Goal: Task Accomplishment & Management: Manage account settings

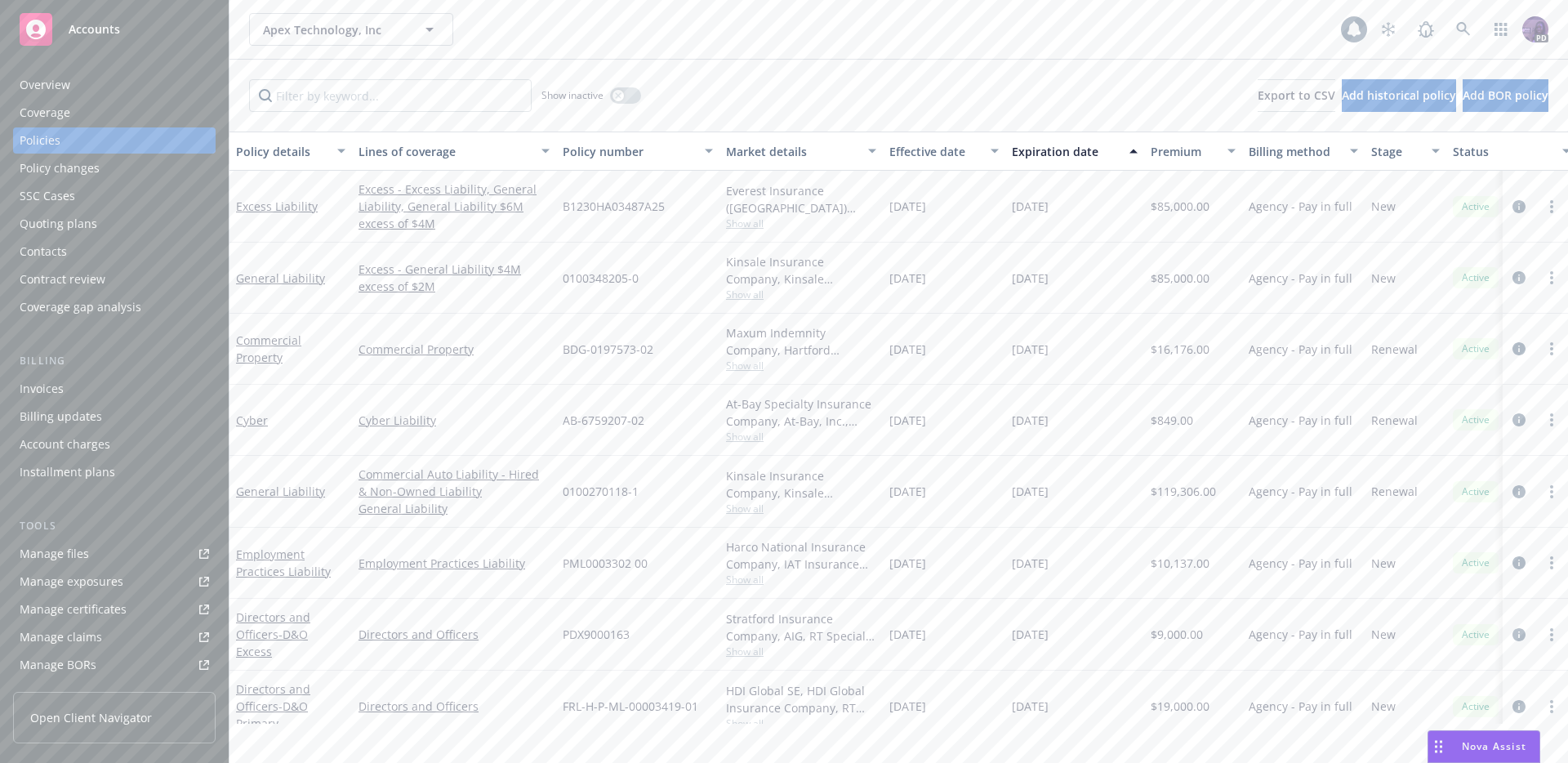
click at [718, 46] on div "Apex Technology, Inc Apex Technology, Inc 1 PD" at bounding box center [898, 29] width 1338 height 59
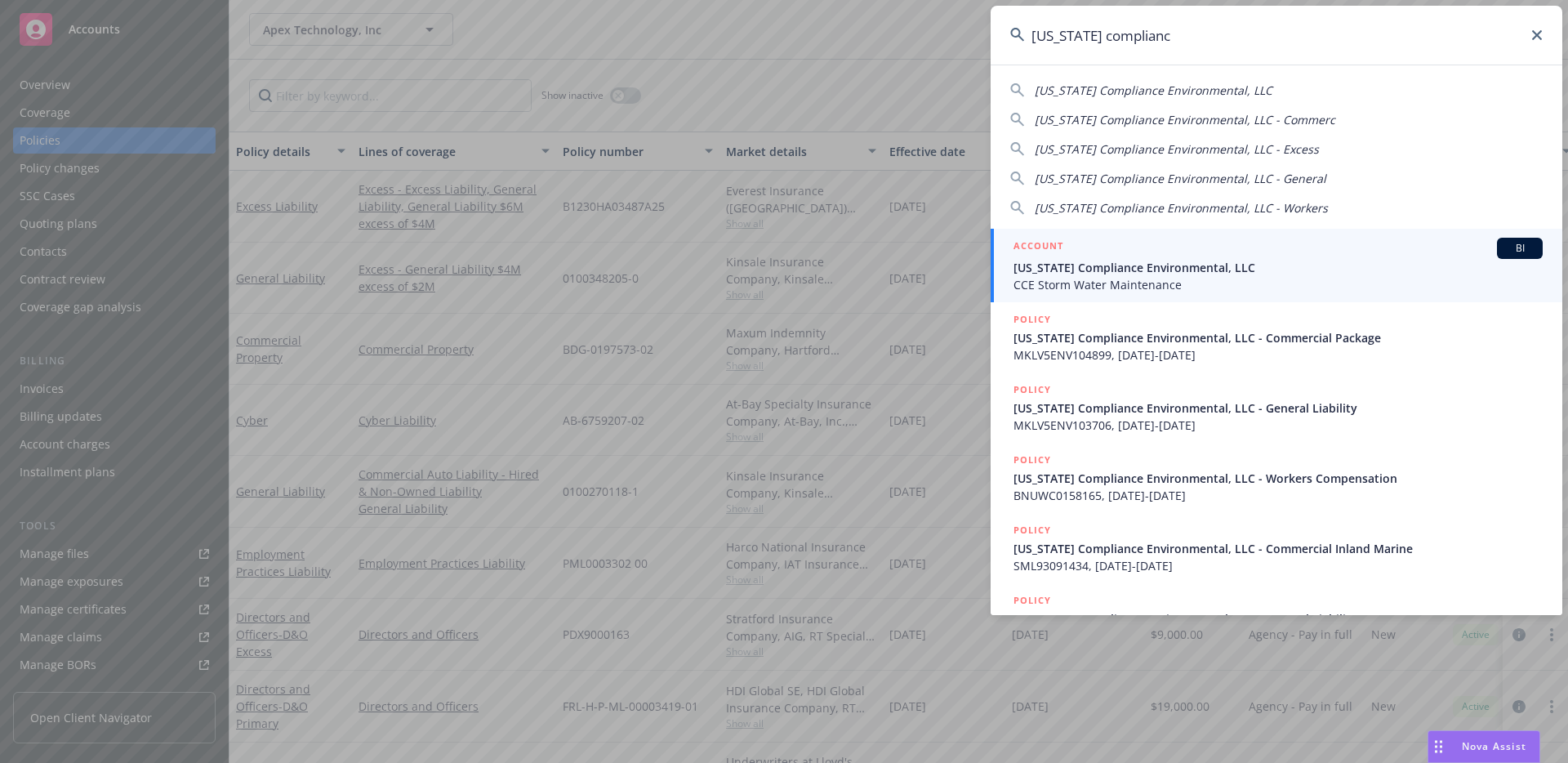
type input "california complianc"
click at [1174, 279] on span "CCE Storm Water Maintenance" at bounding box center [1277, 285] width 529 height 17
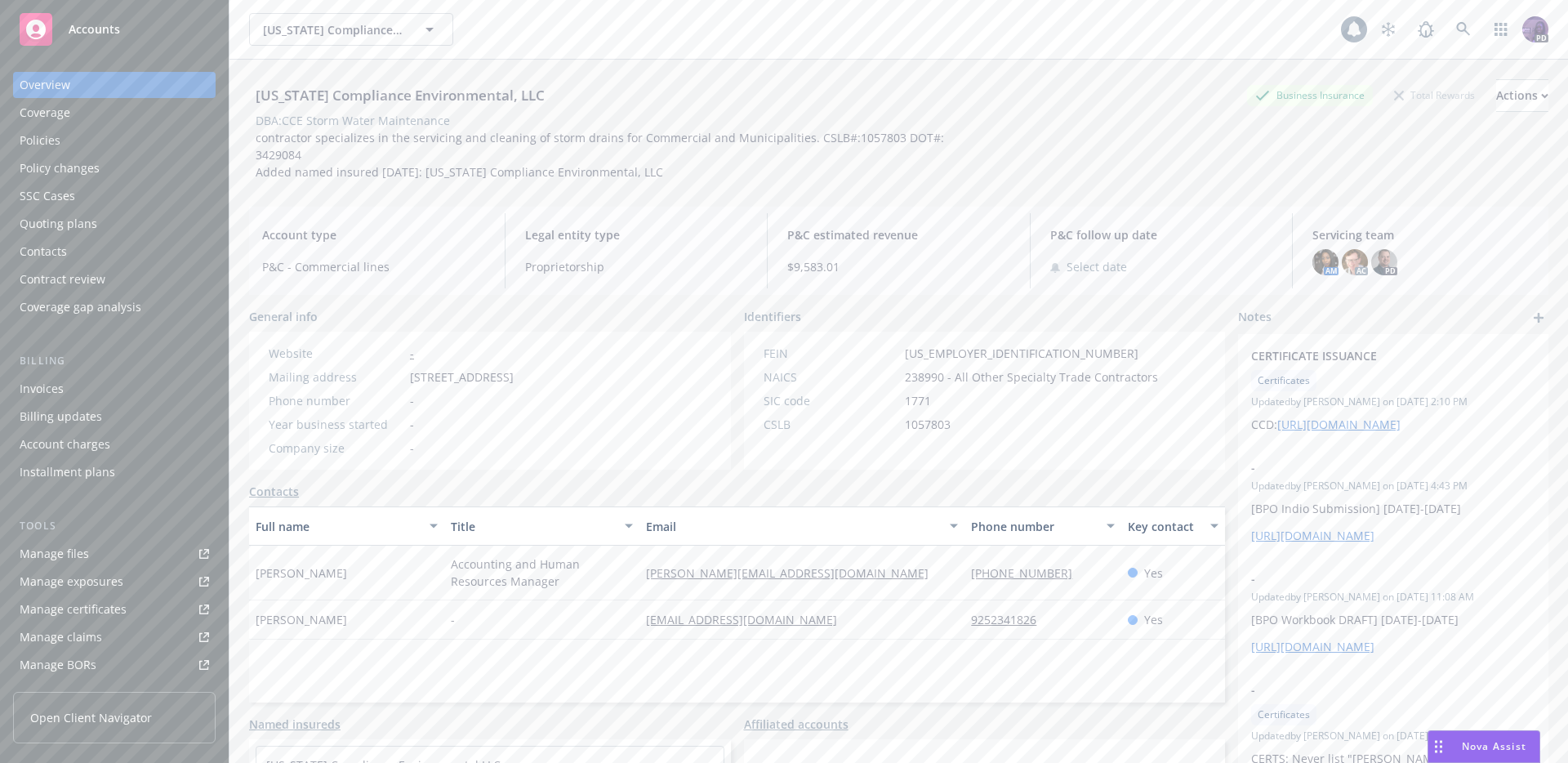
click at [63, 157] on div "Policy changes" at bounding box center [59, 167] width 80 height 26
click at [67, 147] on div "Policies" at bounding box center [114, 140] width 190 height 26
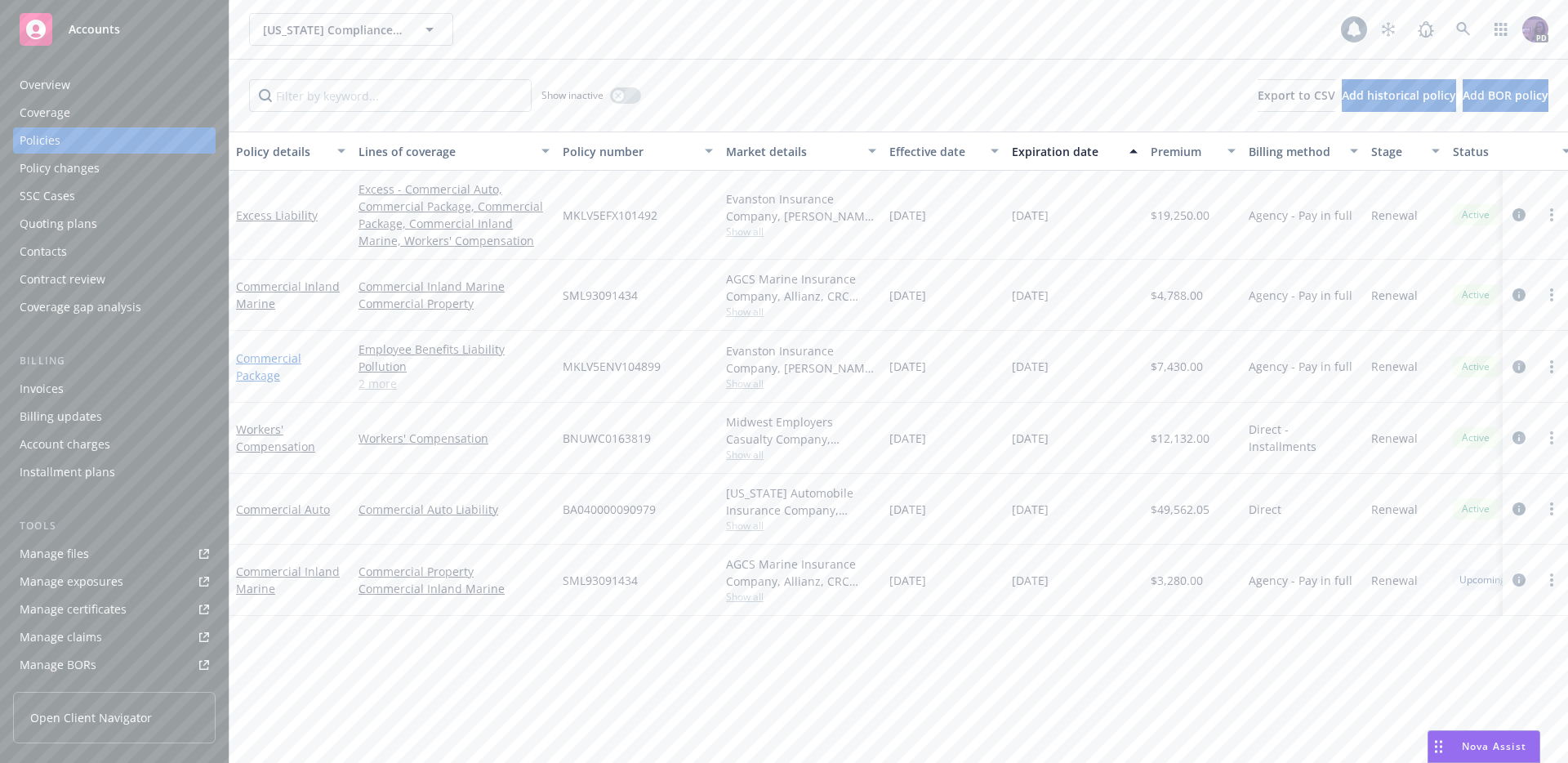
click at [255, 377] on link "Commercial Package" at bounding box center [268, 367] width 65 height 33
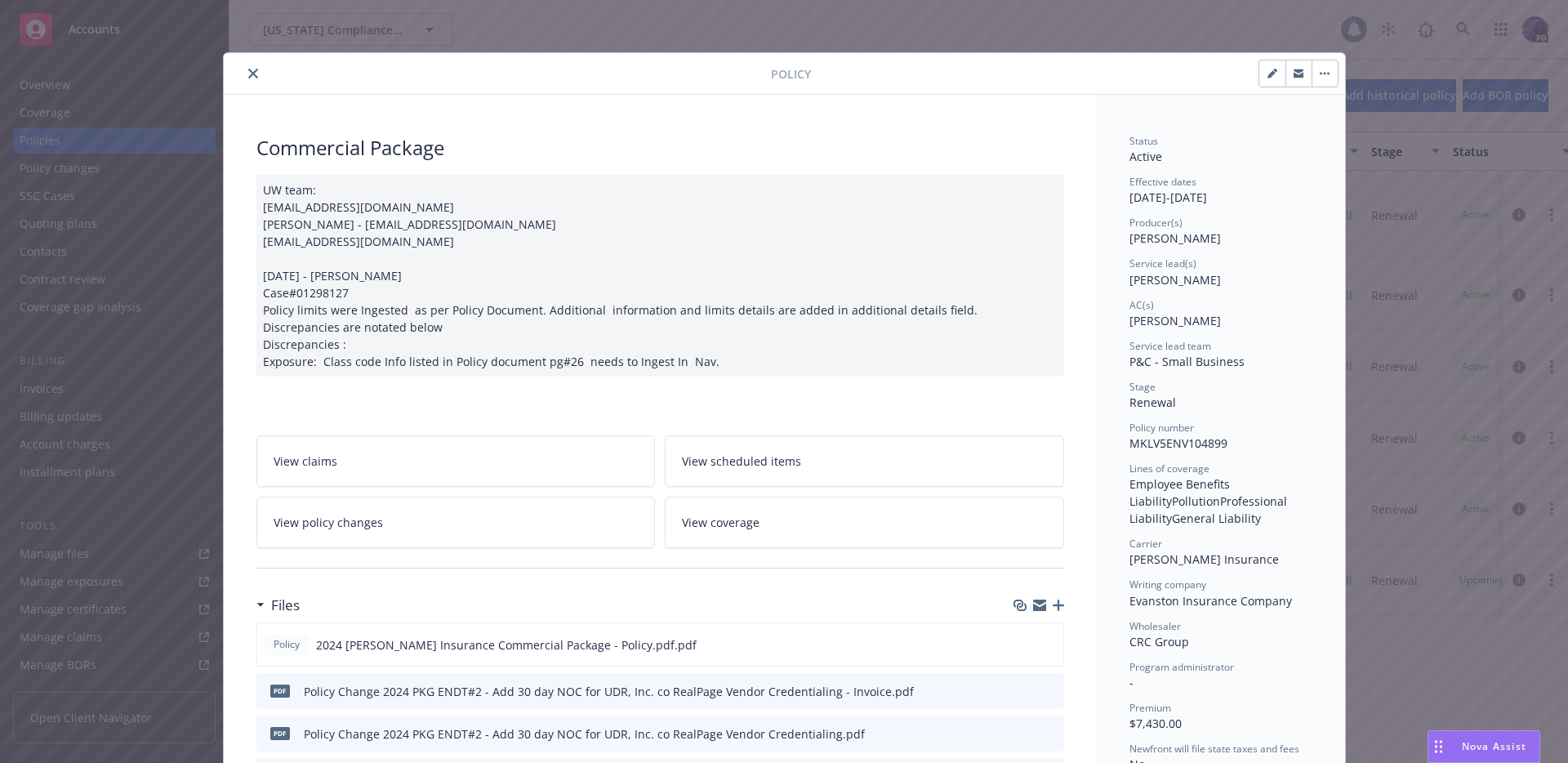
click at [243, 69] on button "close" at bounding box center [253, 73] width 19 height 19
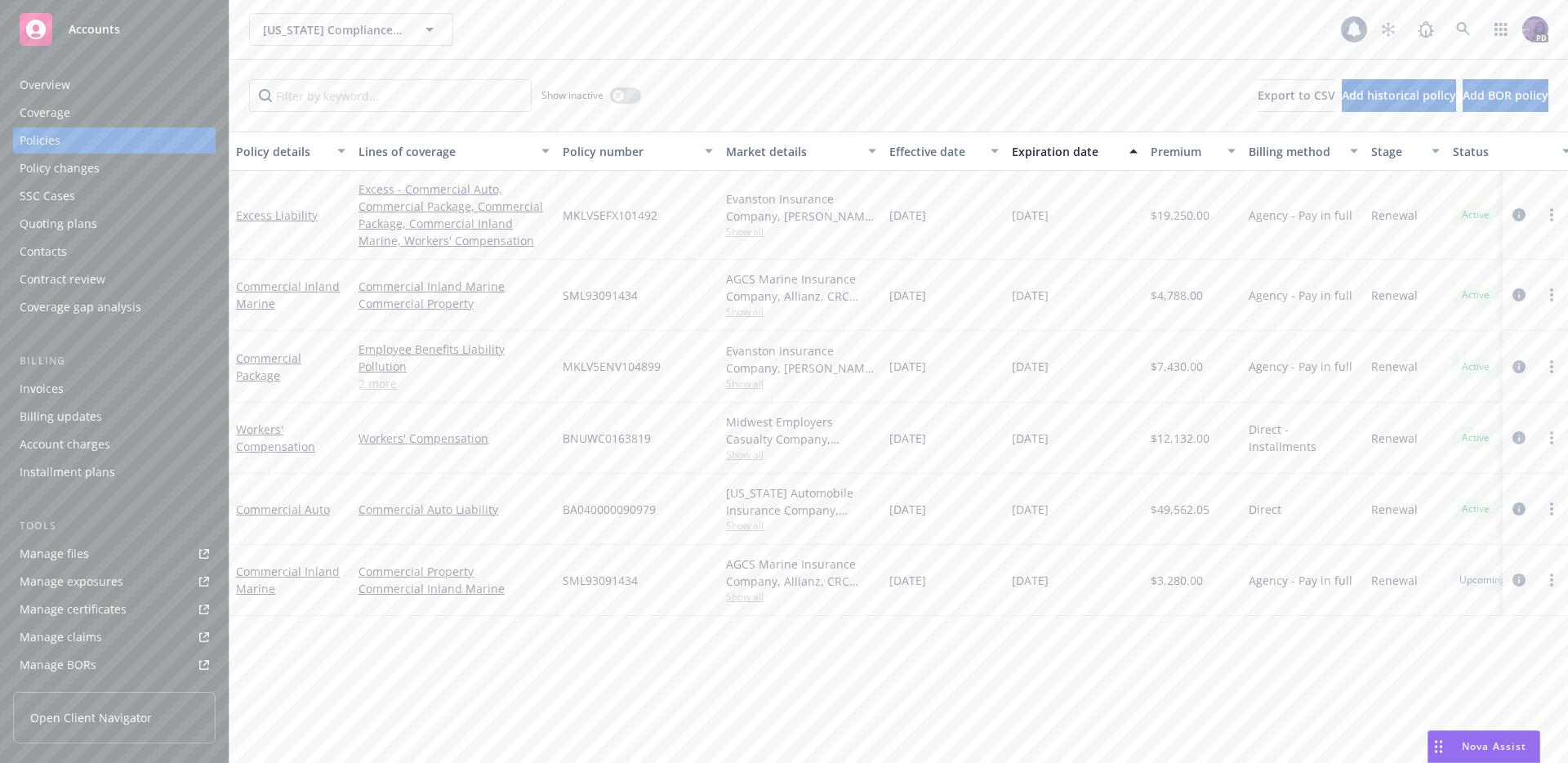
click at [567, 43] on div "California Compliance Environmental, LLC California Compliance Environmental, L…" at bounding box center [795, 30] width 1092 height 33
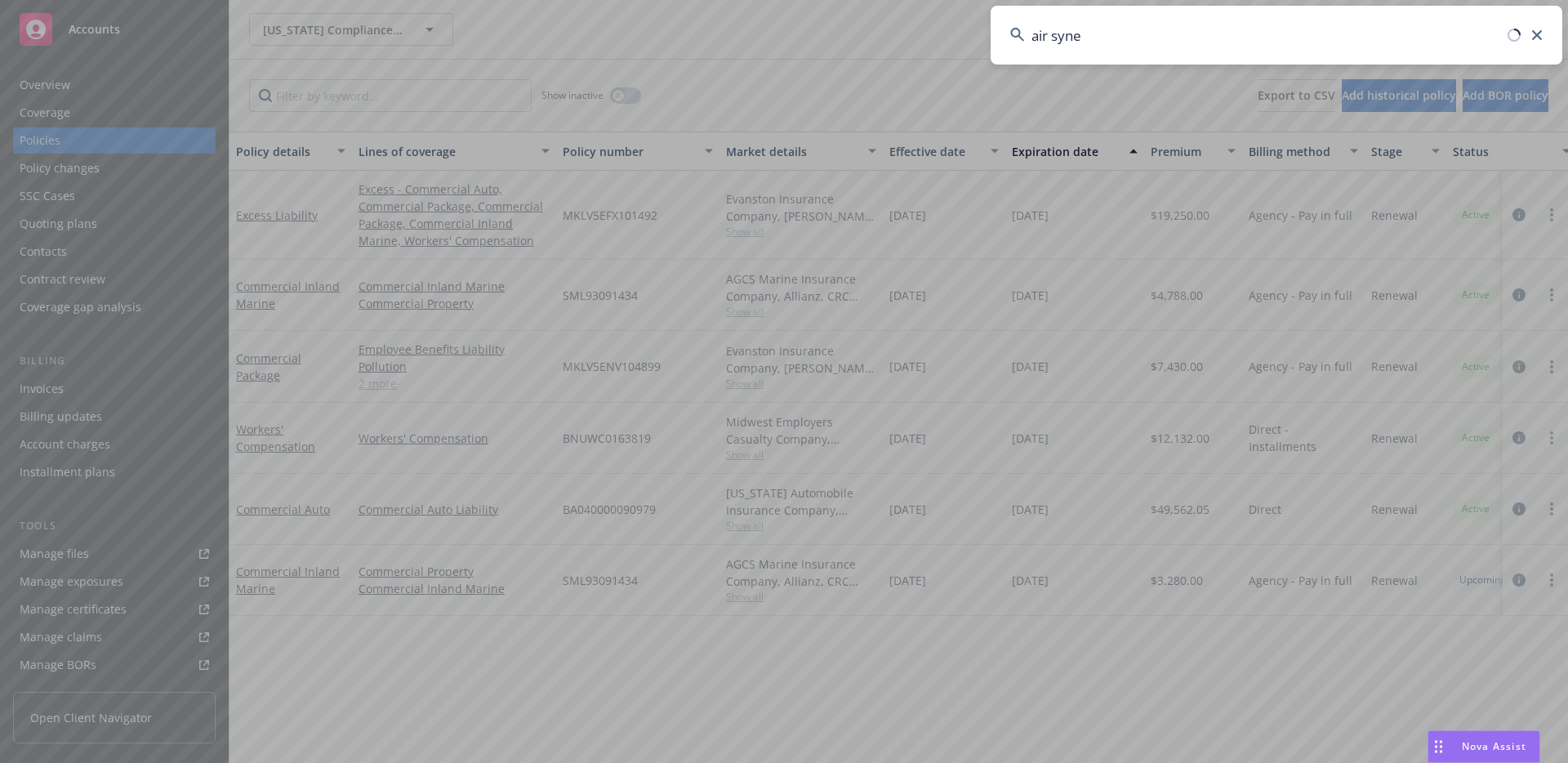
type input "air syner"
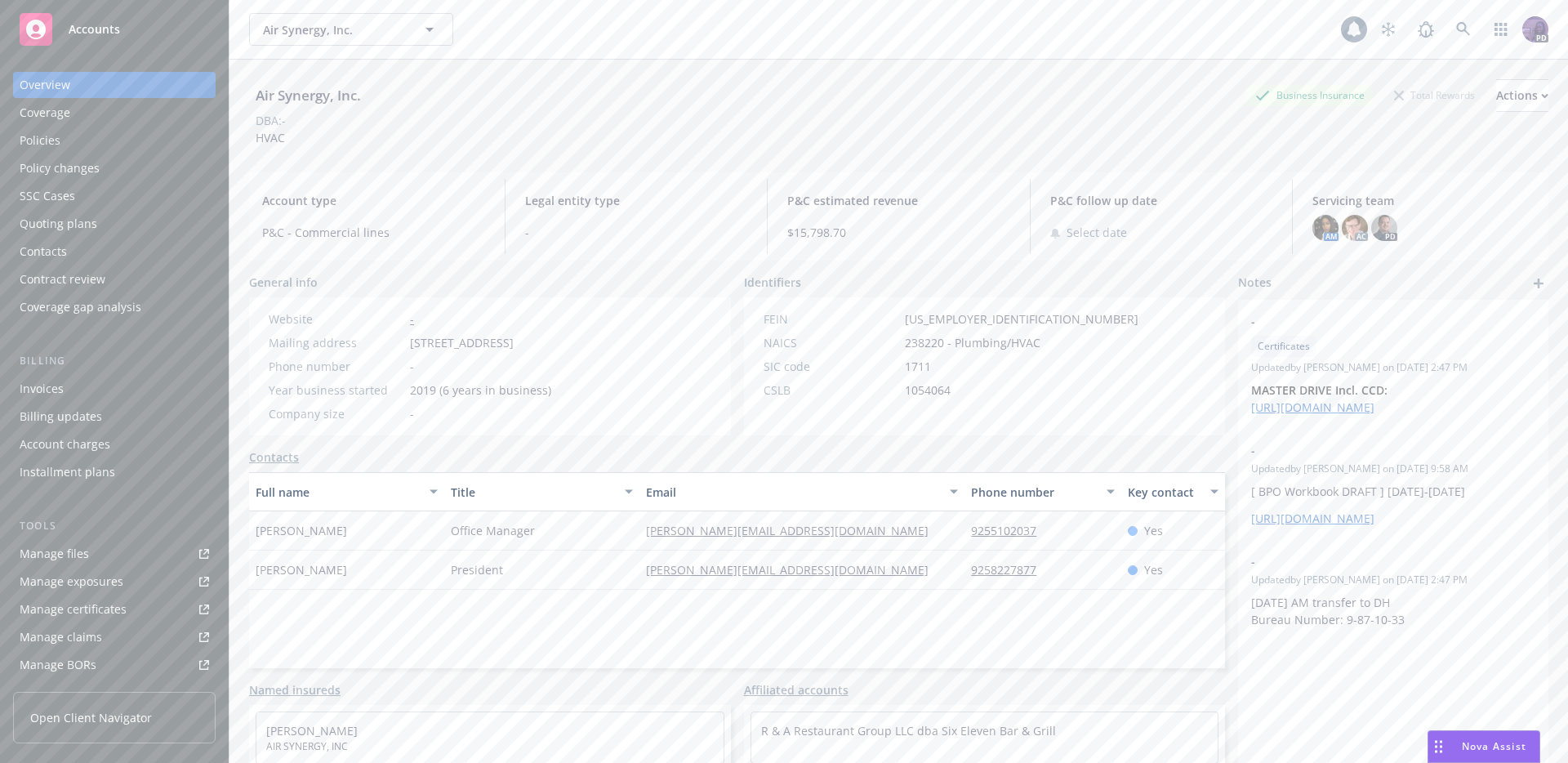
click at [179, 132] on div "Policies" at bounding box center [114, 140] width 190 height 26
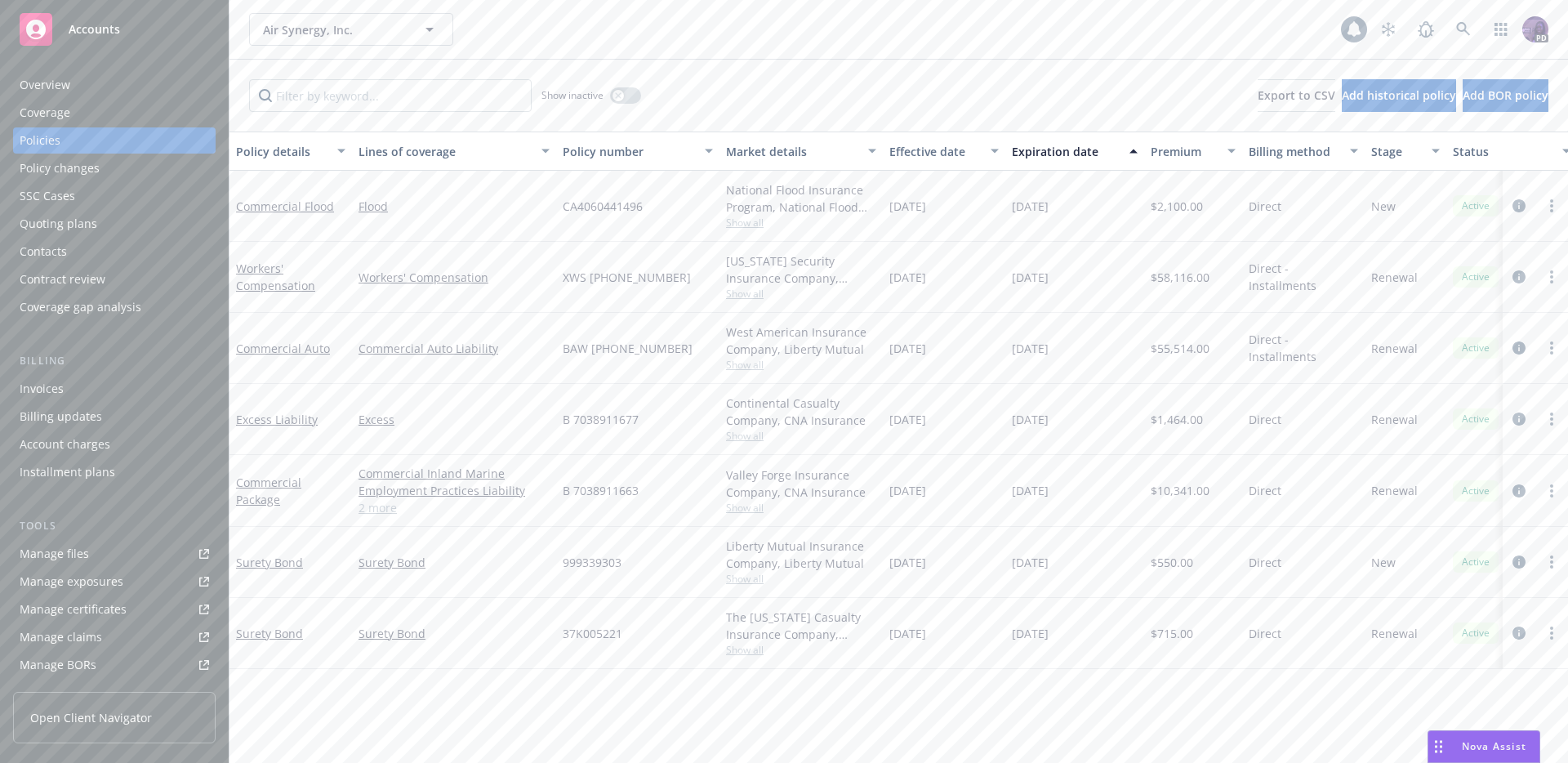
click at [534, 13] on div "Air Synergy, Inc. Air Synergy, Inc." at bounding box center [795, 30] width 1092 height 33
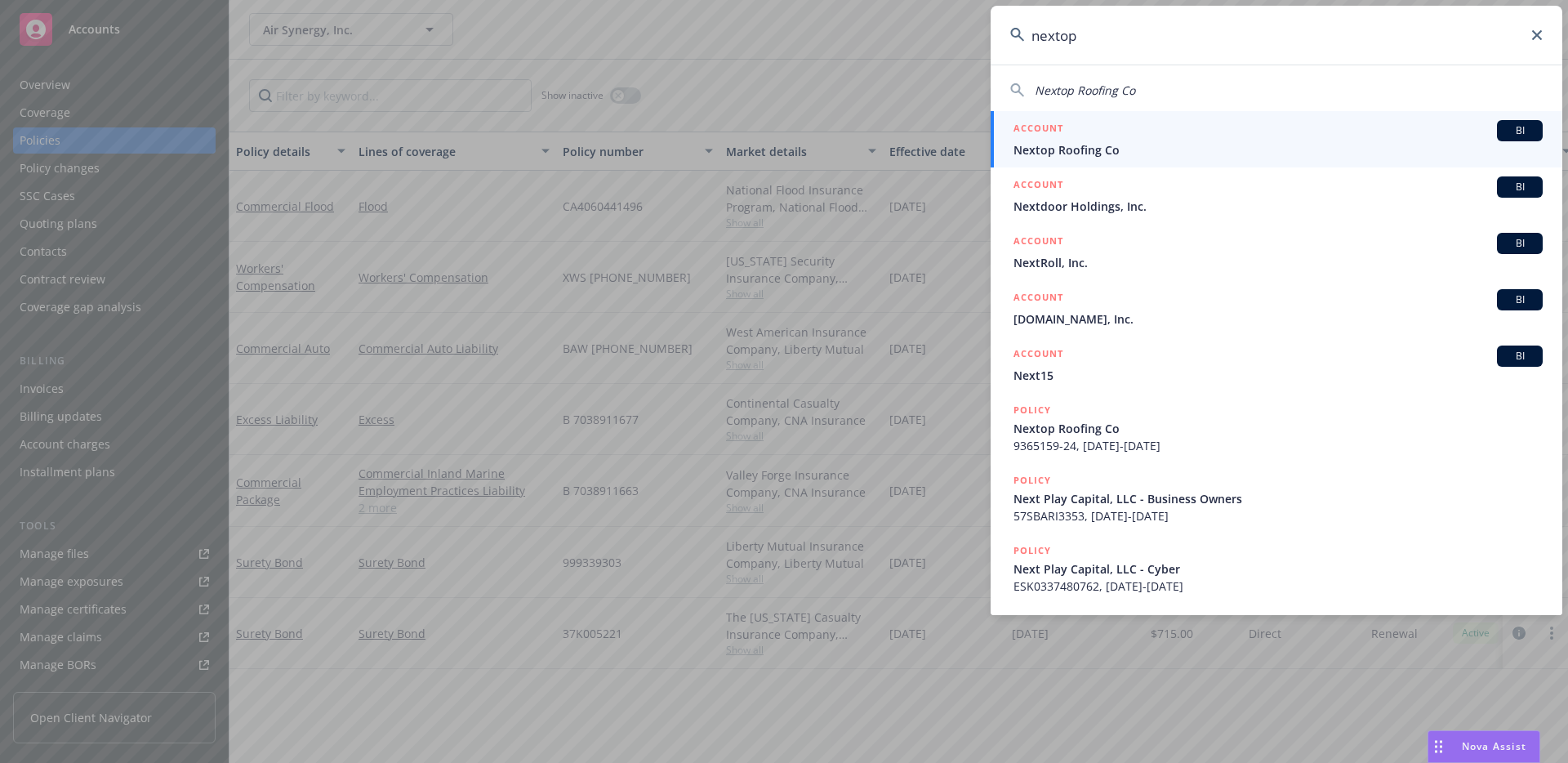
type input "nextop"
click at [1105, 163] on link "ACCOUNT BI Nextop Roofing Co" at bounding box center [1276, 139] width 571 height 57
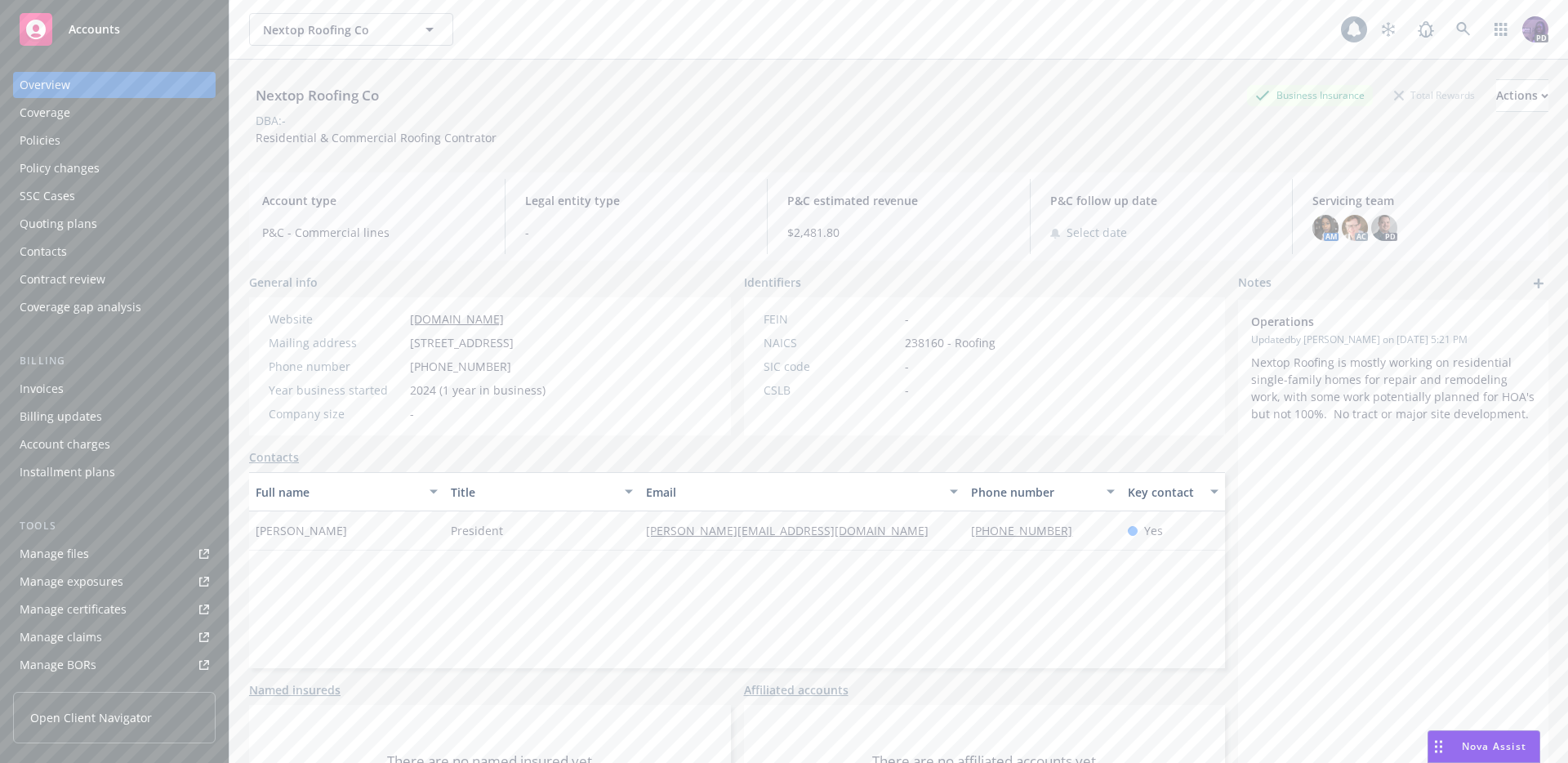
click at [127, 143] on div "Policies" at bounding box center [114, 140] width 190 height 26
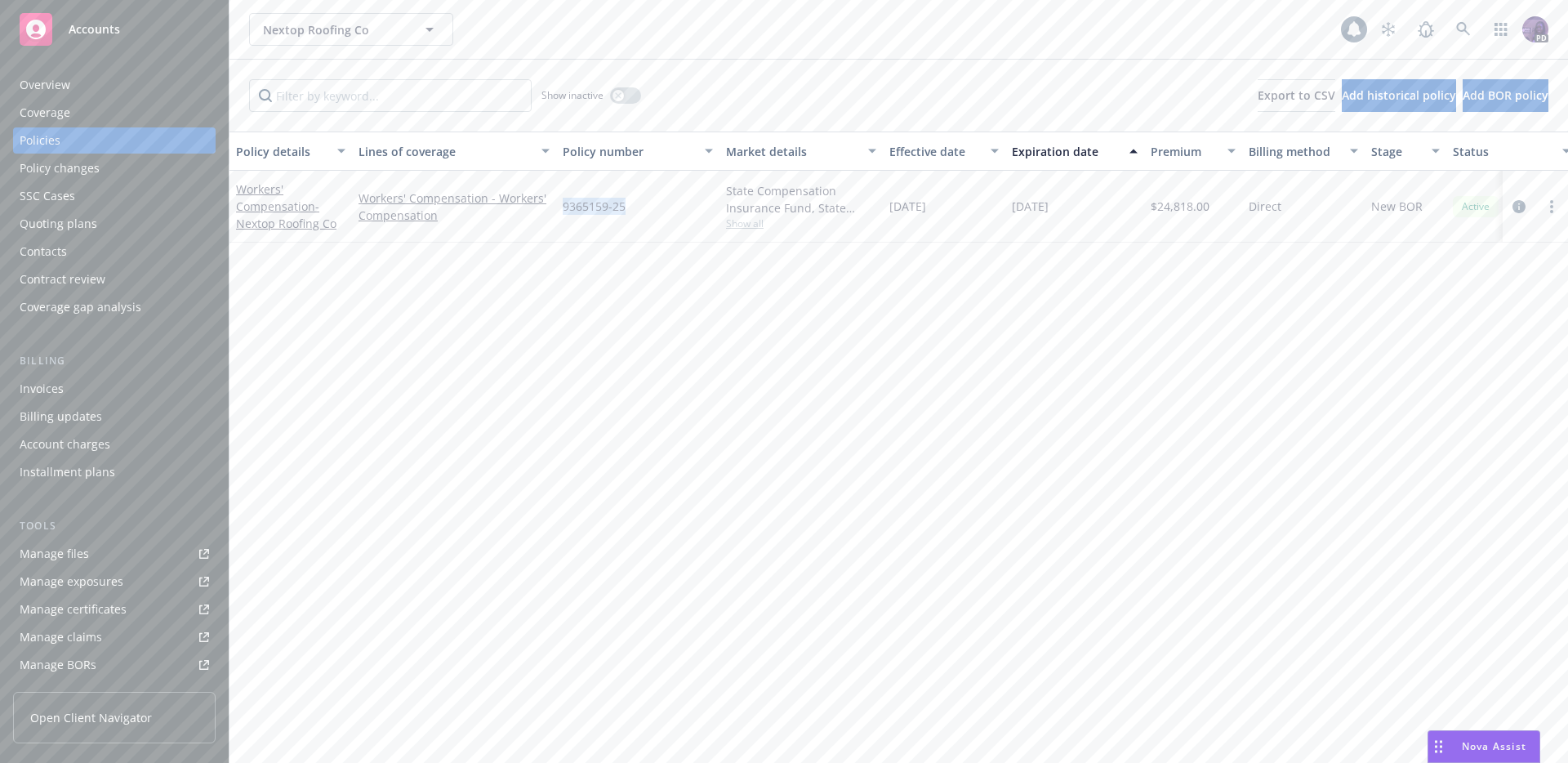
drag, startPoint x: 645, startPoint y: 224, endPoint x: 564, endPoint y: 211, distance: 82.0
click at [564, 211] on div "9365159-25" at bounding box center [638, 206] width 164 height 72
copy span "9365159-25"
click at [586, 41] on div "Nextop Roofing Co Nextop Roofing Co" at bounding box center [795, 30] width 1092 height 33
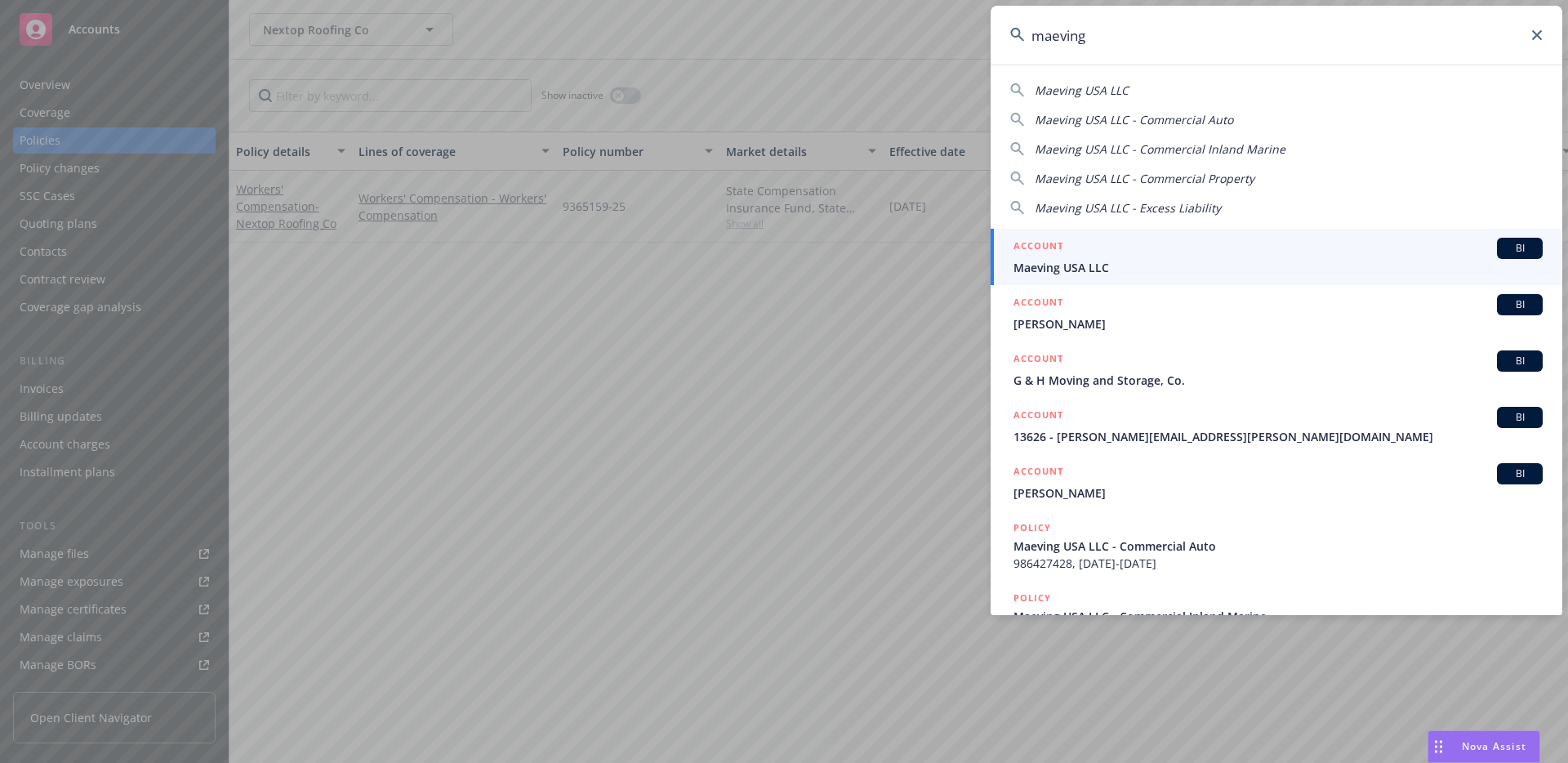
type input "maeving"
click at [1105, 246] on div "ACCOUNT BI" at bounding box center [1277, 248] width 529 height 21
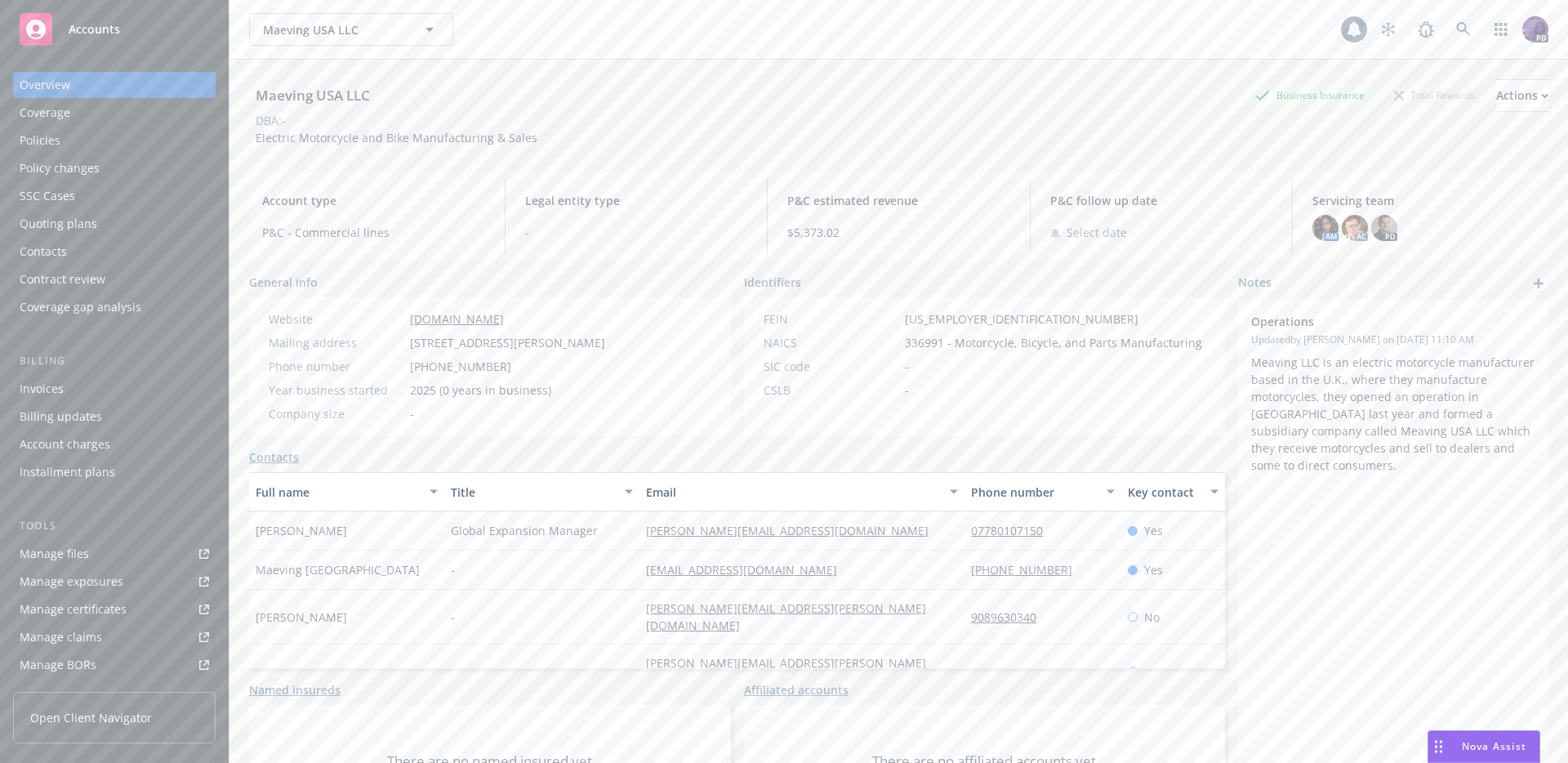
click at [152, 143] on div "Policies" at bounding box center [114, 140] width 190 height 26
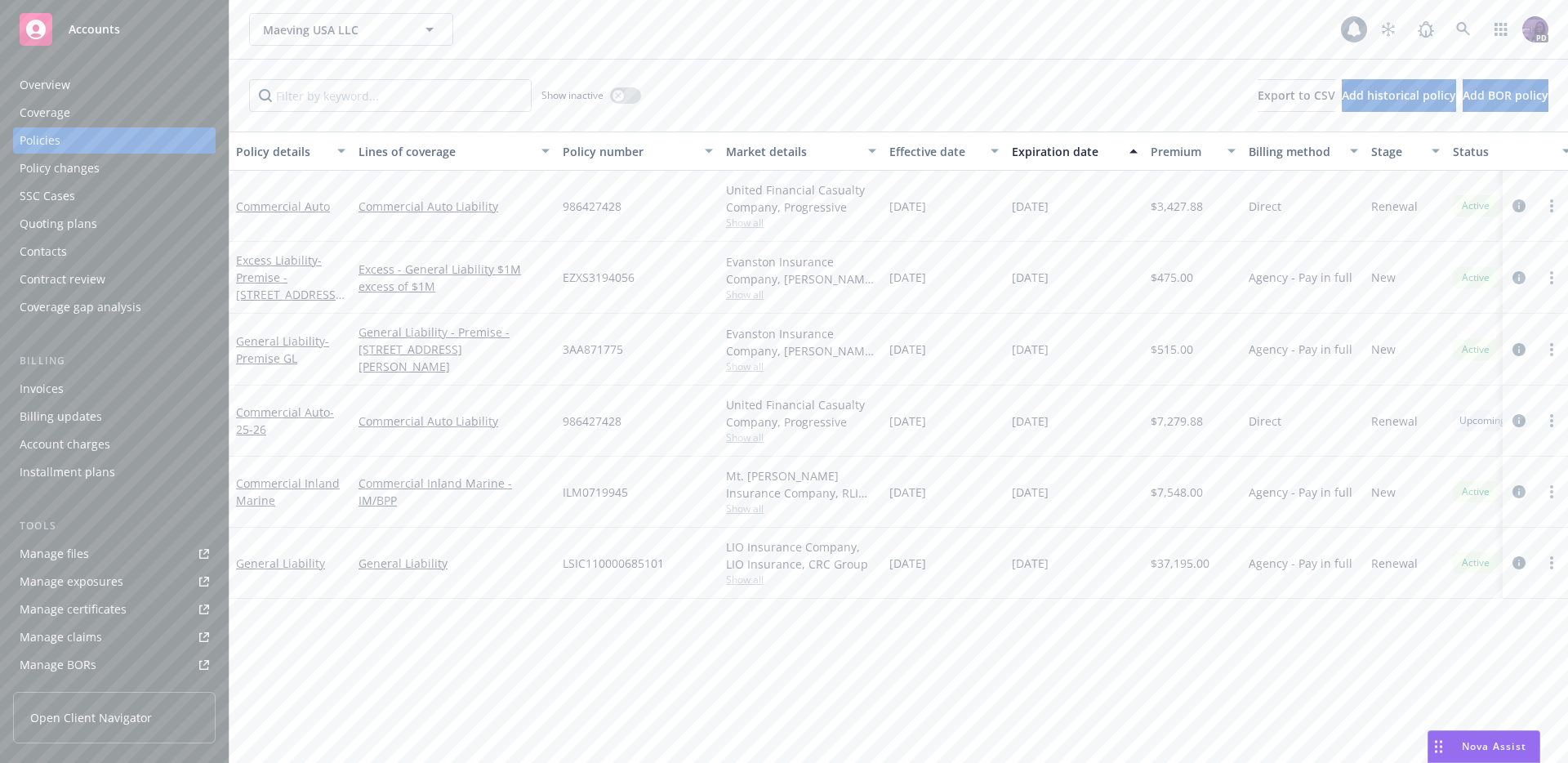
click at [489, 19] on div "Maeving USA LLC Maeving USA LLC" at bounding box center [795, 30] width 1092 height 33
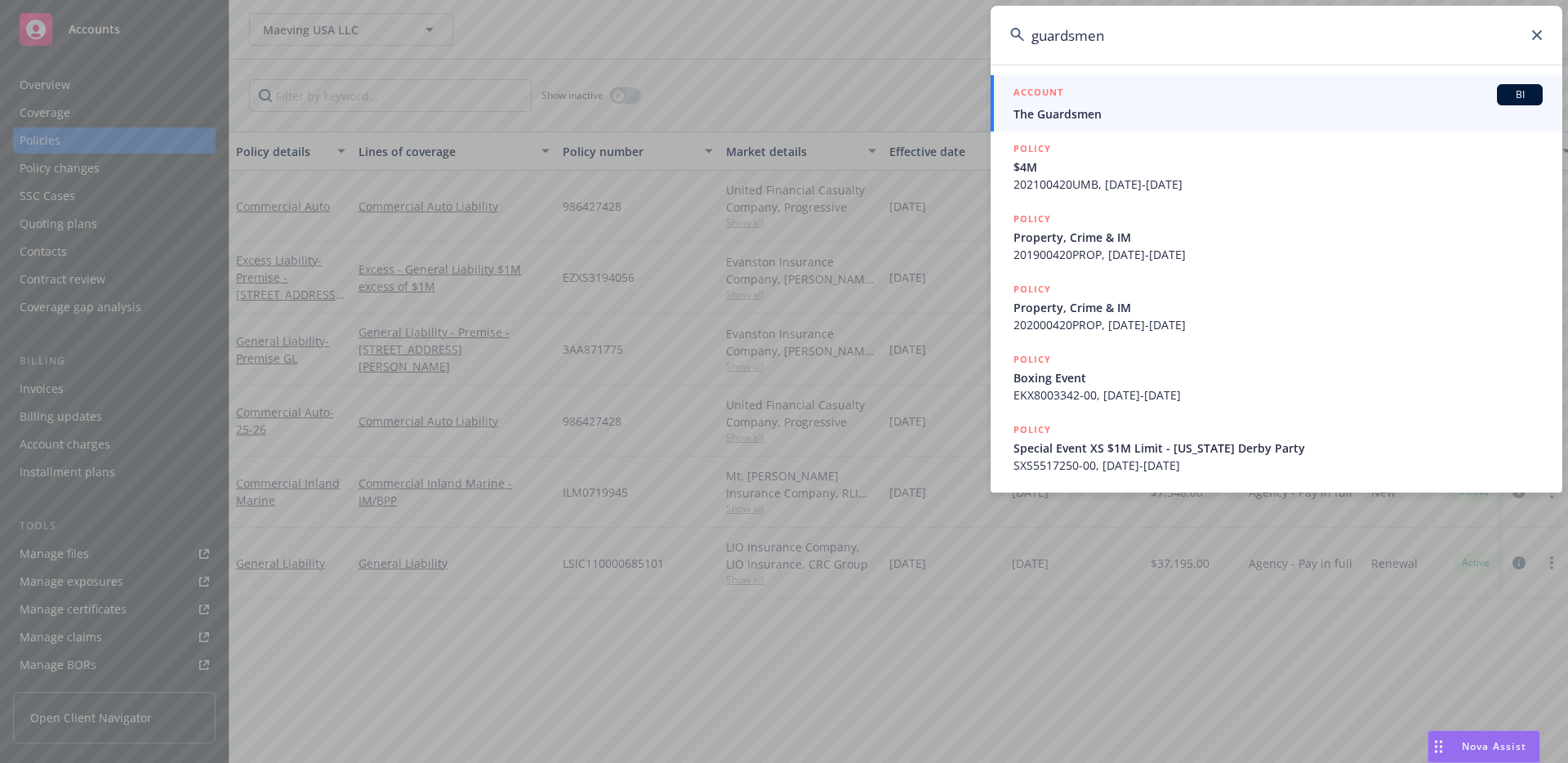
type input "guardsmen"
click at [1145, 106] on span "The Guardsmen" at bounding box center [1277, 114] width 529 height 17
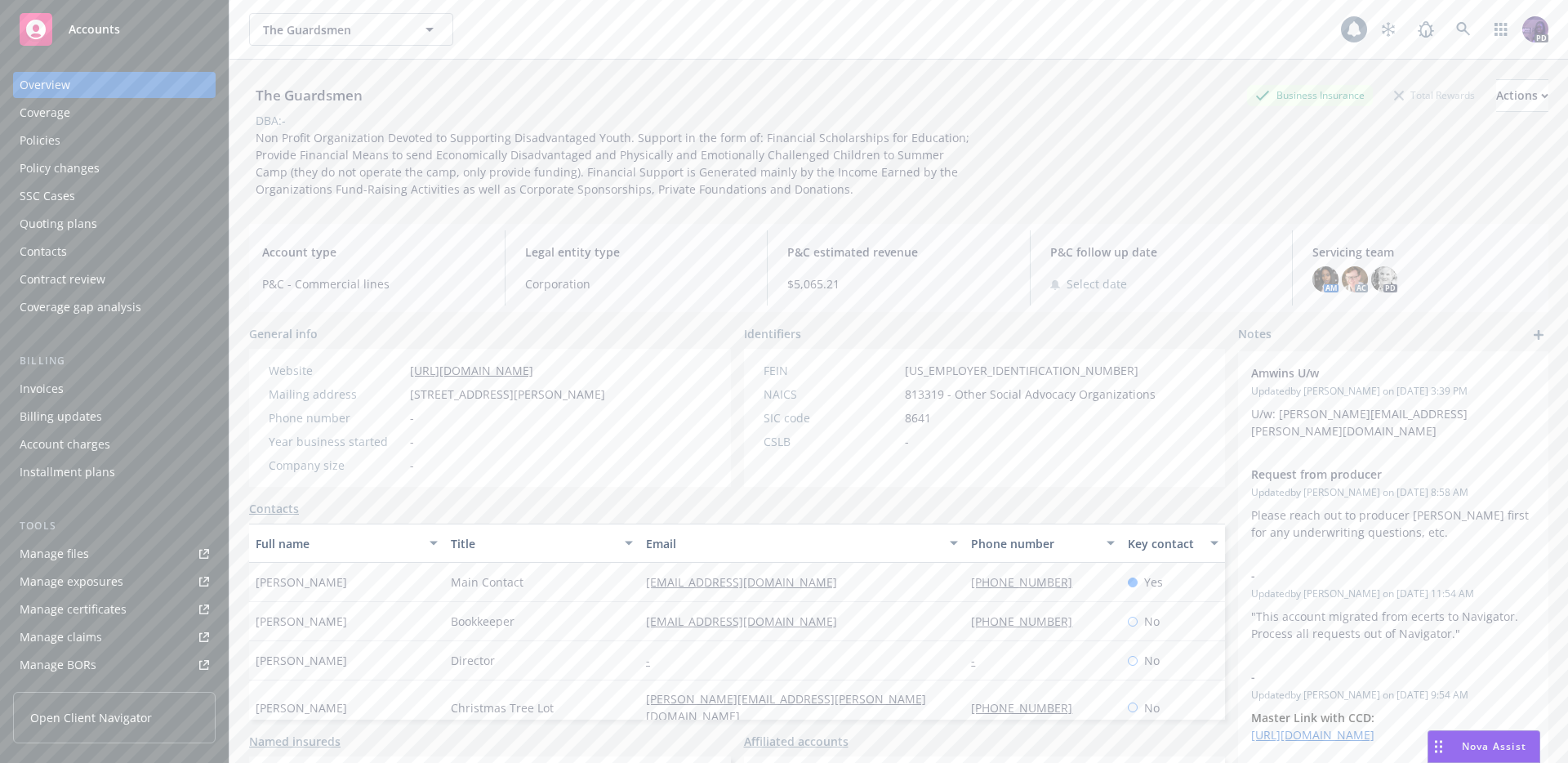
click at [111, 138] on div "Policies" at bounding box center [114, 140] width 190 height 26
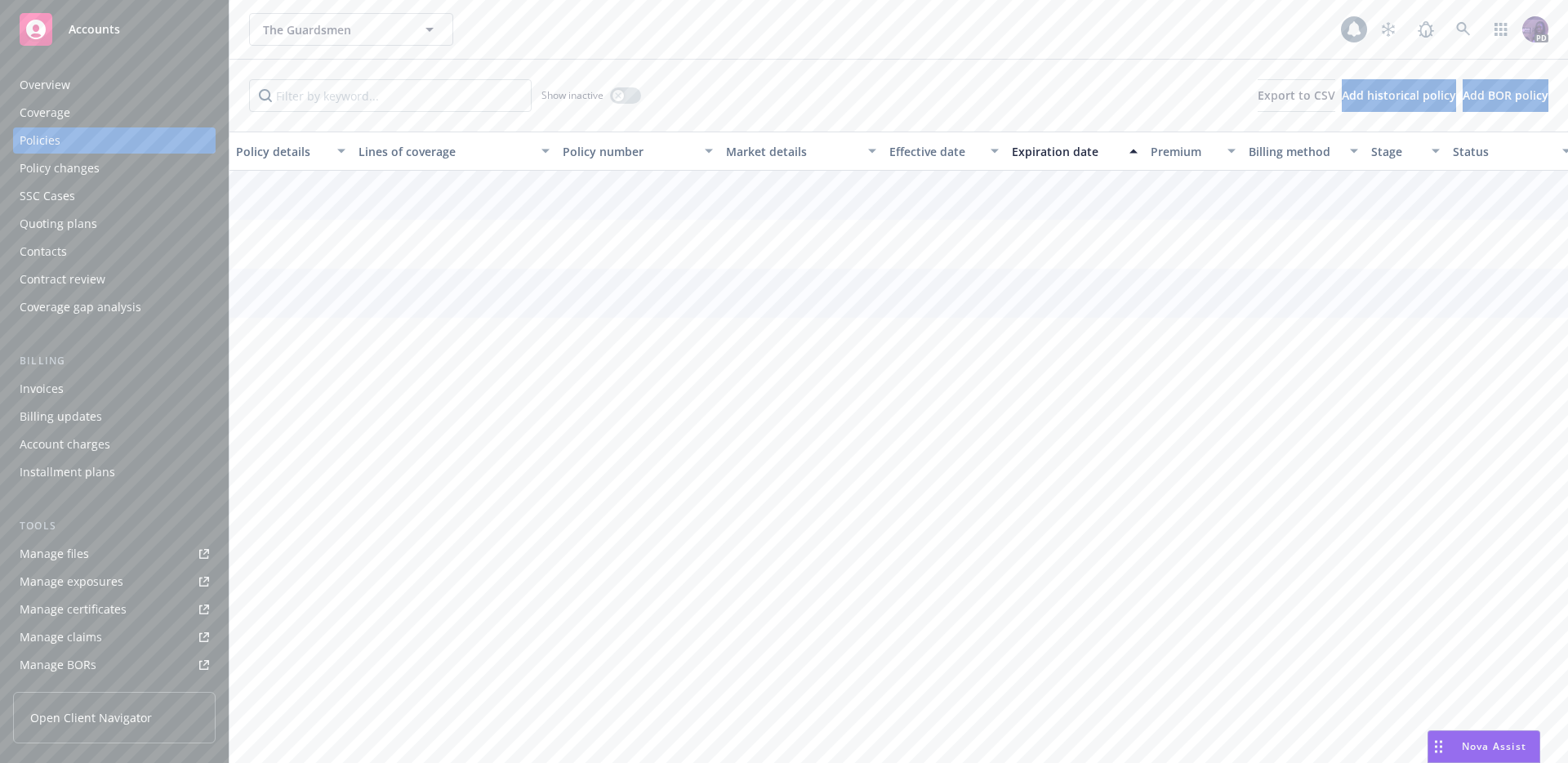
click at [95, 219] on div "Quoting plans" at bounding box center [114, 223] width 190 height 26
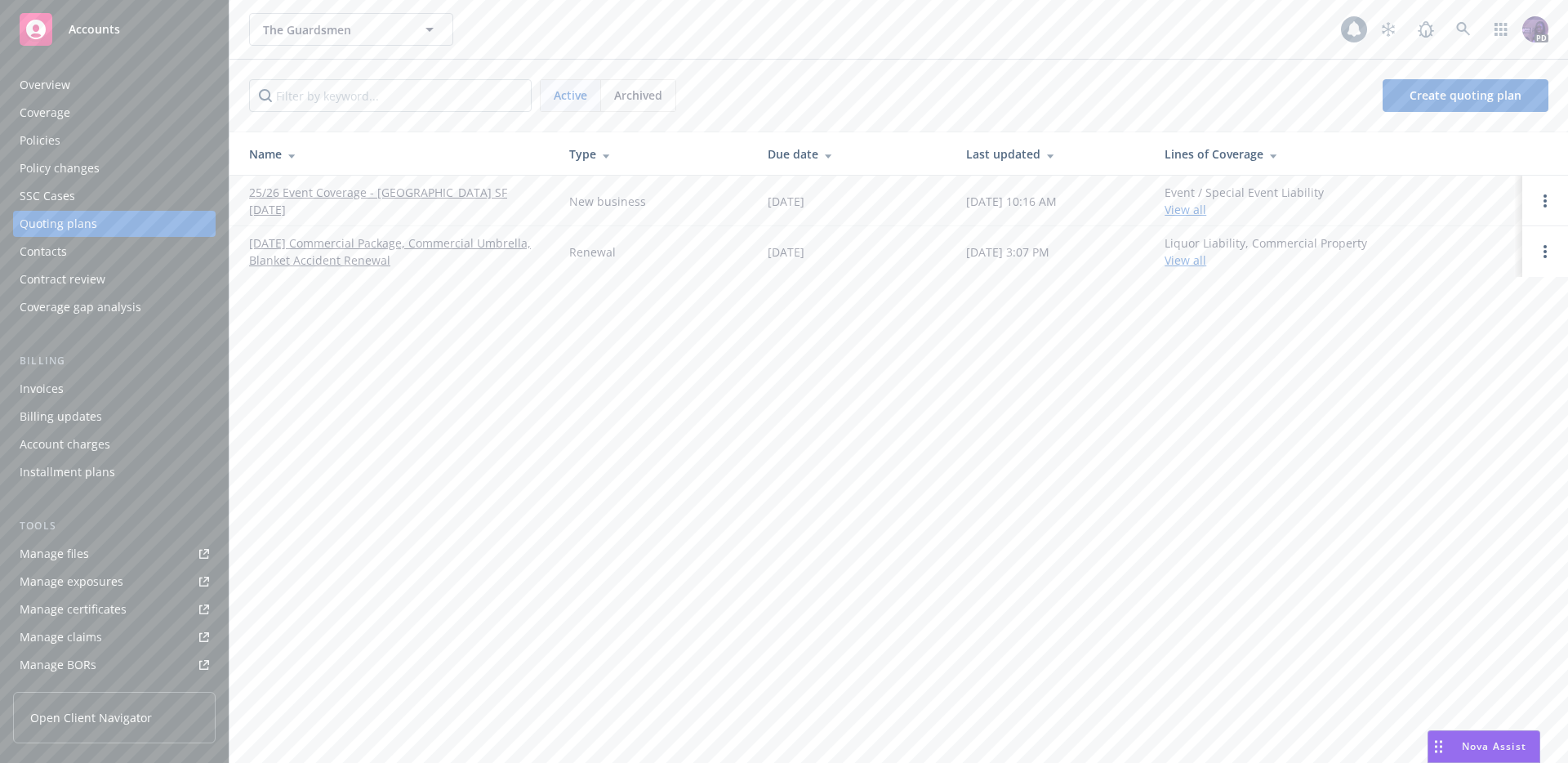
click at [445, 206] on link "25/26 Event Coverage - [GEOGRAPHIC_DATA] SF [DATE]" at bounding box center [396, 201] width 294 height 35
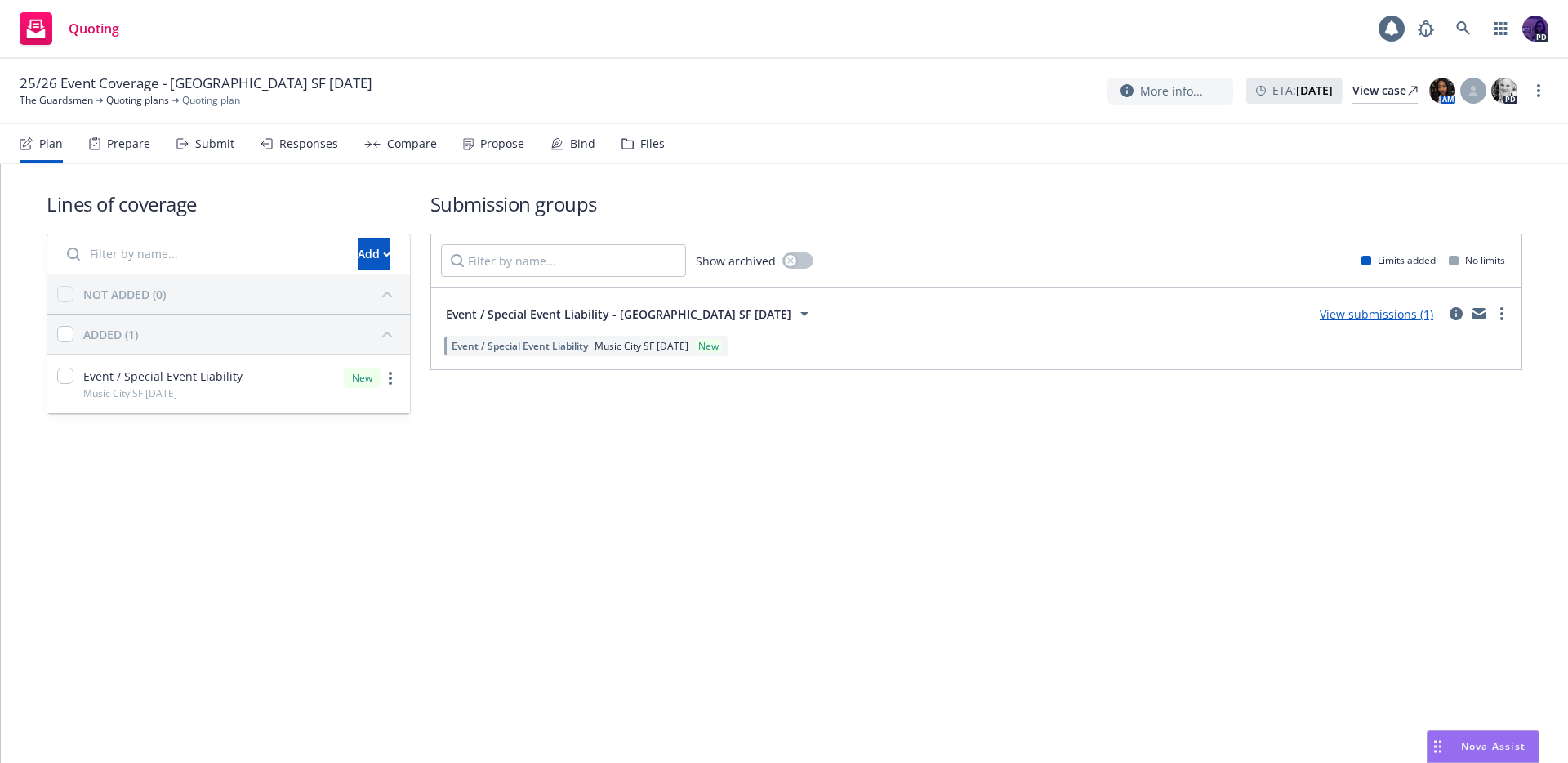
click at [1359, 312] on link "View submissions (1)" at bounding box center [1377, 314] width 114 height 15
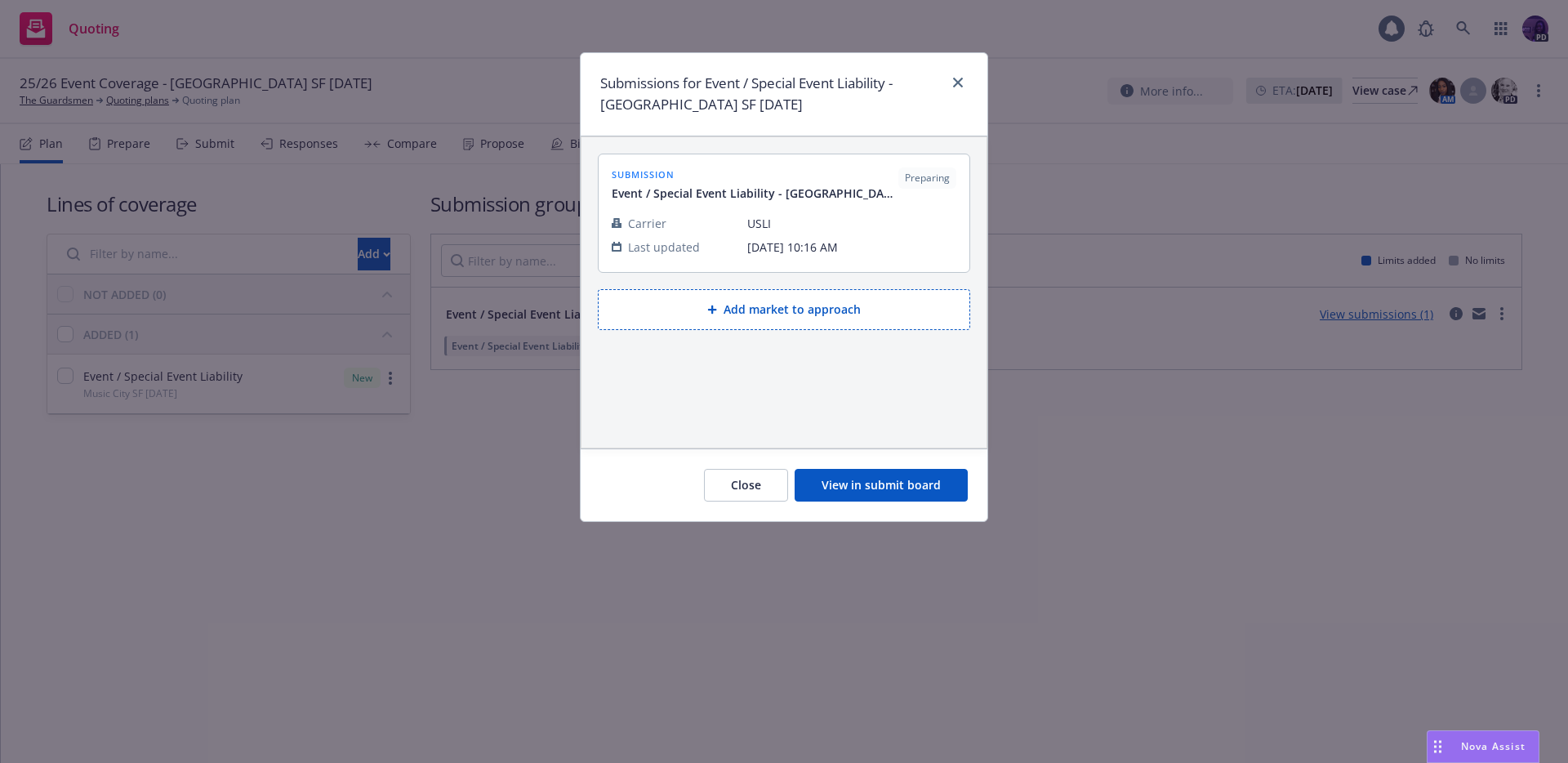
click at [834, 489] on button "View in submit board" at bounding box center [881, 485] width 173 height 33
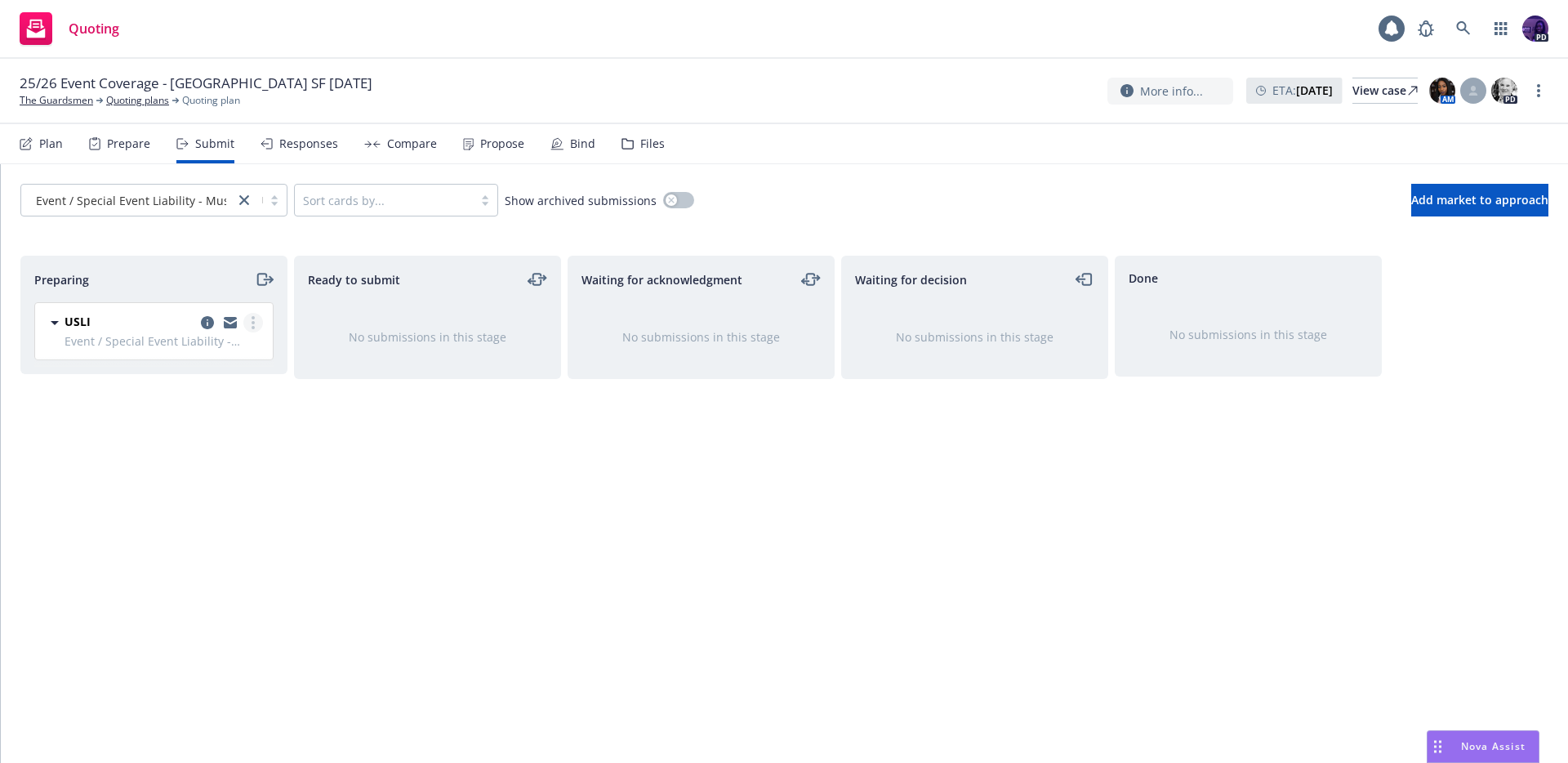
click at [256, 326] on link "more" at bounding box center [253, 322] width 19 height 19
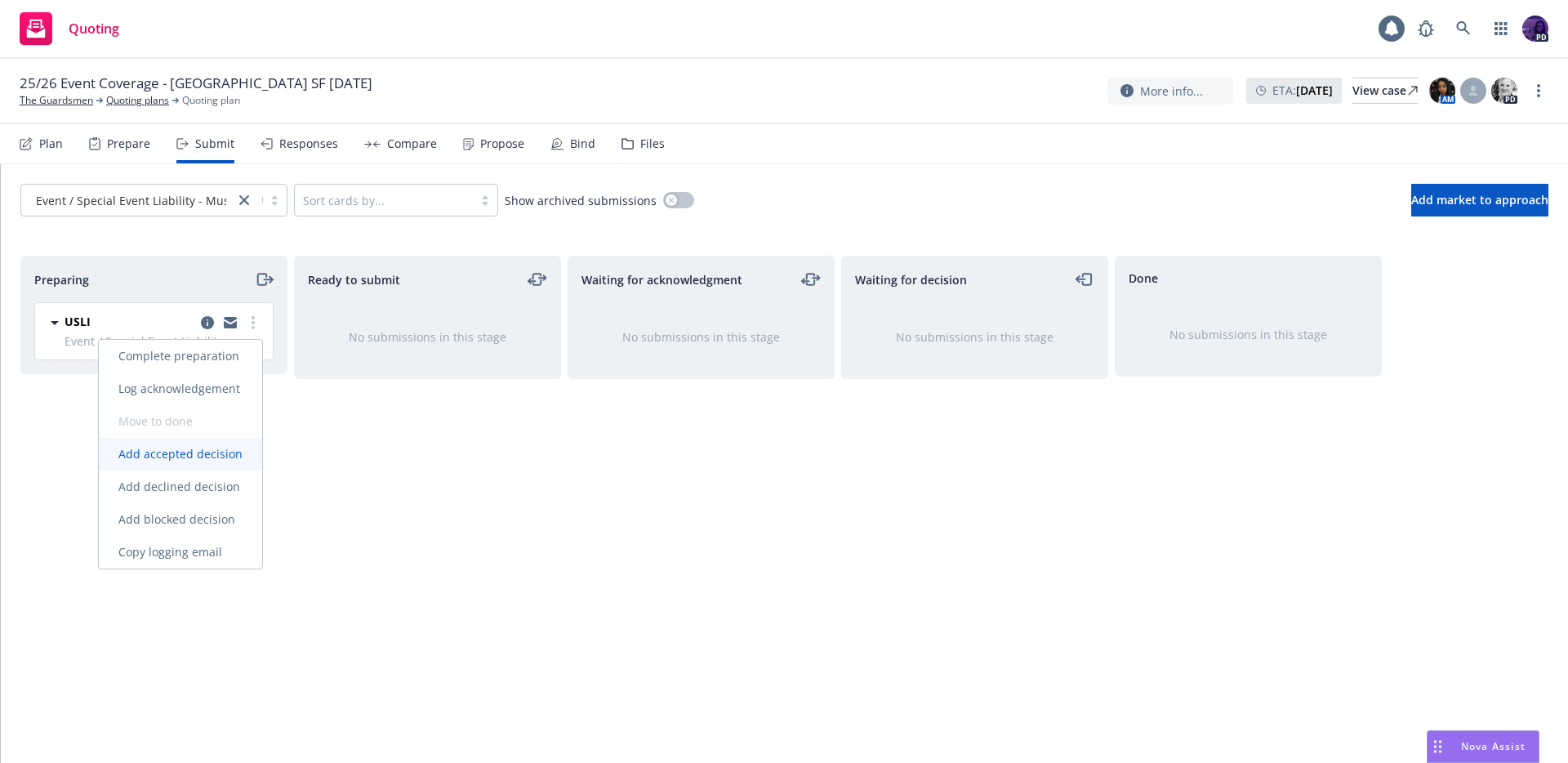
click at [208, 445] on link "Add accepted decision" at bounding box center [181, 454] width 164 height 33
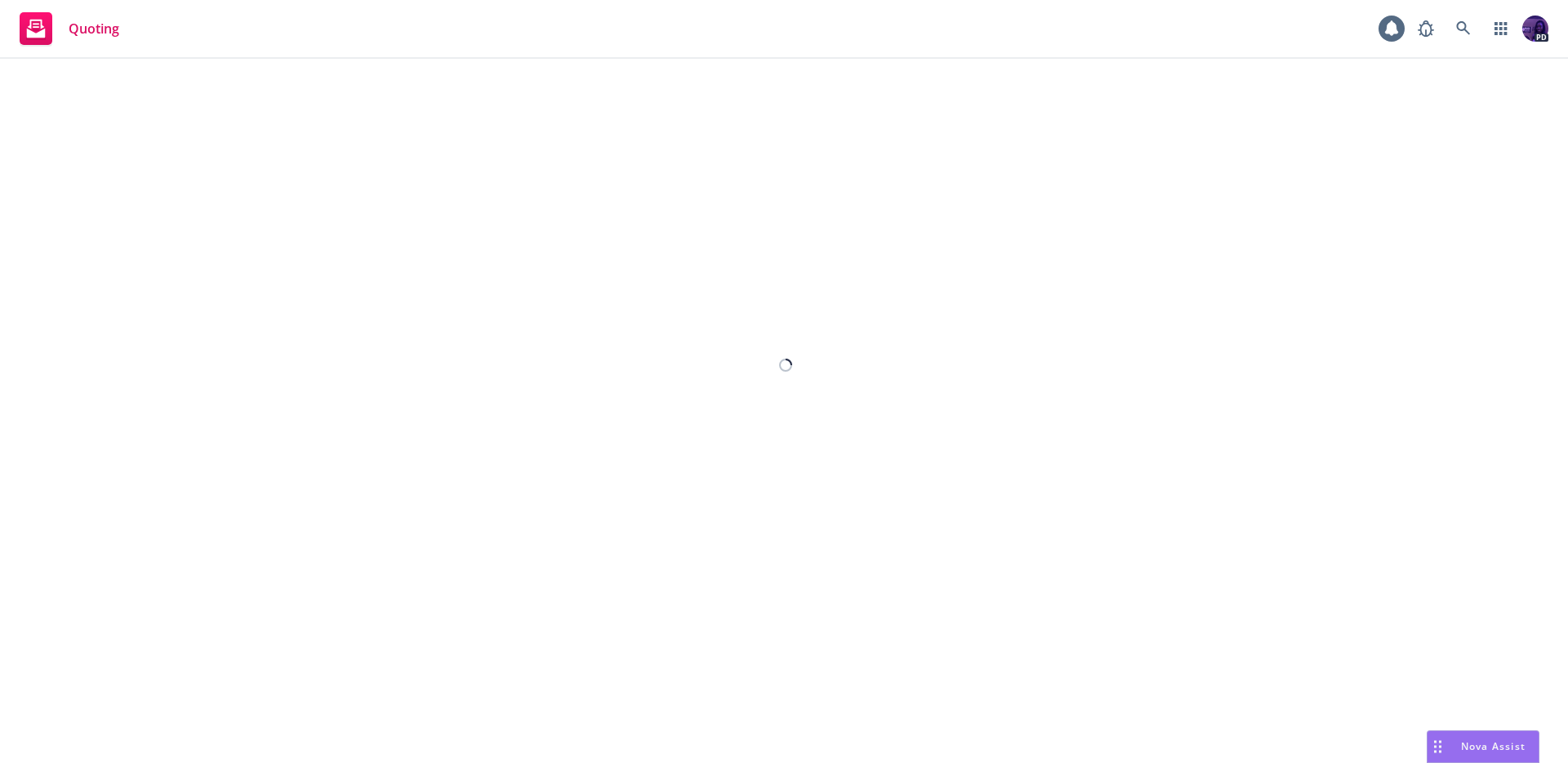
select select "12"
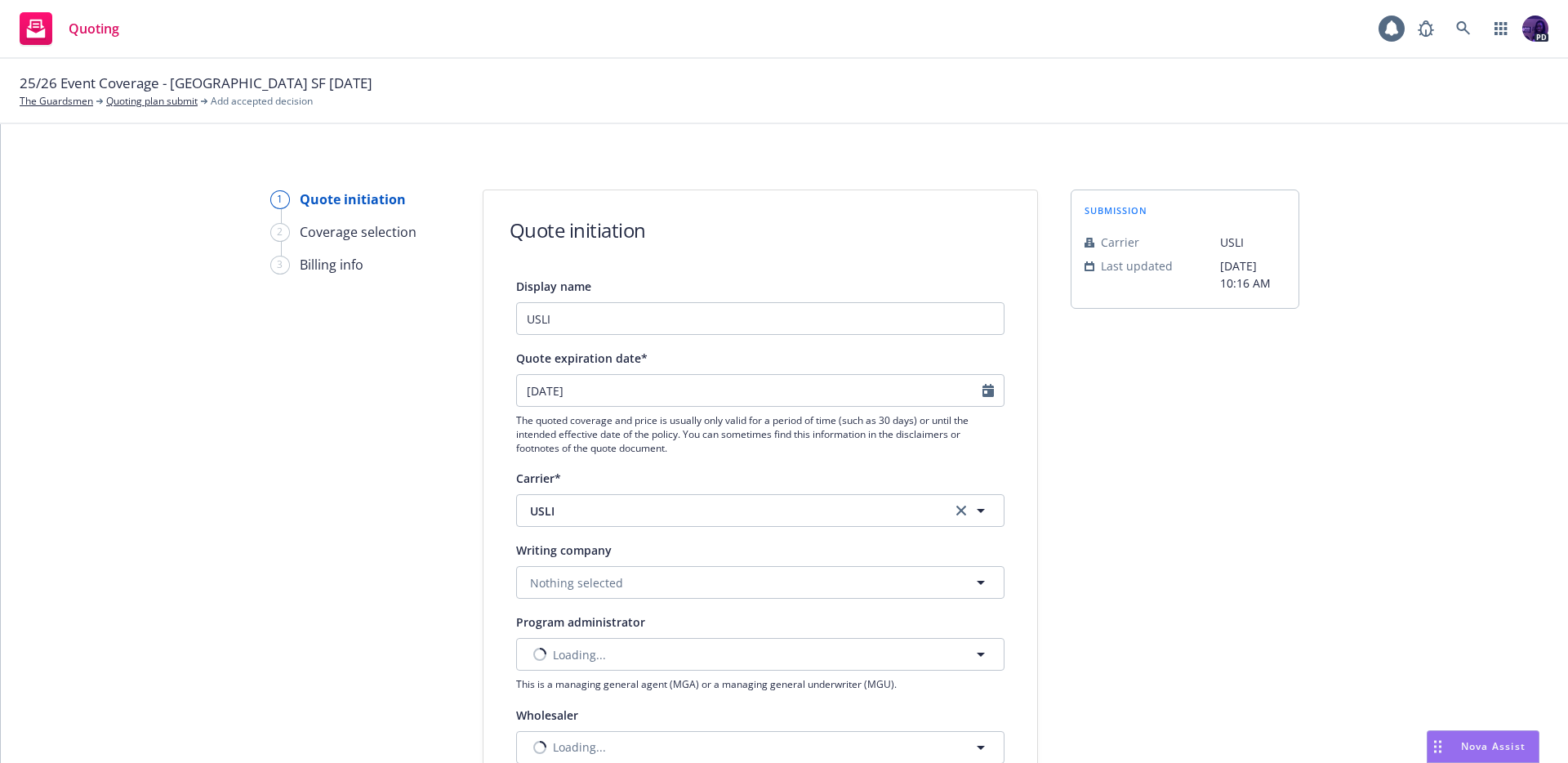
scroll to position [297, 0]
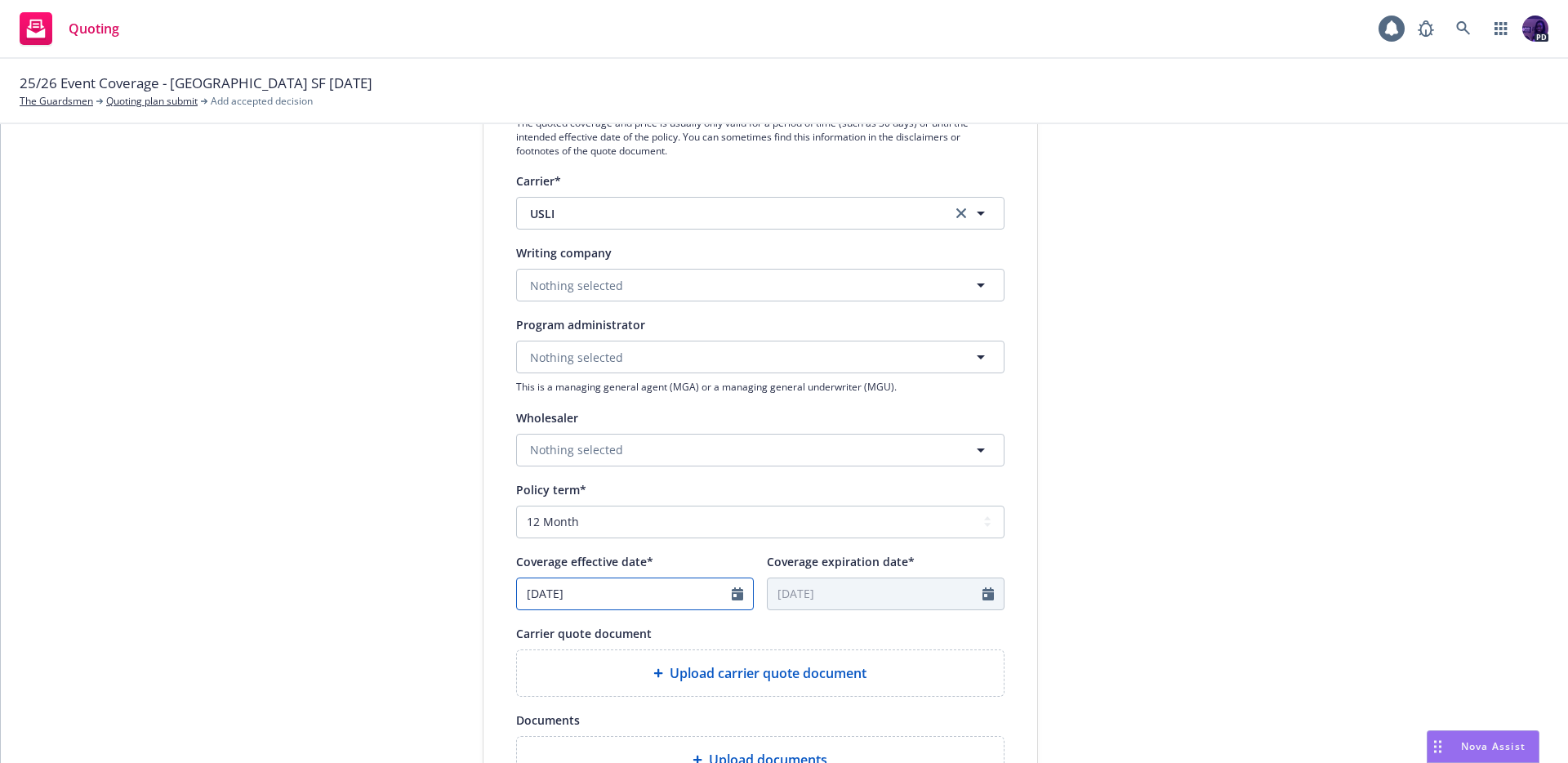
click at [731, 594] on icon "Calendar" at bounding box center [737, 594] width 12 height 13
select select "8"
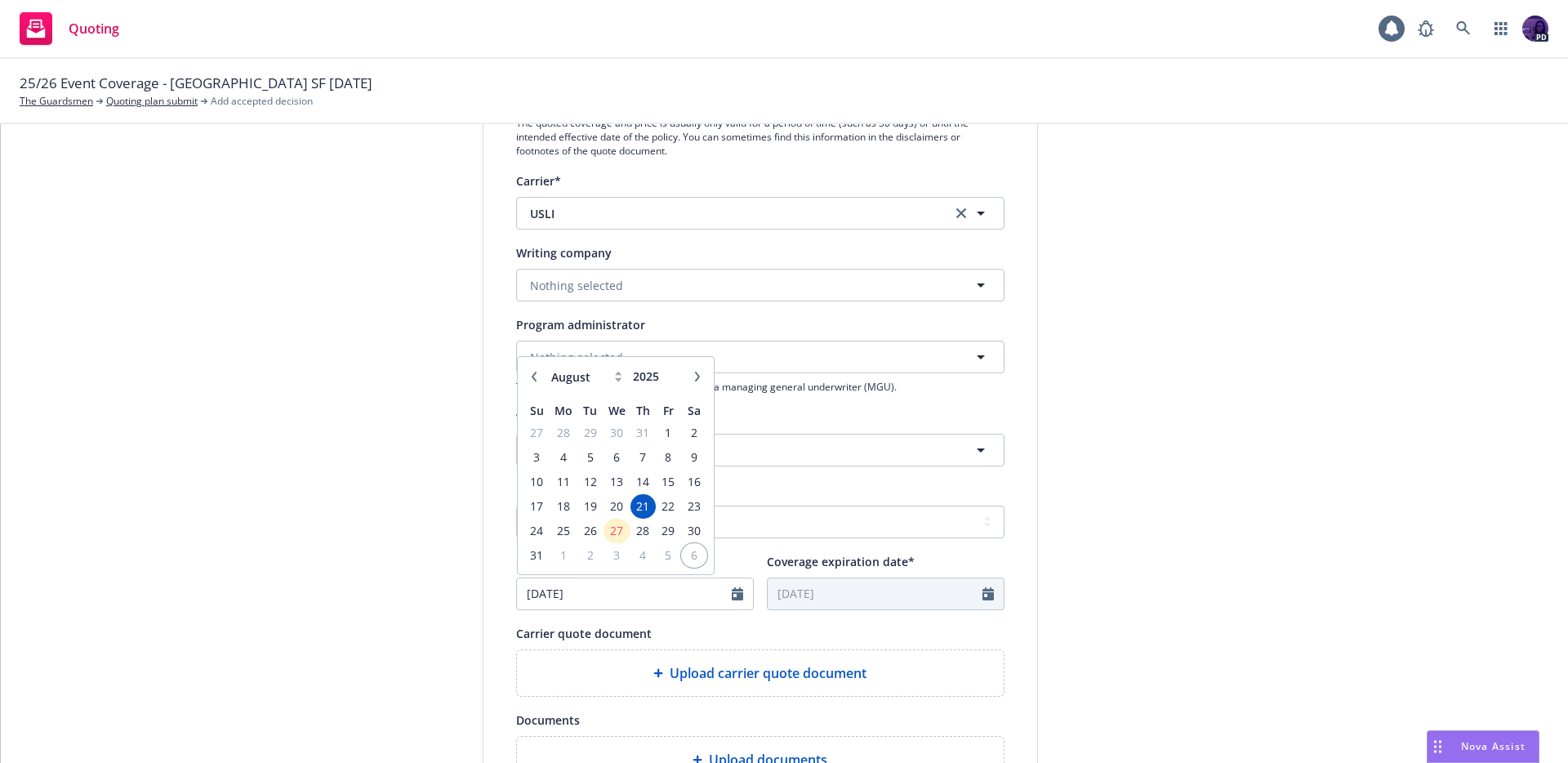
click at [683, 553] on span "6" at bounding box center [694, 554] width 22 height 20
type input "[DATE]"
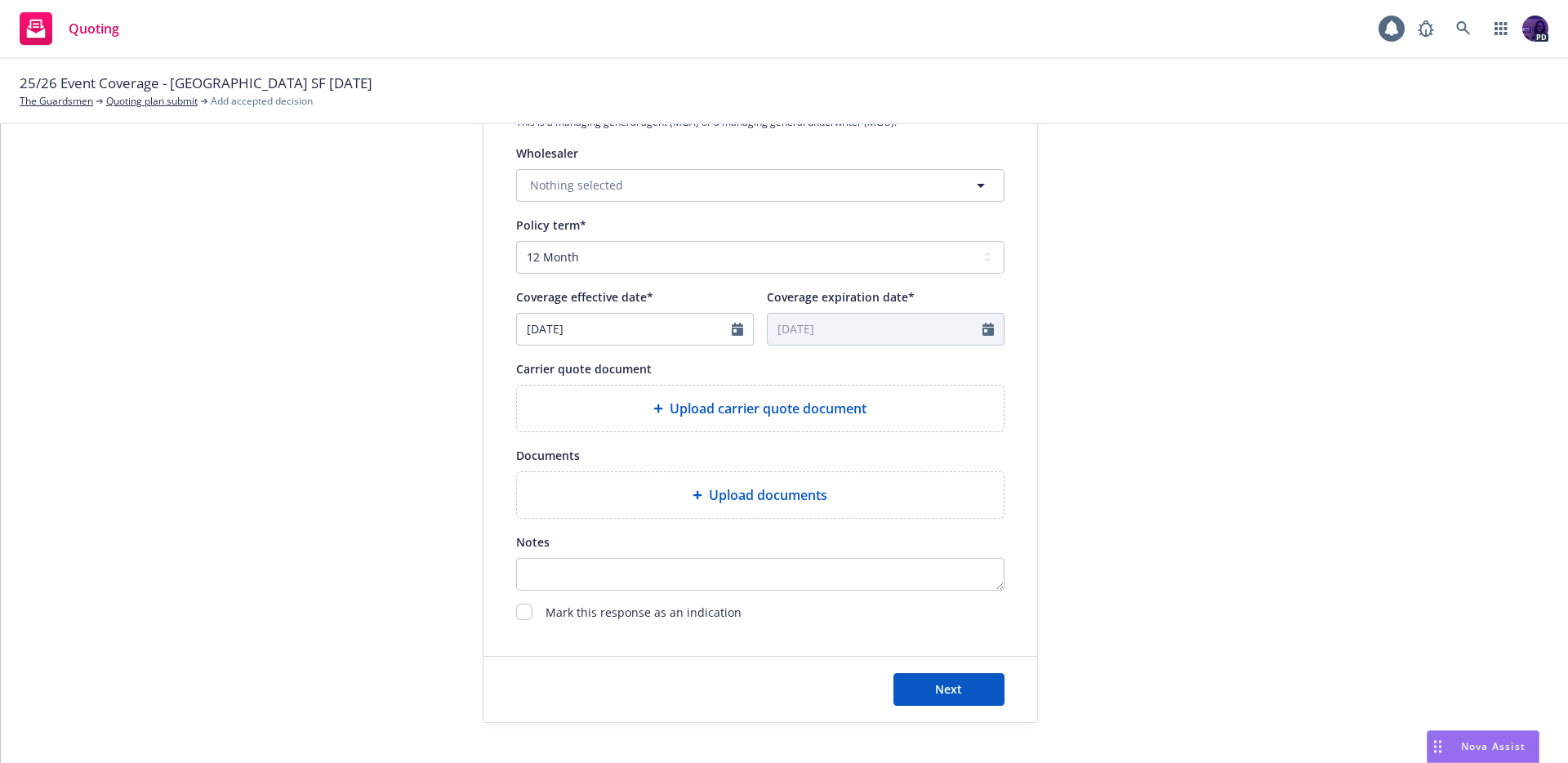
scroll to position [573, 0]
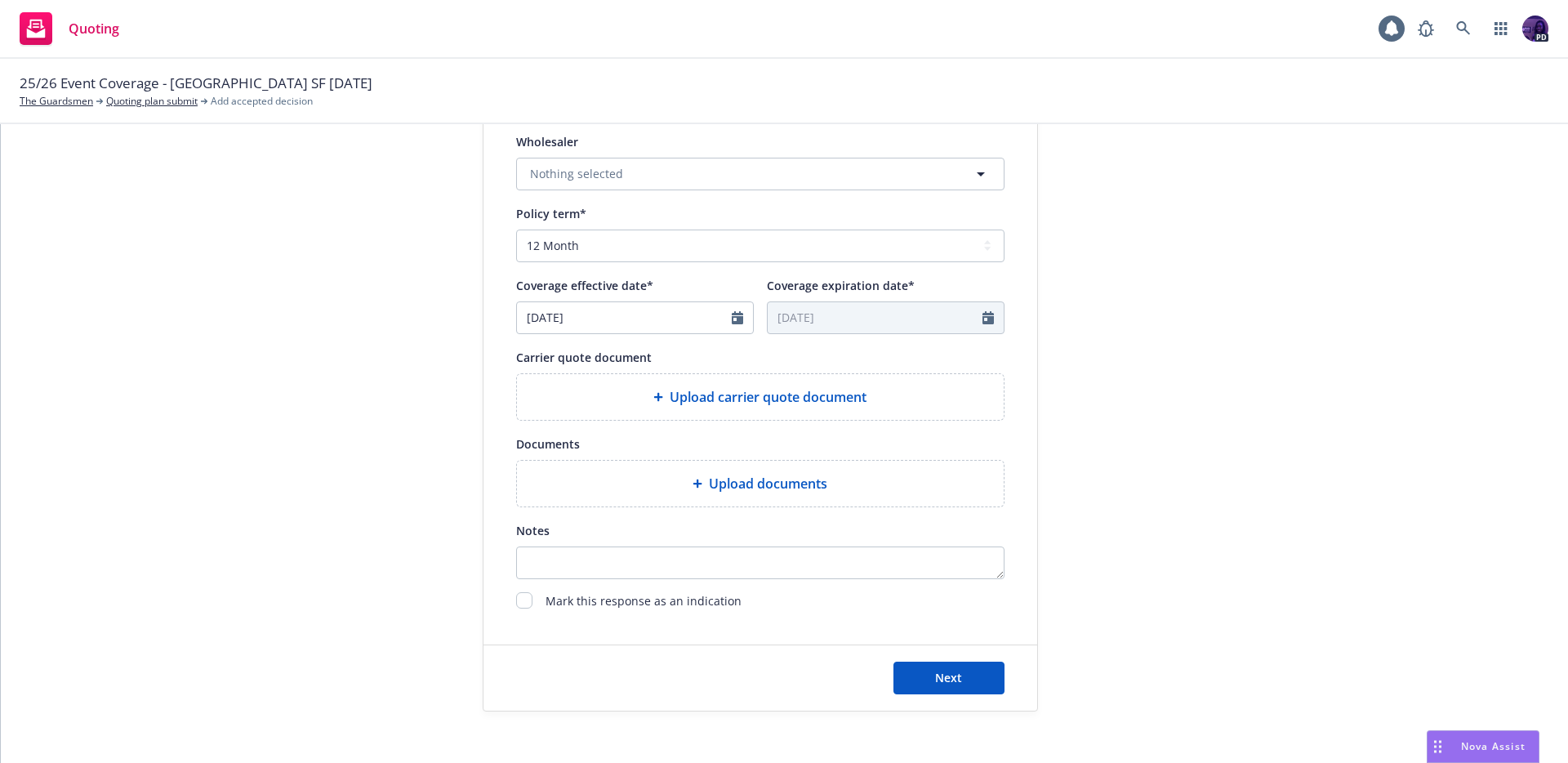
click at [779, 484] on span "Upload documents" at bounding box center [768, 483] width 118 height 19
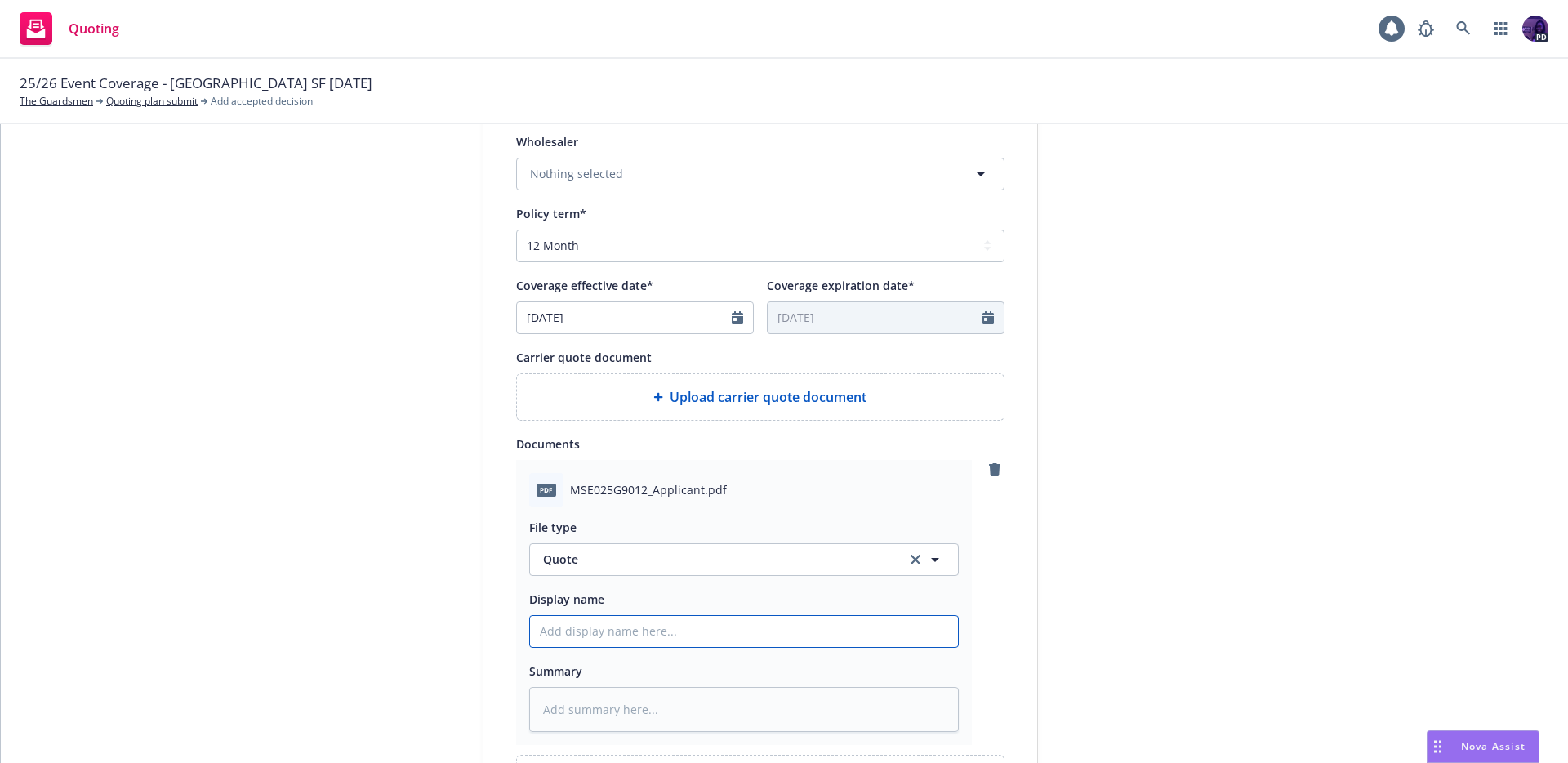
click at [605, 628] on input "Display name" at bounding box center [744, 631] width 428 height 31
type textarea "x"
type input "2"
type textarea "x"
type input "25"
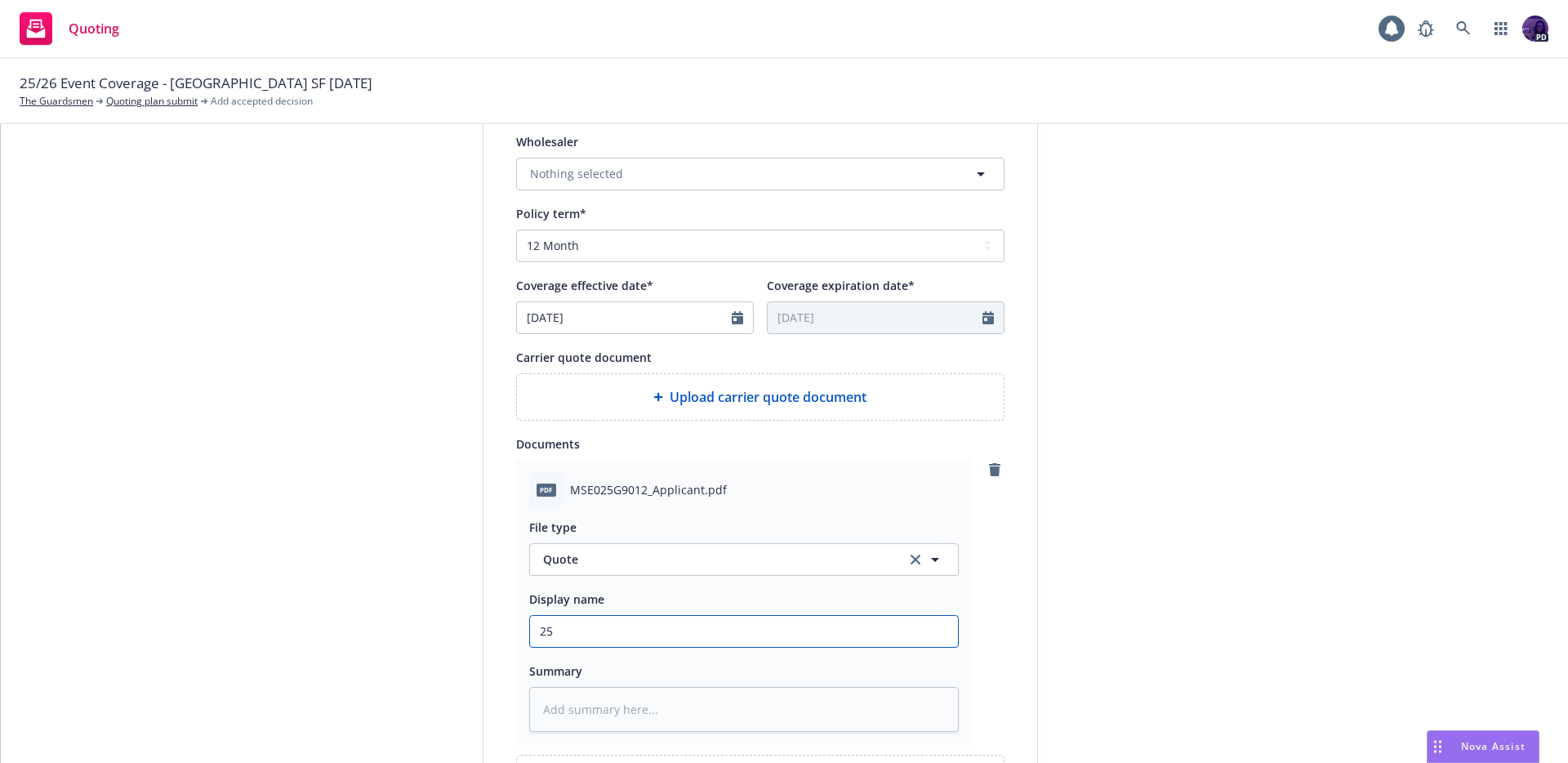
type textarea "x"
type input "25/"
type textarea "x"
type input "25/2"
type textarea "x"
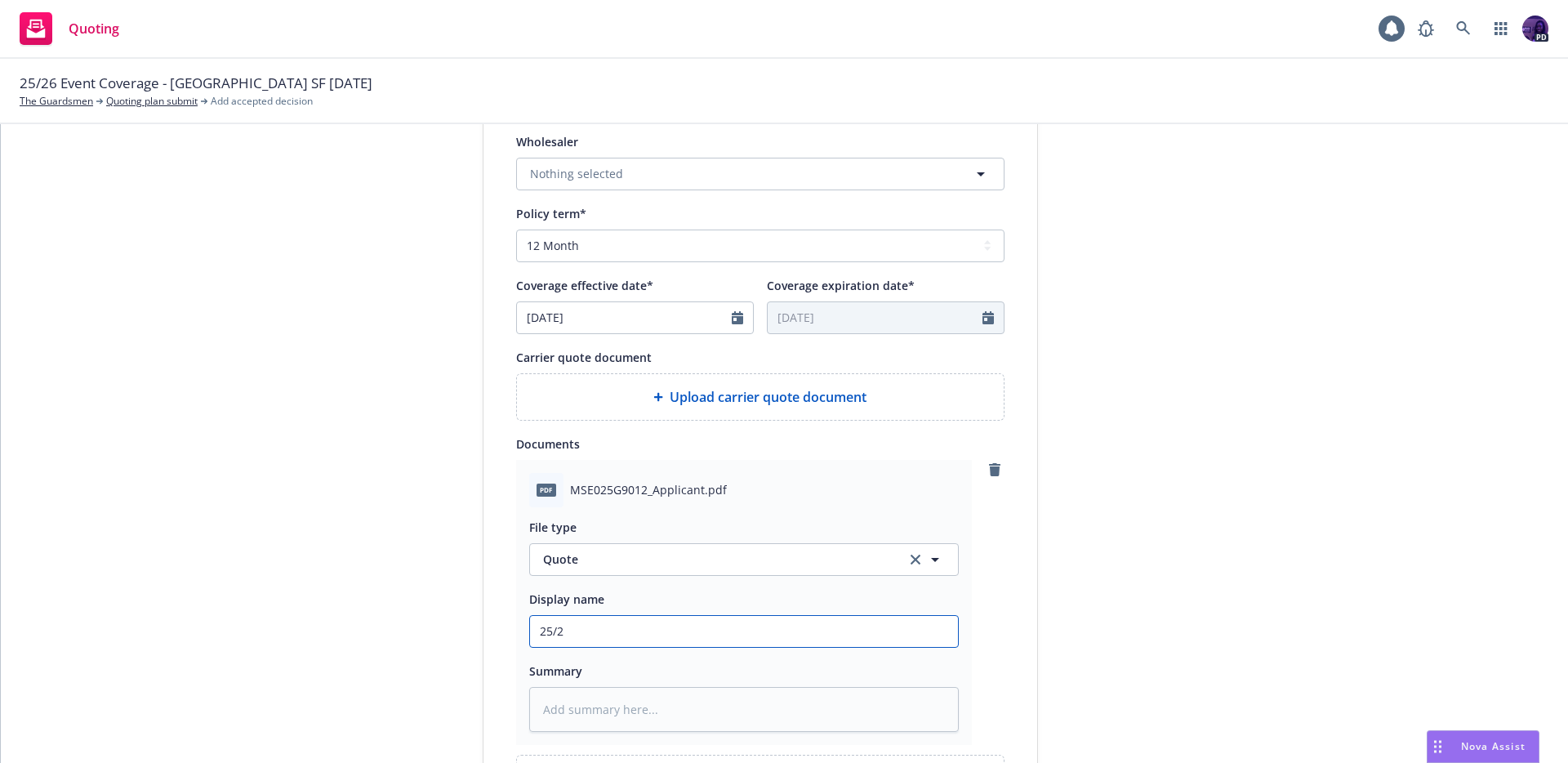
type input "25/26"
type textarea "x"
type input "25/26"
type textarea "x"
type input "25/26 E"
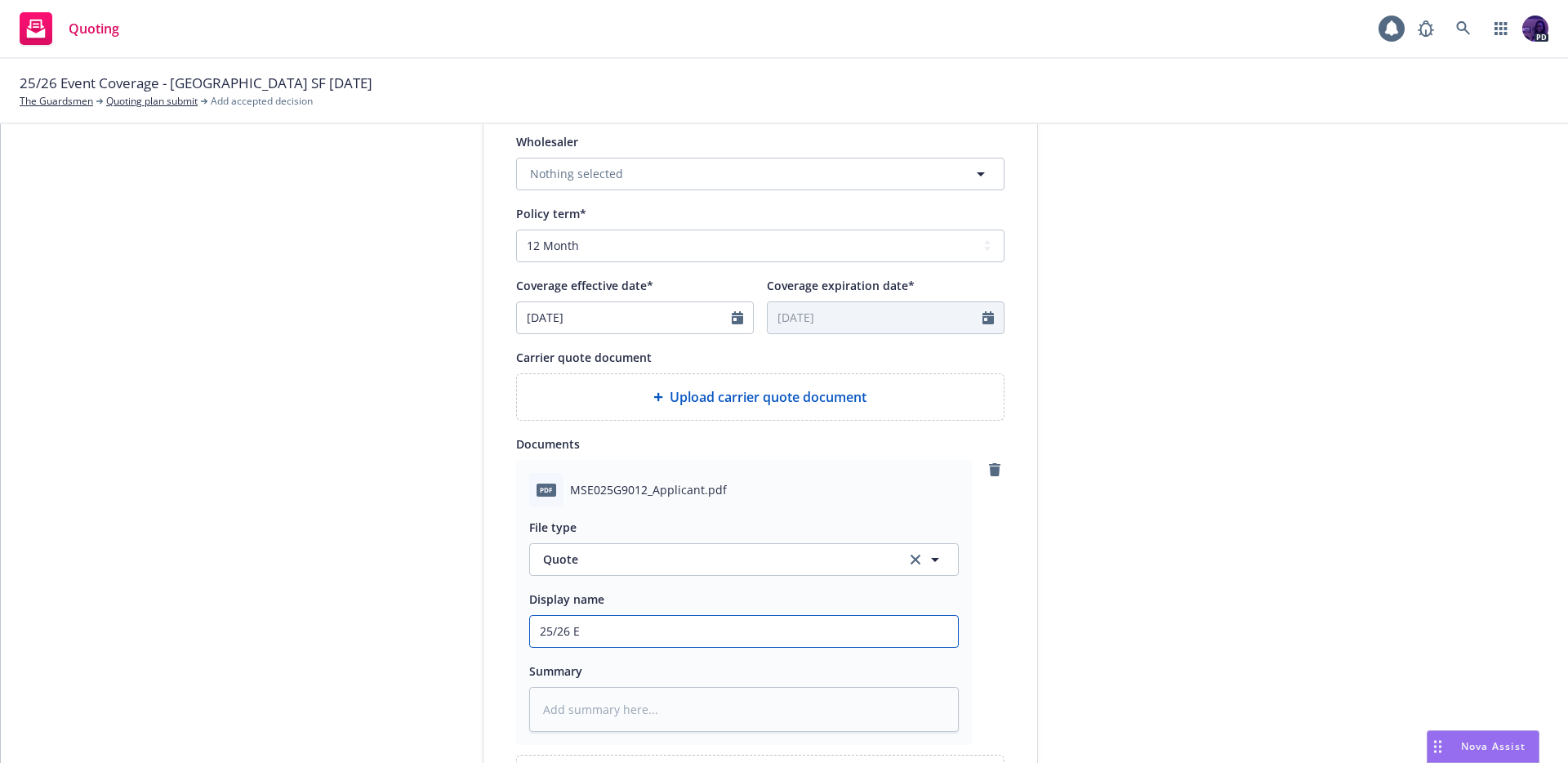
type textarea "x"
type input "25/26 Ev"
type textarea "x"
type input "25/26 Eve"
type textarea "x"
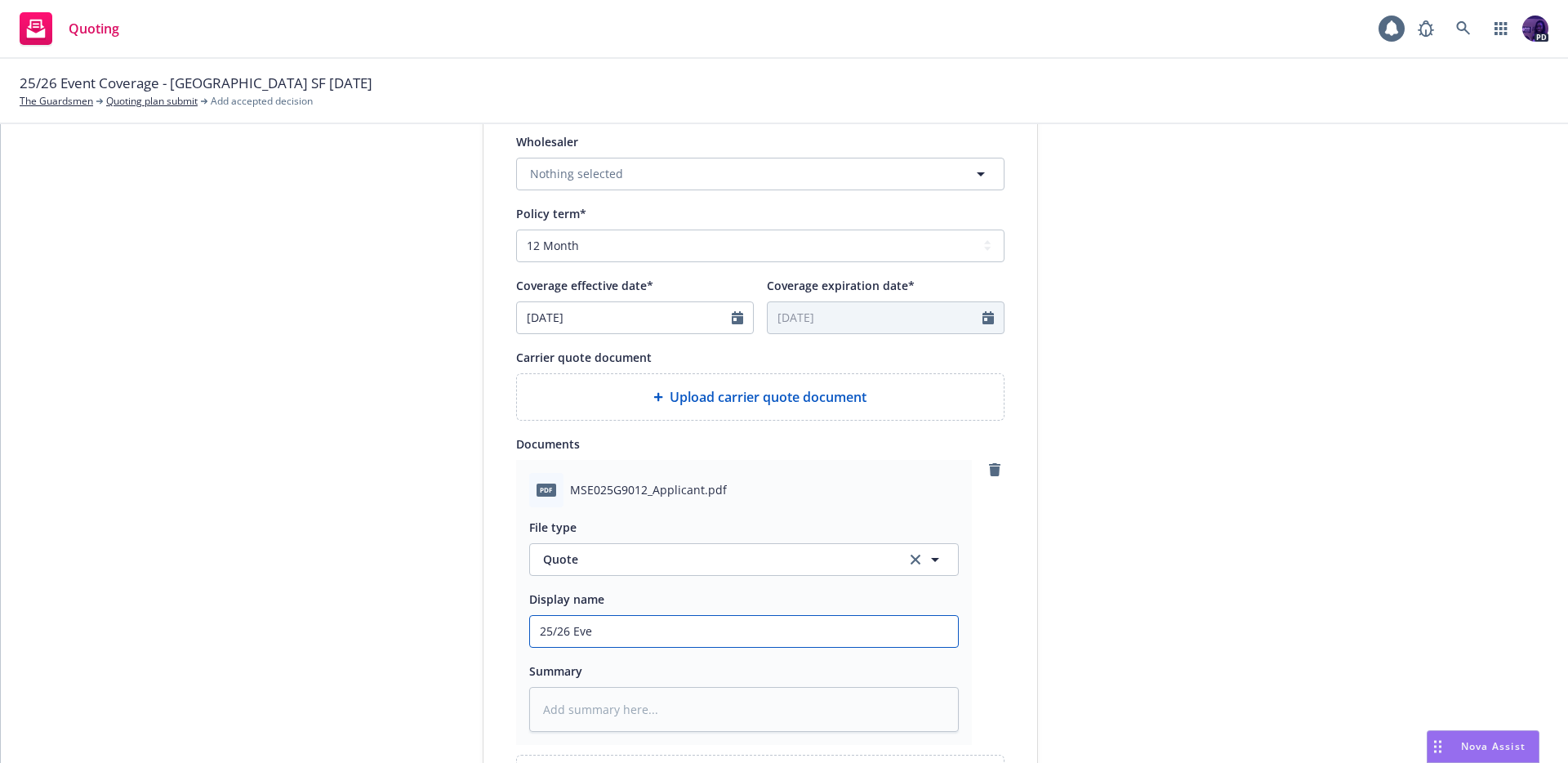
type input "25/26 Even"
type textarea "x"
type input "25/26 Event"
type textarea "x"
type input "25/26 Event"
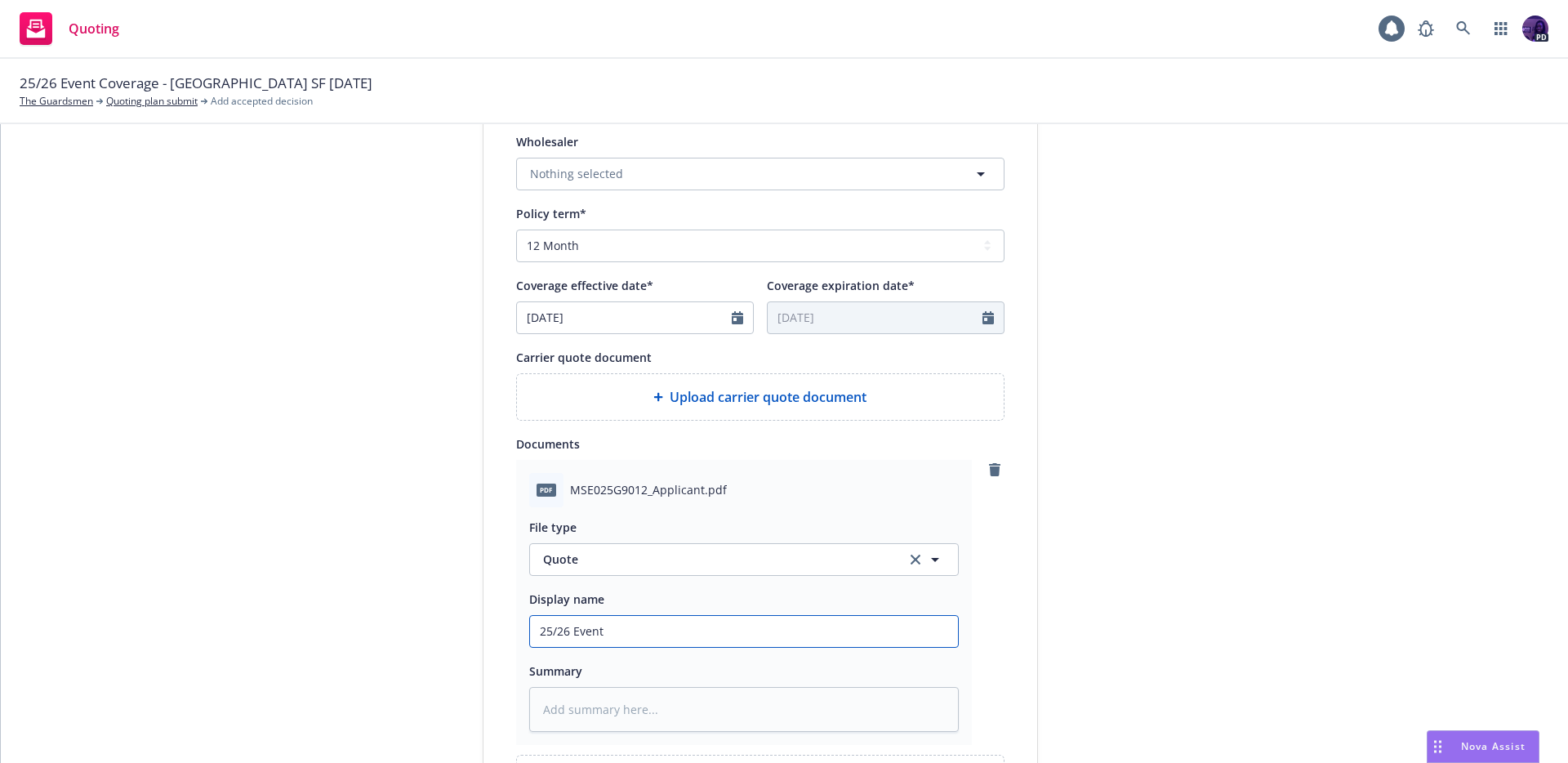
type textarea "x"
type input "25/26 Event C"
type textarea "x"
type input "25/26 Event Co"
type textarea "x"
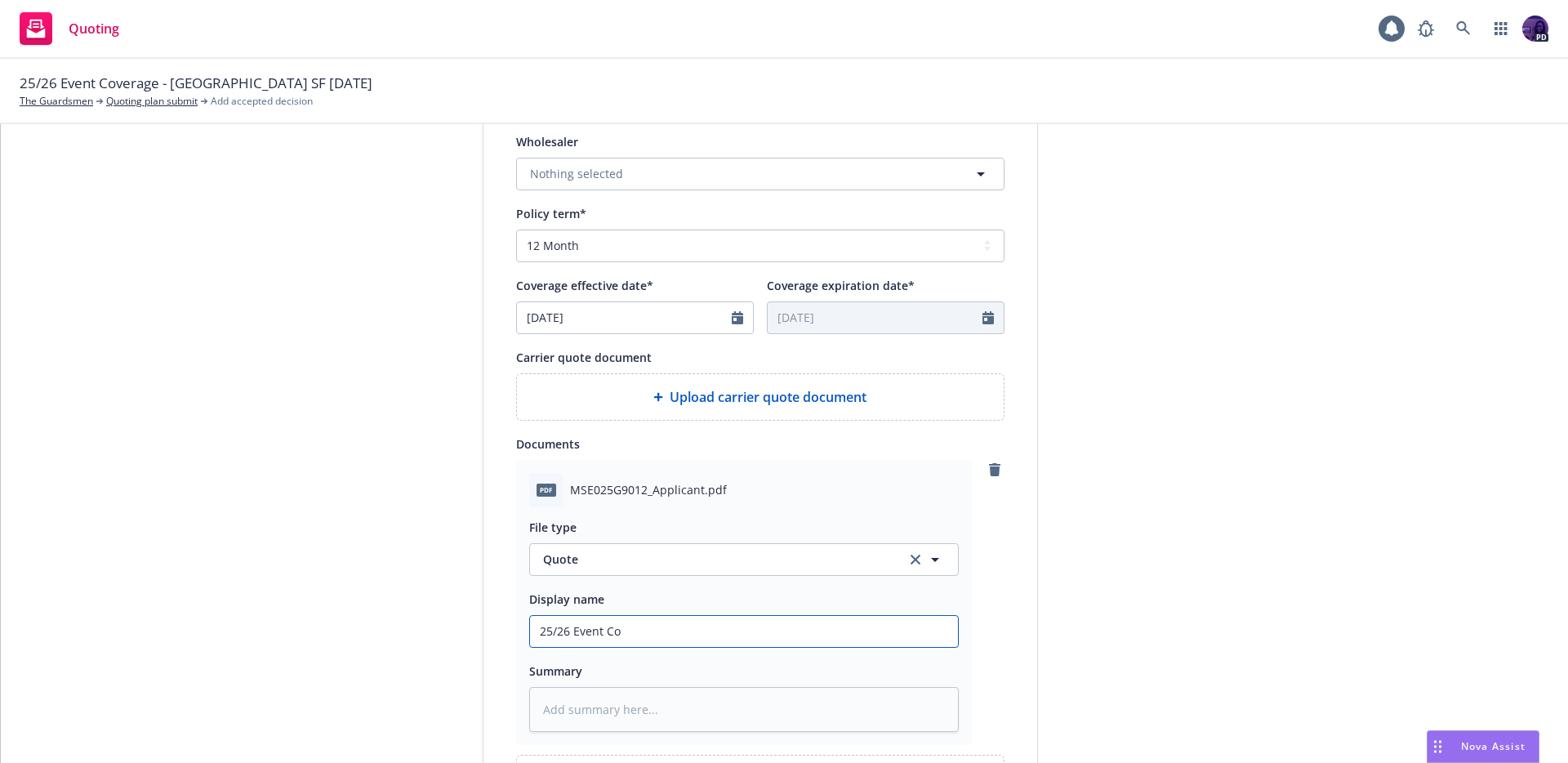
type input "25/26 Event Cov"
type textarea "x"
type input "25/26 Event Cove"
type textarea "x"
type input "25/26 Event Cover"
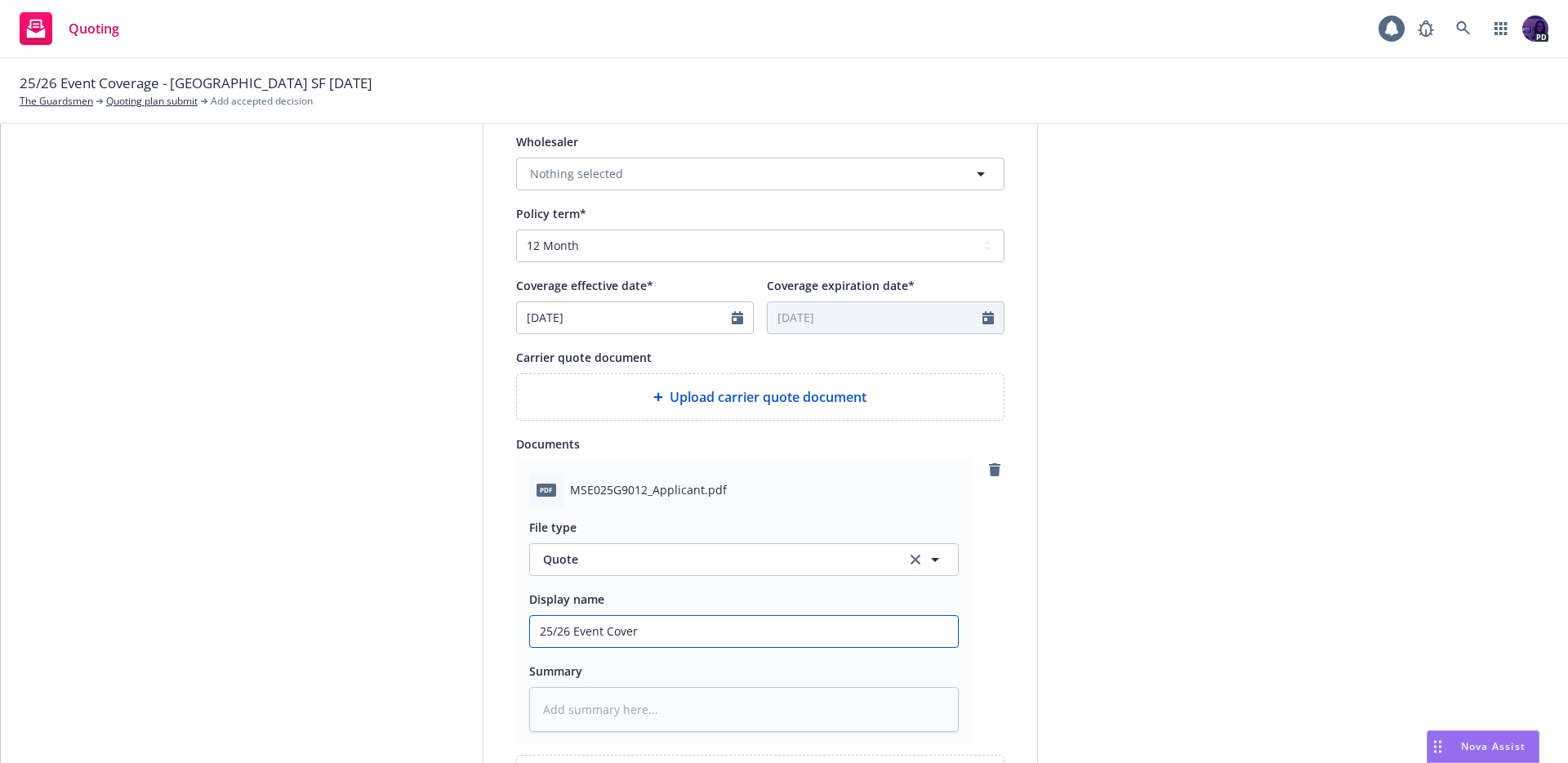
type textarea "x"
type input "25/26 Event Covera"
type textarea "x"
type input "25/26 Event Coverag"
type textarea "x"
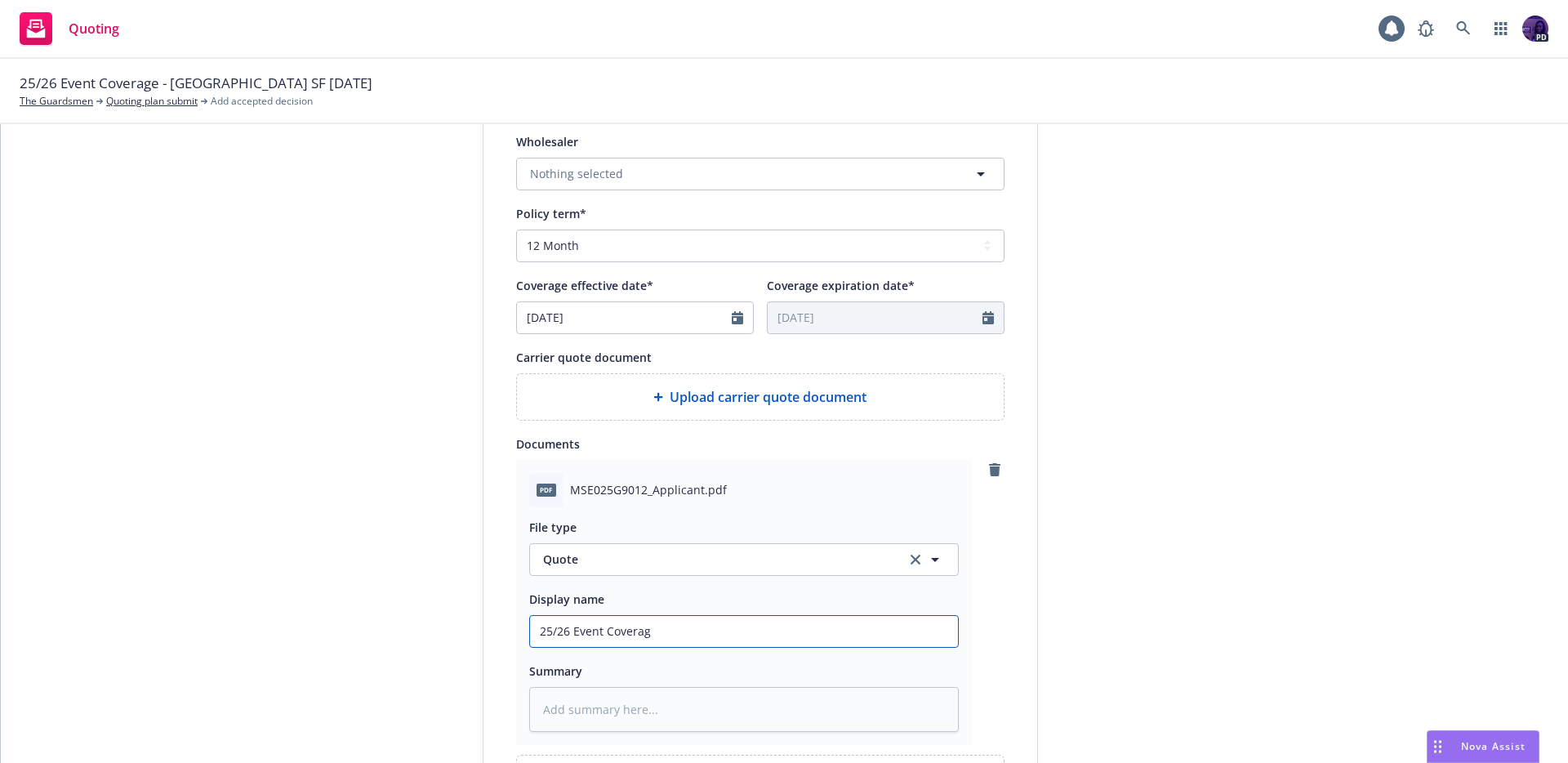
type input "25/26 Event Coverage"
type textarea "x"
type input "25/26 Event Coverage"
type textarea "x"
type input "25/26 Event Coverage G"
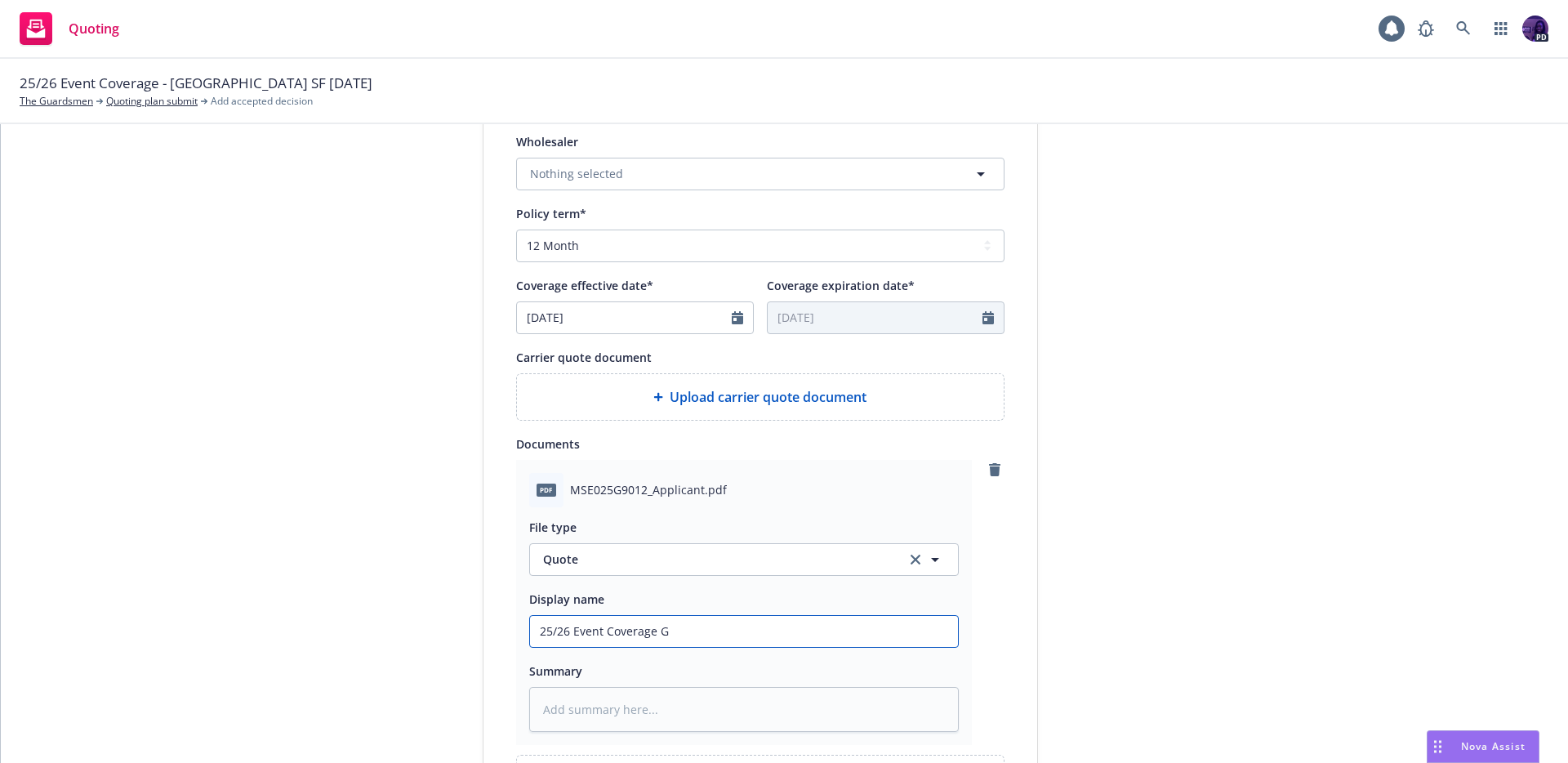
type textarea "x"
type input "25/26 Event Coverage GL"
type textarea "x"
type input "25/26 Event Coverage GL"
type textarea "x"
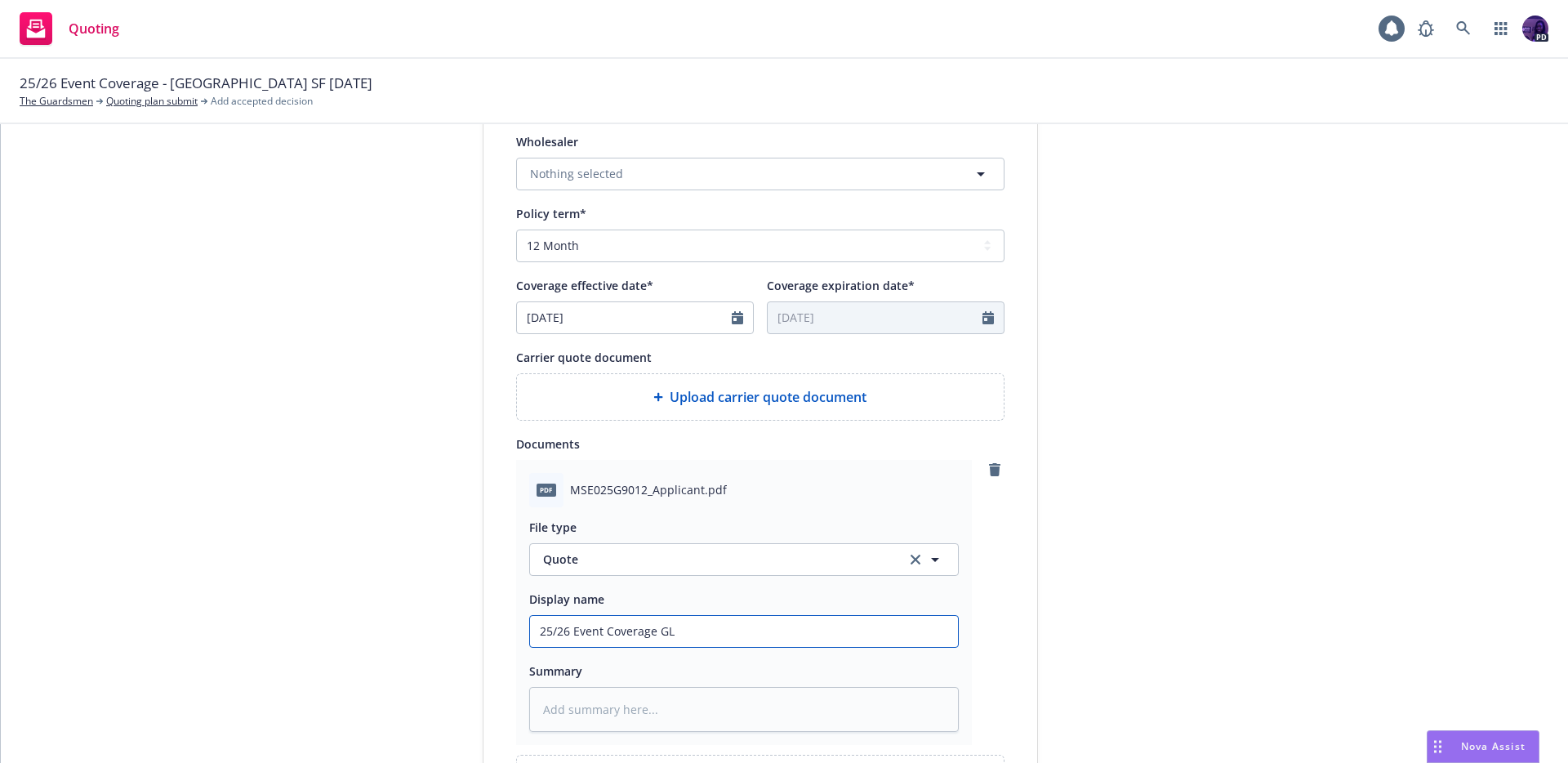
type input "25/26 Event Coverage GL +"
type textarea "x"
type input "25/26 Event Coverage GL +"
type textarea "x"
type input "25/26 Event Coverage GL + L"
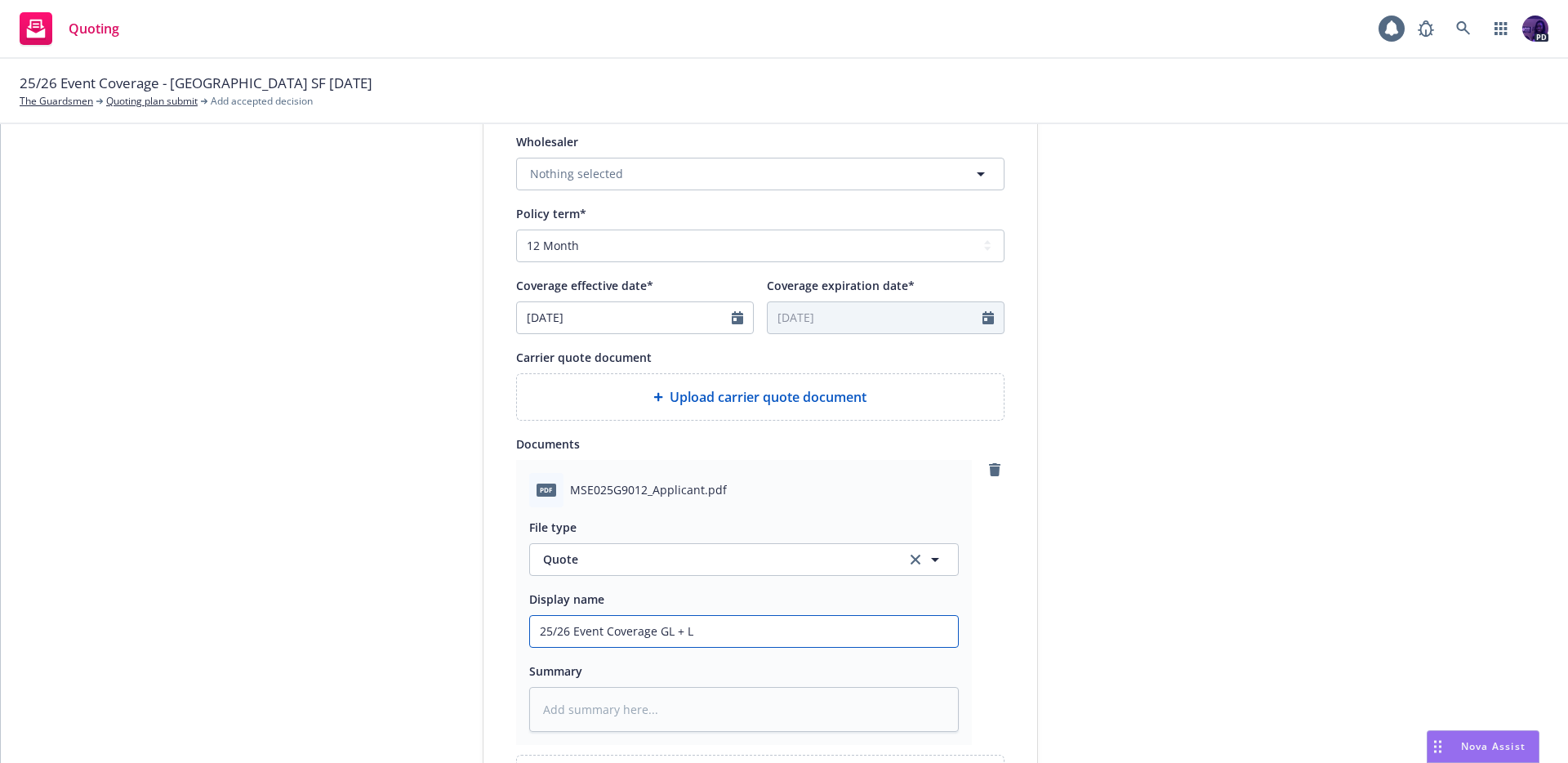
type textarea "x"
type input "25/26 Event Coverage GL + LL"
type textarea "x"
type input "25/26 Event Coverage GL + LL"
type textarea "x"
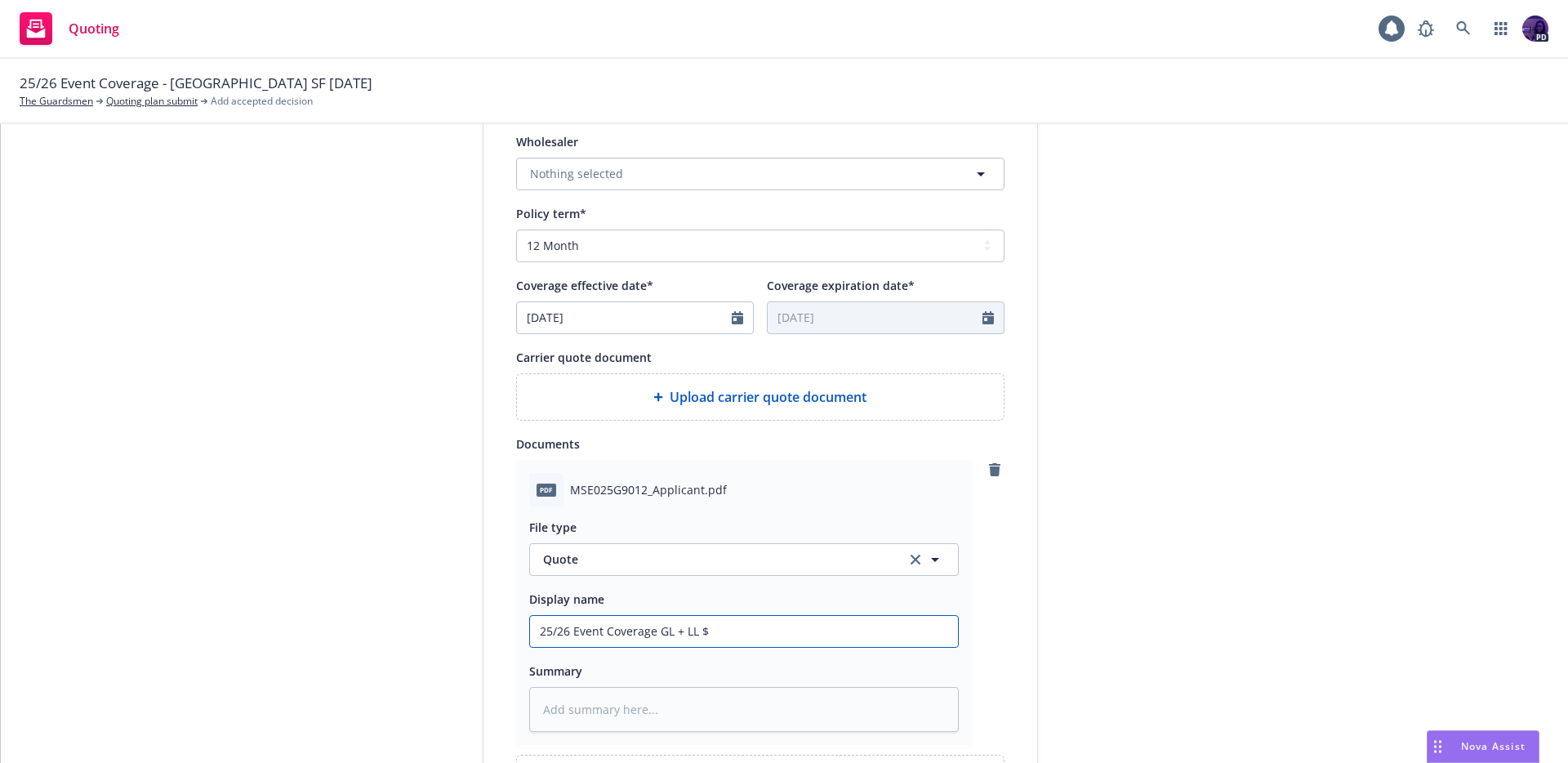
type input "25/26 Event Coverage GL + LL $"
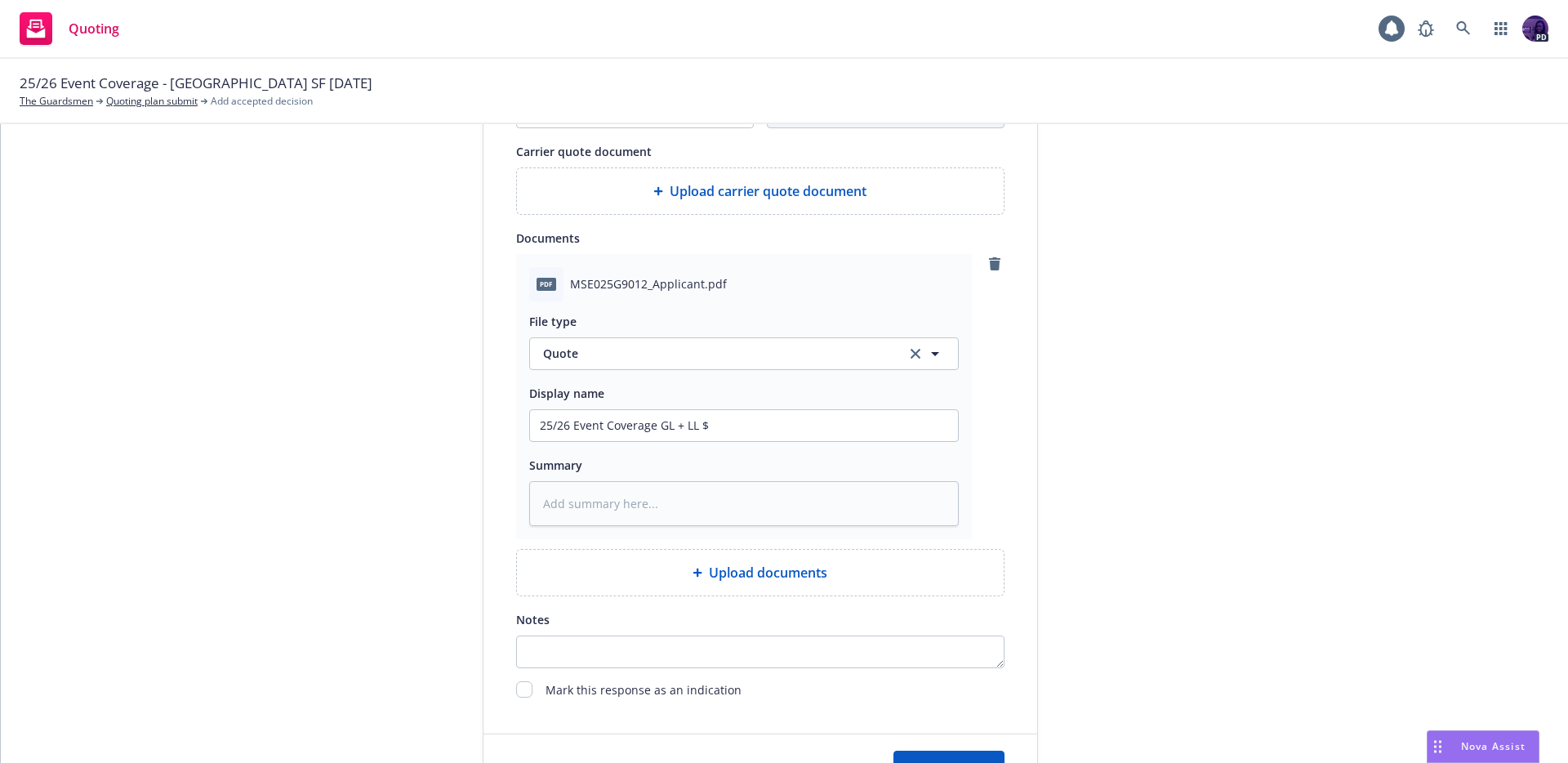
scroll to position [823, 0]
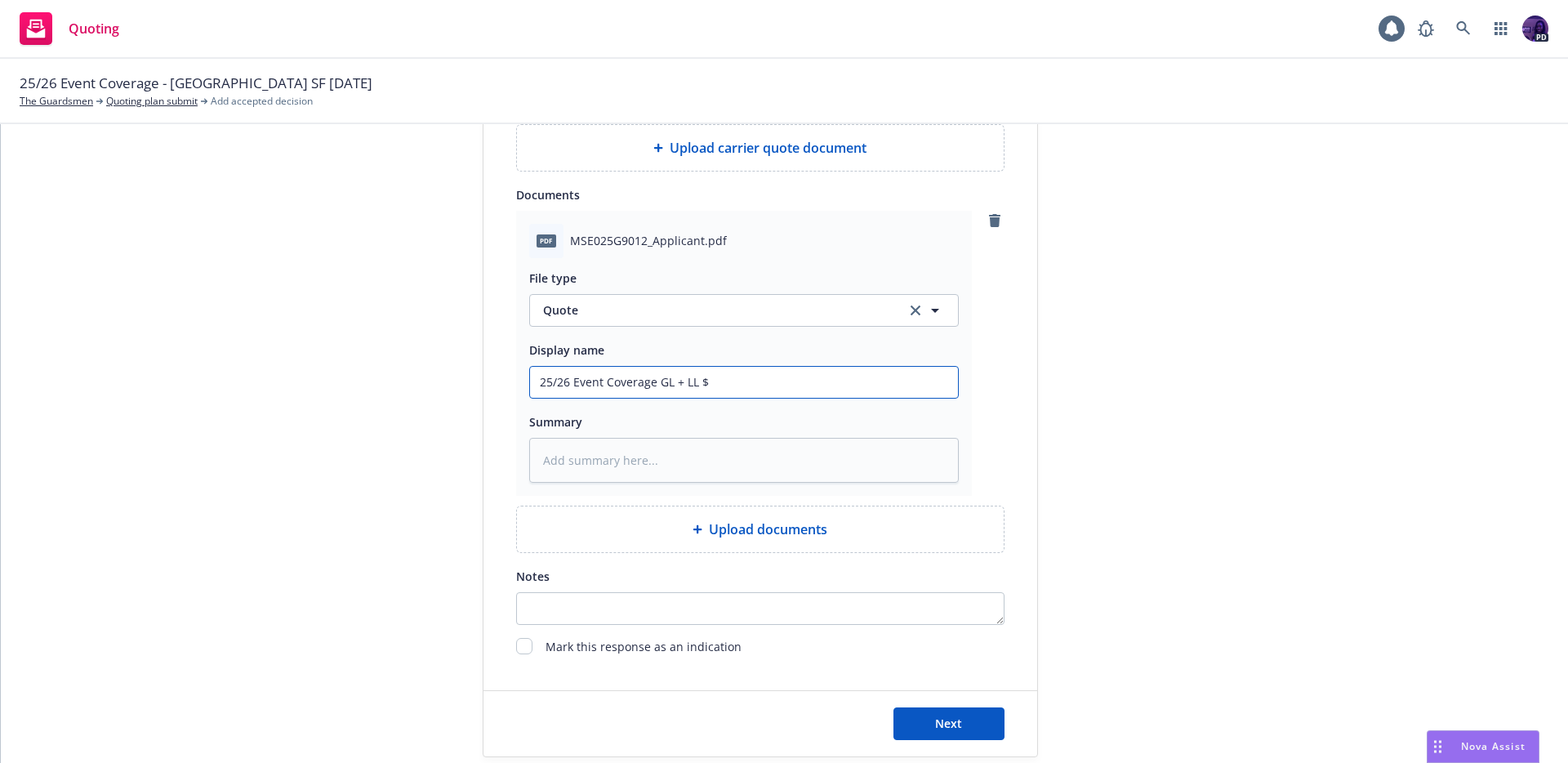
click at [746, 384] on input "25/26 Event Coverage GL + LL $" at bounding box center [744, 382] width 428 height 31
type textarea "x"
type input "25/26 Event Coverage GL + LL $1"
type textarea "x"
type input "25/26 Event Coverage GL + LL $10"
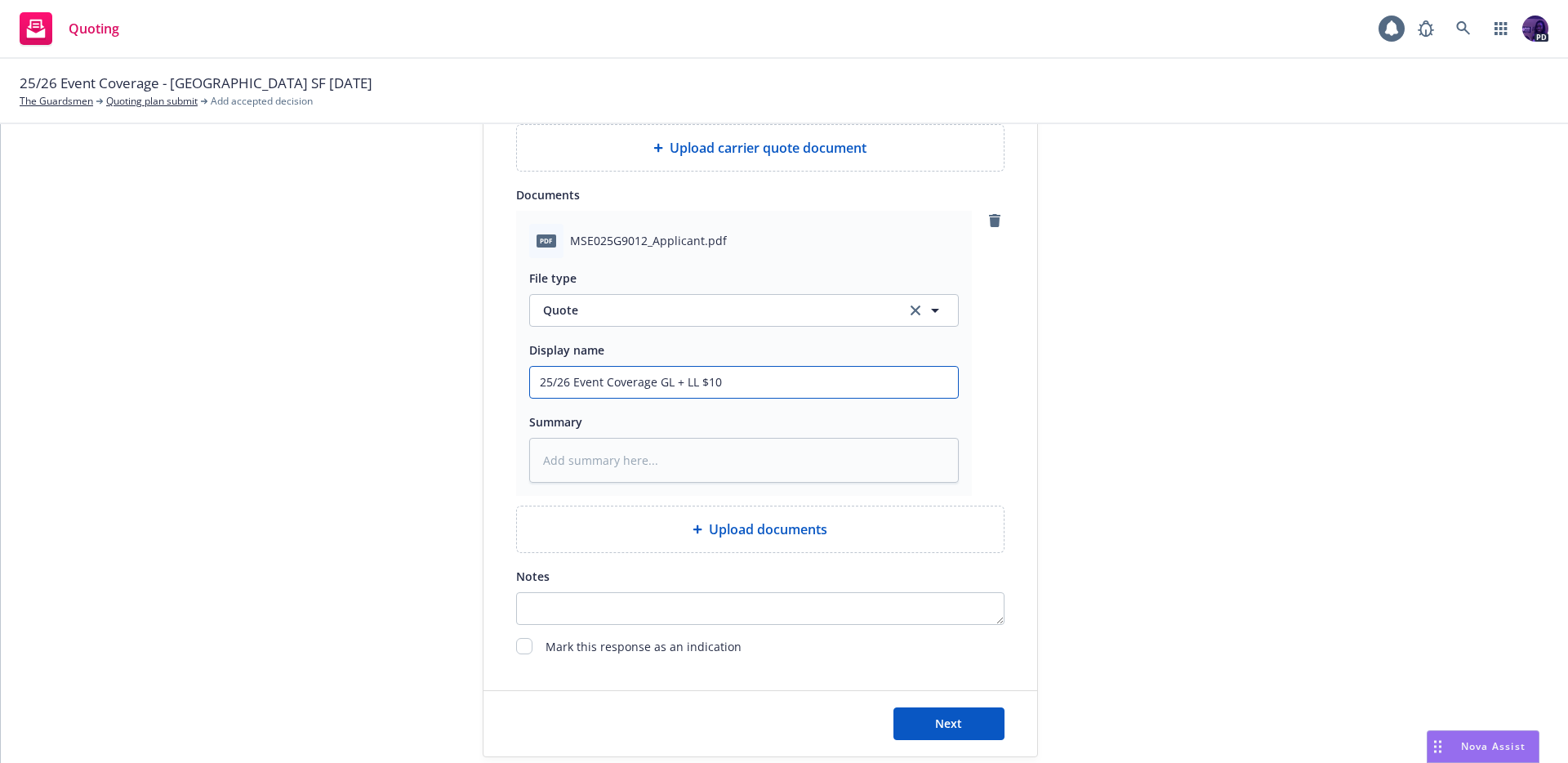
type textarea "x"
type input "25/26 Event Coverage GL + LL $105"
type textarea "x"
type input "25/26 Event Coverage GL + LL $1058"
drag, startPoint x: 945, startPoint y: 715, endPoint x: 629, endPoint y: 469, distance: 400.5
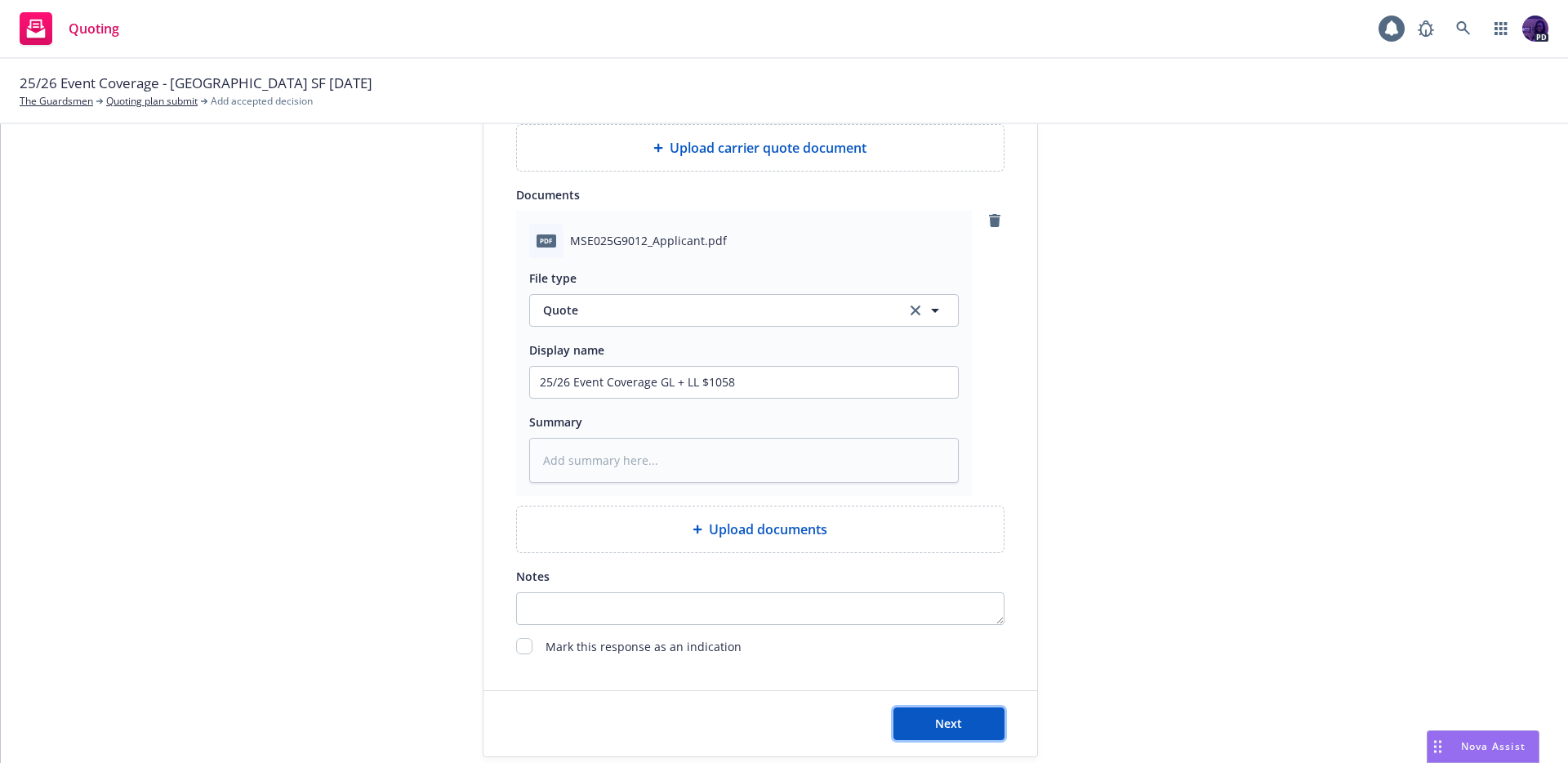
click at [594, 467] on form "Quote initiation Display name USLI Quote expiration date* [DATE] The quoted cov…" at bounding box center [759, 62] width 553 height 1388
click at [629, 466] on textarea at bounding box center [744, 460] width 429 height 45
click at [960, 726] on button "Next" at bounding box center [948, 724] width 111 height 33
type textarea "x"
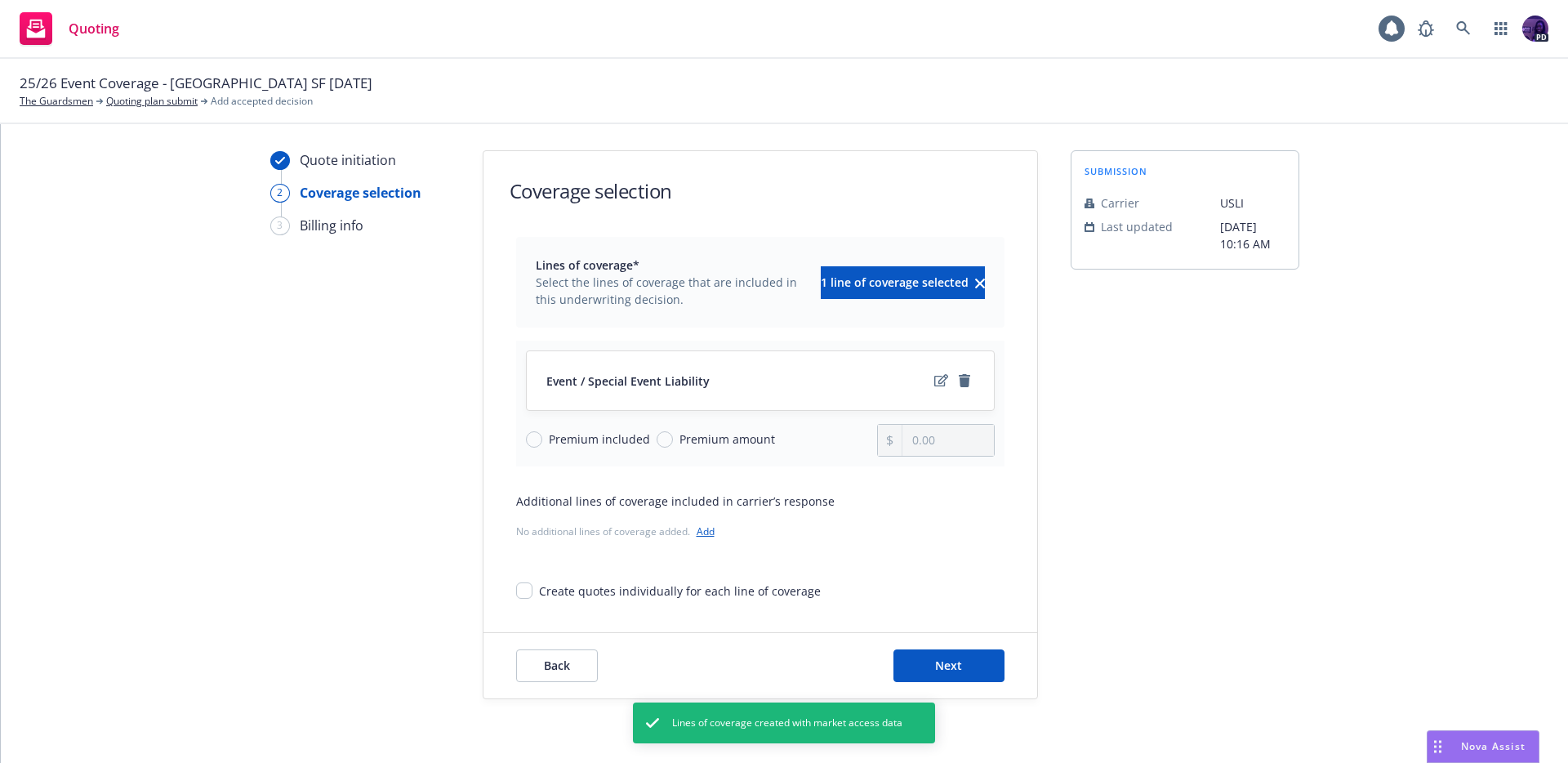
scroll to position [40, 0]
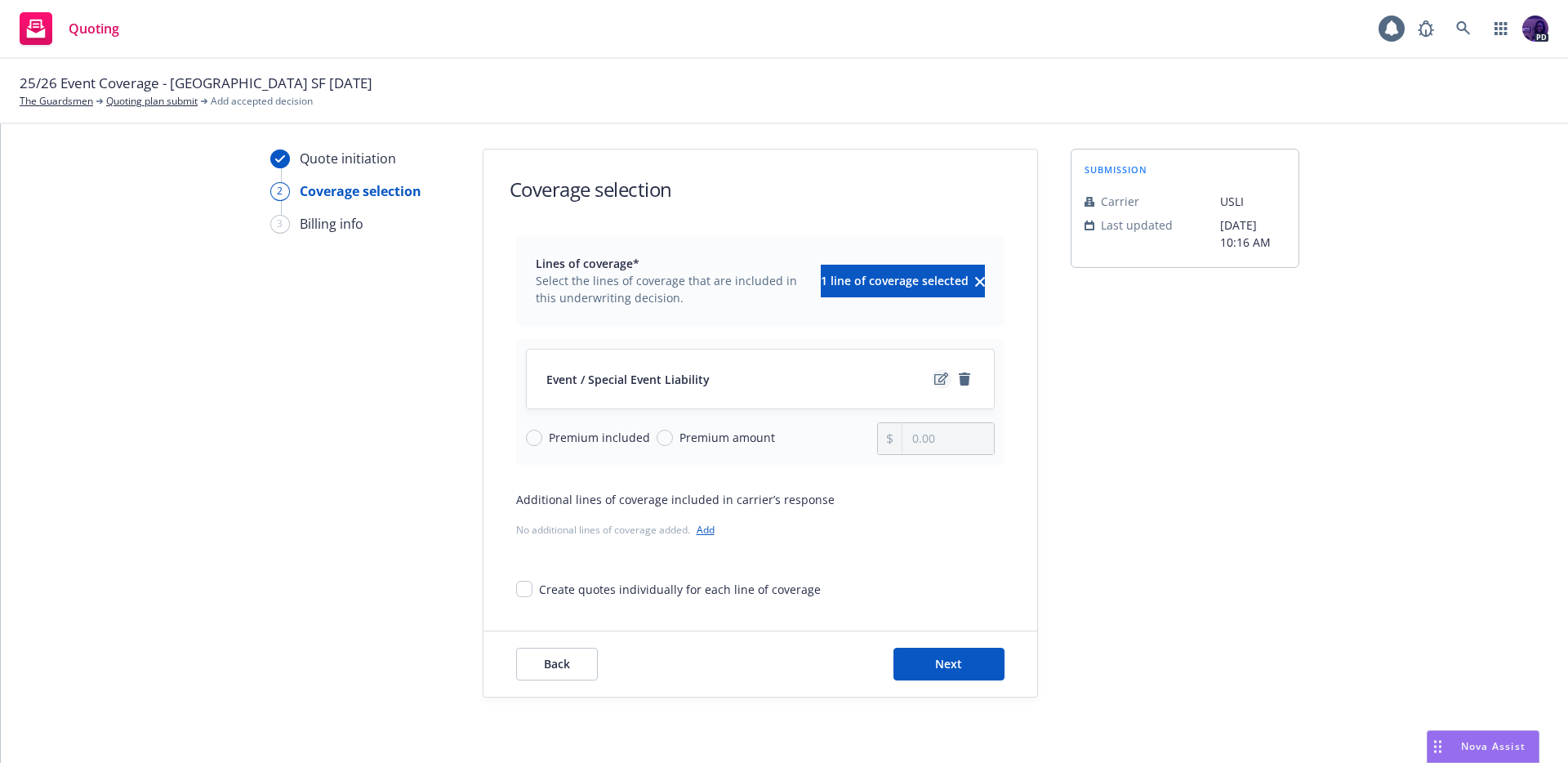
click at [934, 379] on icon "edit" at bounding box center [941, 379] width 13 height 13
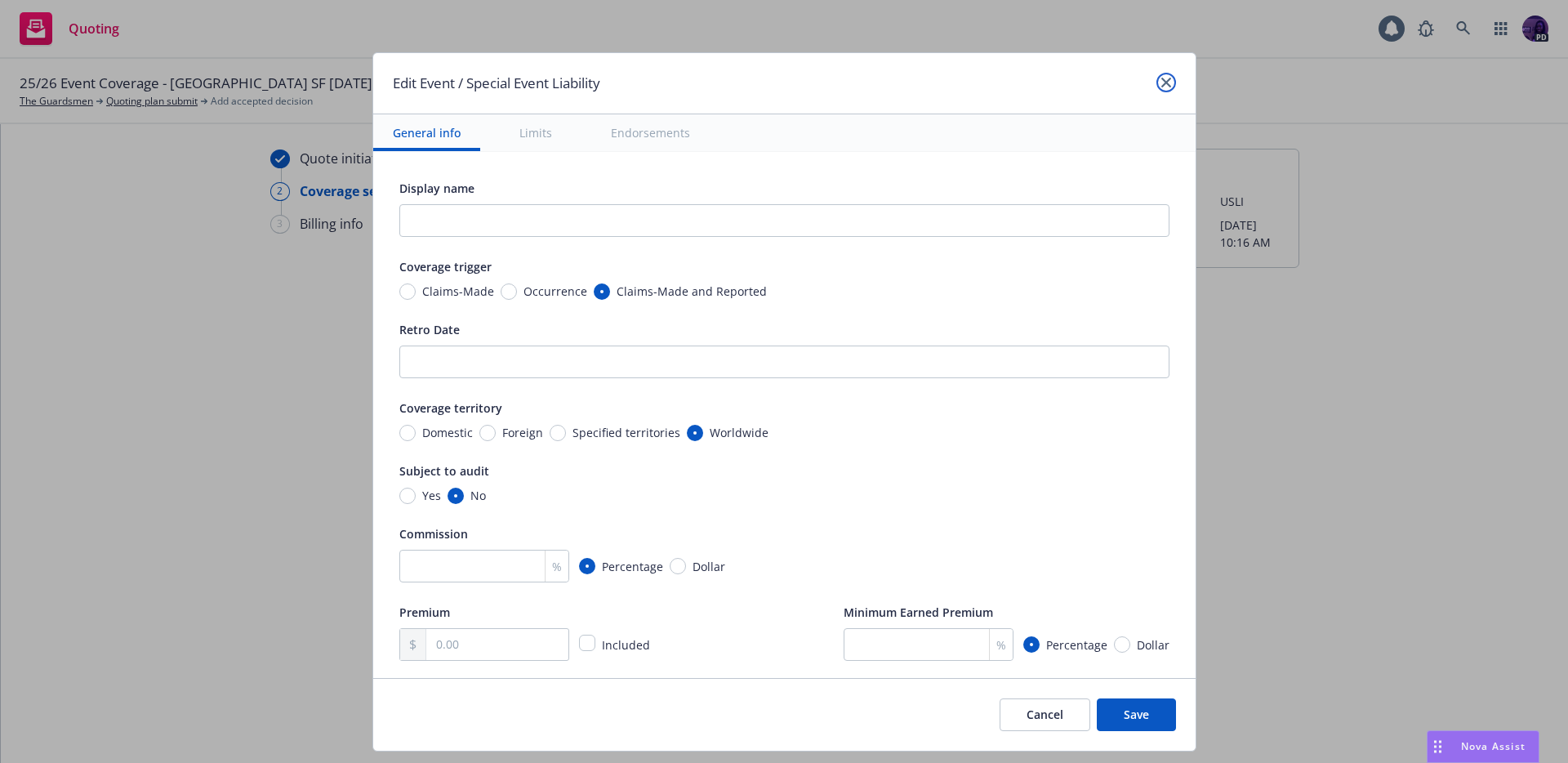
drag, startPoint x: 1170, startPoint y: 78, endPoint x: 1147, endPoint y: 301, distance: 224.2
click at [1169, 78] on link "close" at bounding box center [1166, 83] width 19 height 19
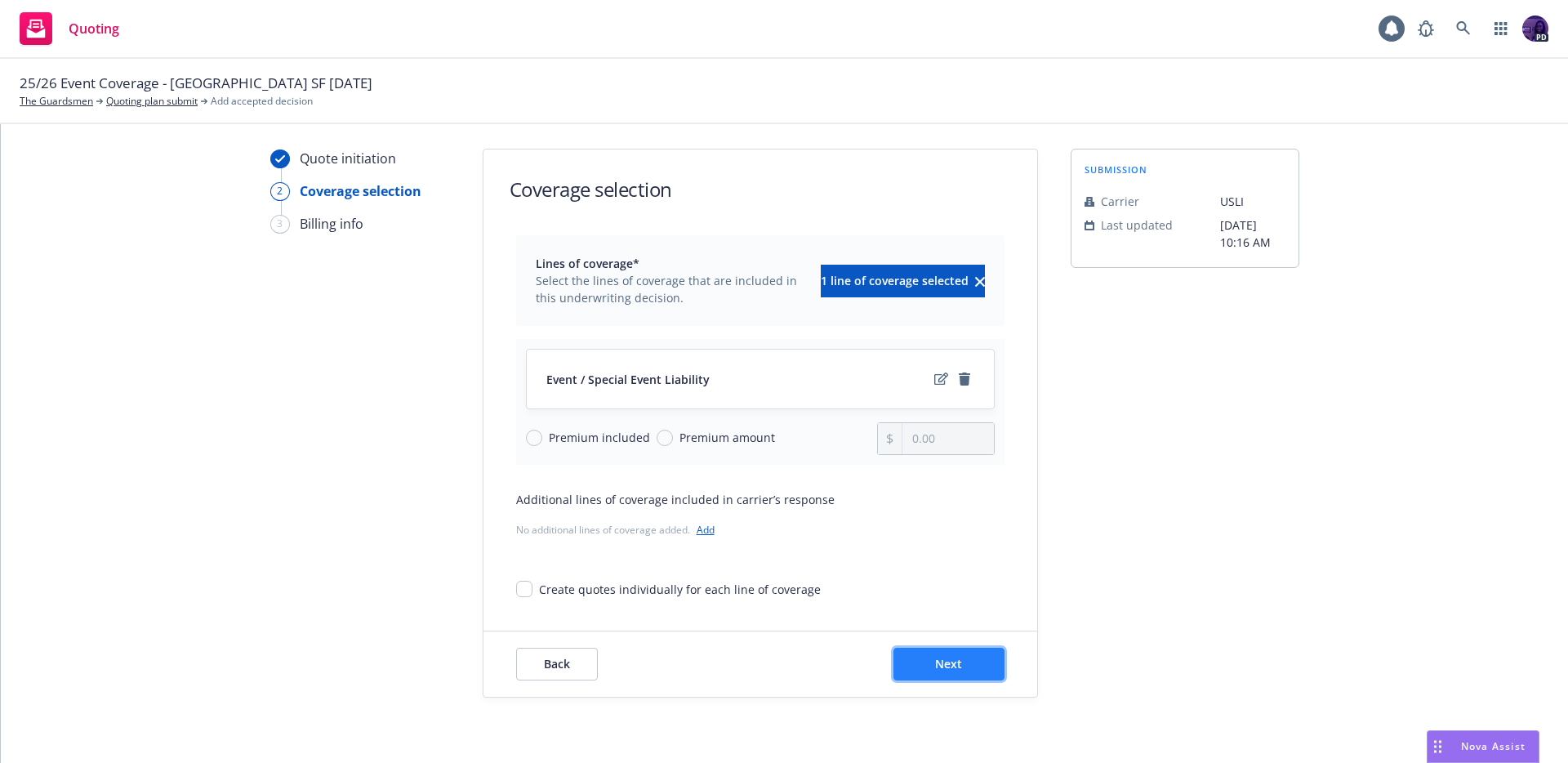
click at [984, 652] on button "Next" at bounding box center [948, 664] width 111 height 33
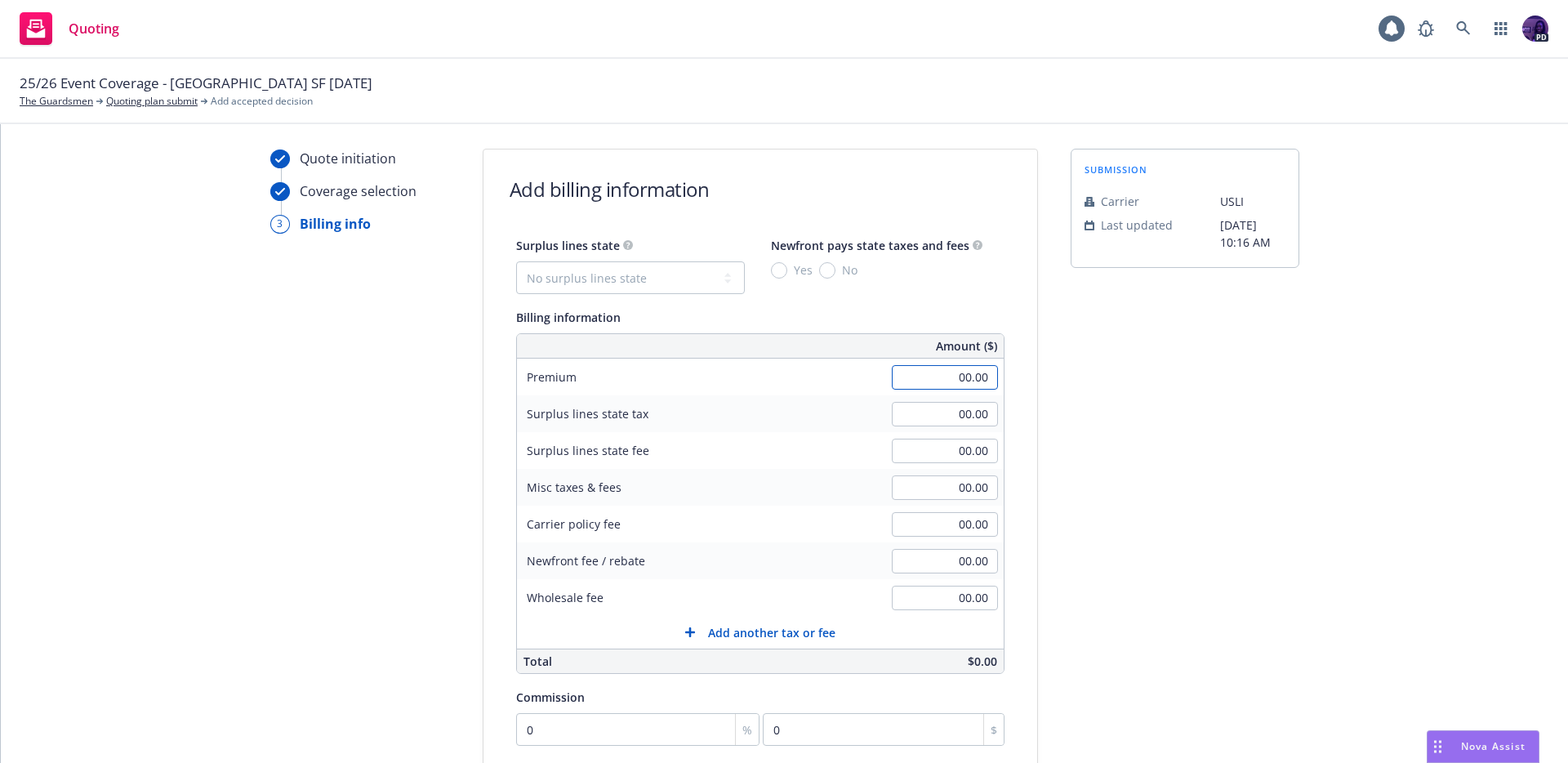
click at [899, 371] on input "00.00" at bounding box center [945, 376] width 106 height 24
click at [921, 378] on input "000.00" at bounding box center [945, 376] width 106 height 24
click at [917, 381] on input "000.00" at bounding box center [945, 376] width 106 height 24
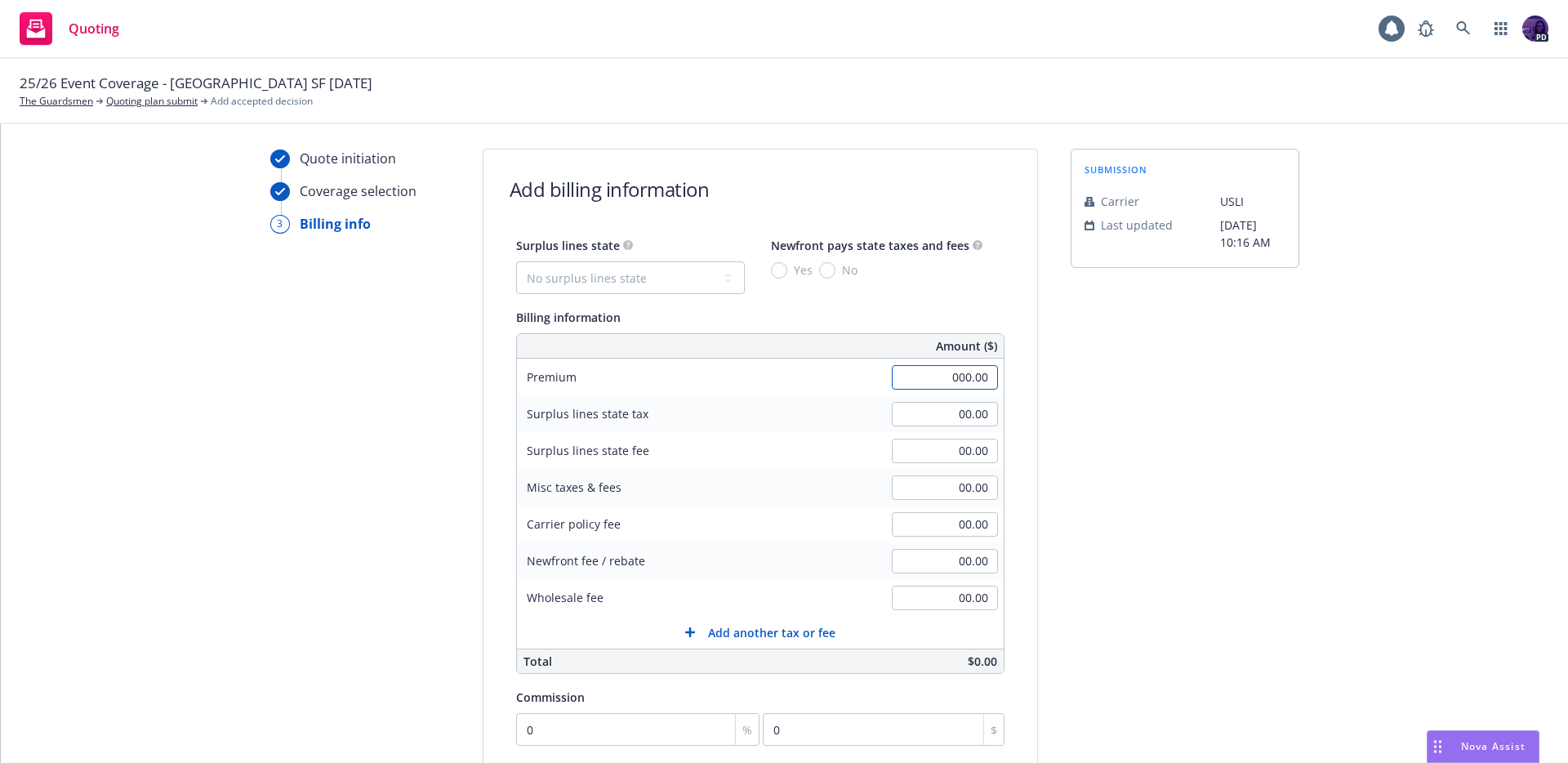
click at [917, 381] on input "000.00" at bounding box center [945, 376] width 106 height 24
type input "1,058.00"
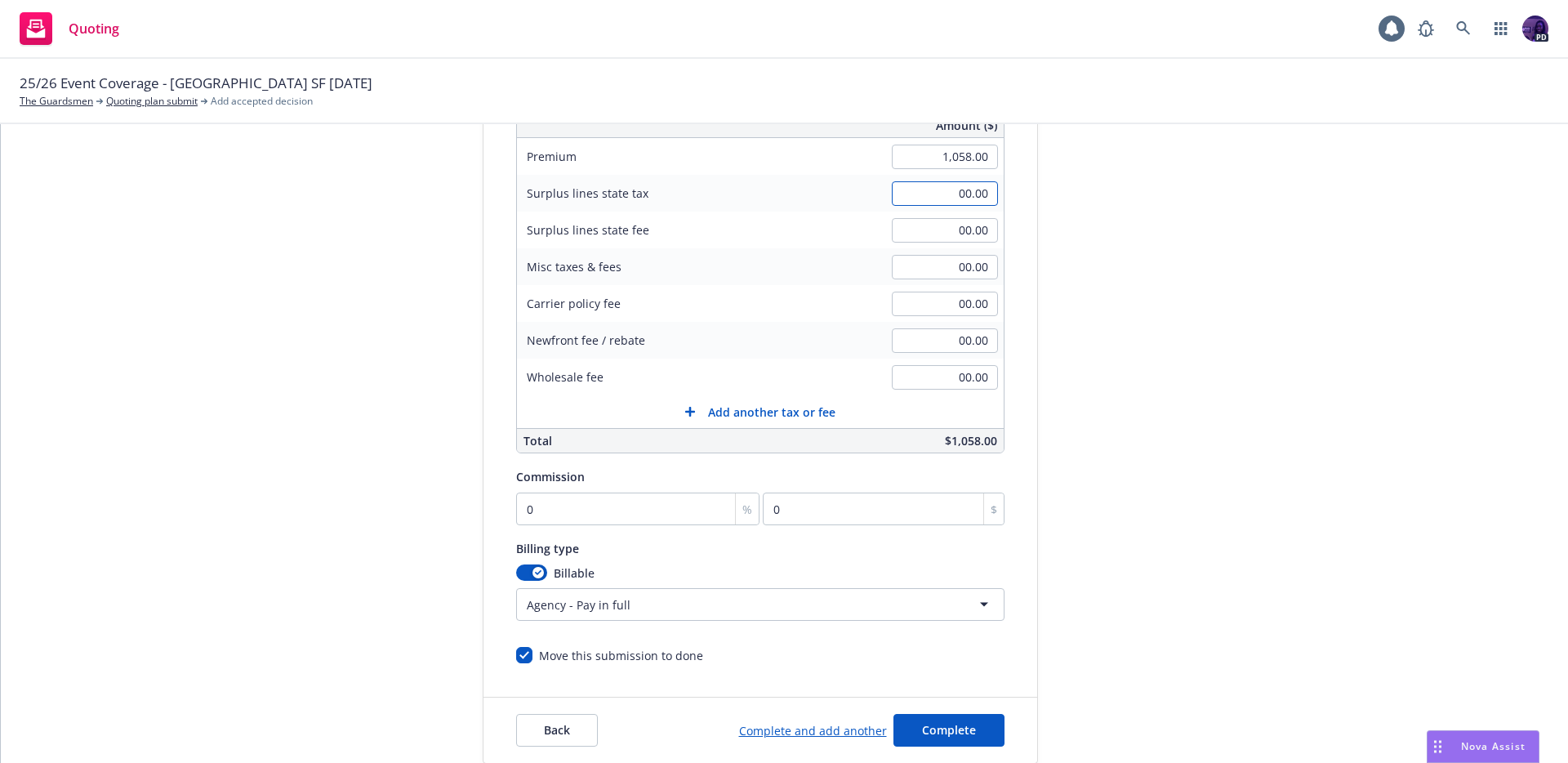
scroll to position [284, 0]
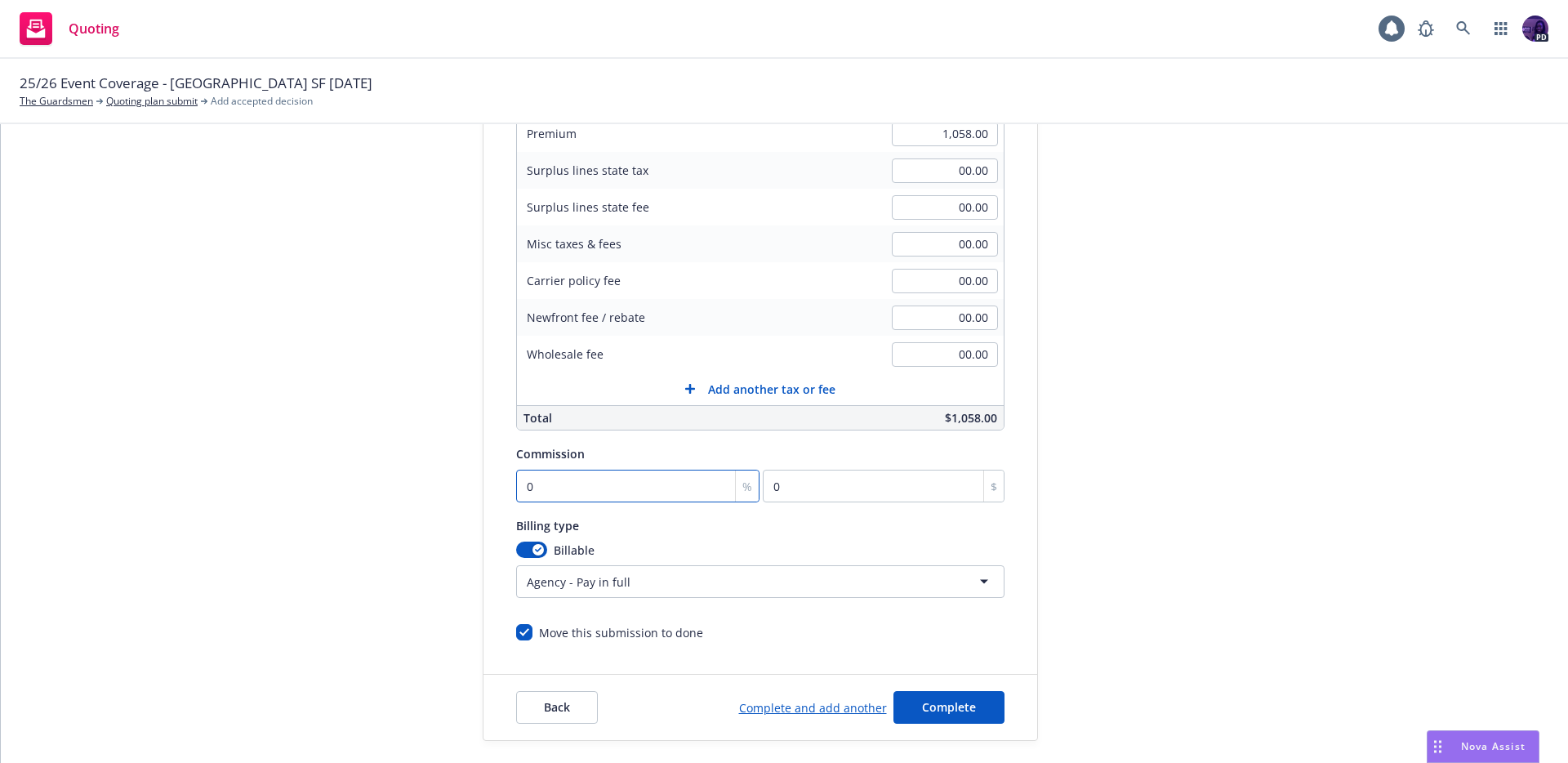
click at [576, 497] on input "0" at bounding box center [638, 486] width 244 height 33
click at [576, 494] on input "0" at bounding box center [638, 486] width 244 height 33
type input "01"
type input "10.58"
type input "015"
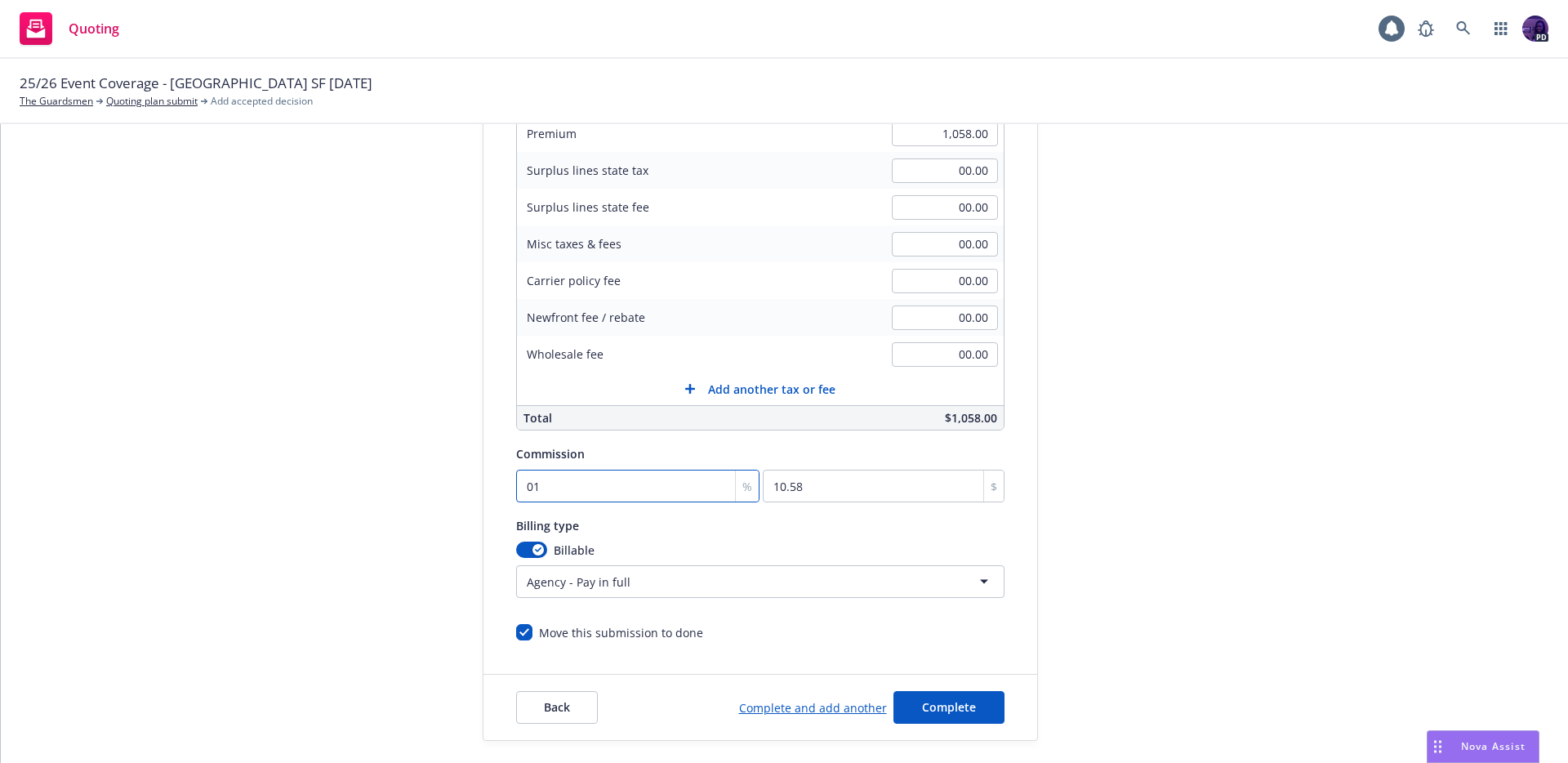
type input "158.7"
click at [621, 494] on input "015" at bounding box center [638, 486] width 244 height 33
type input "01"
type input "10.58"
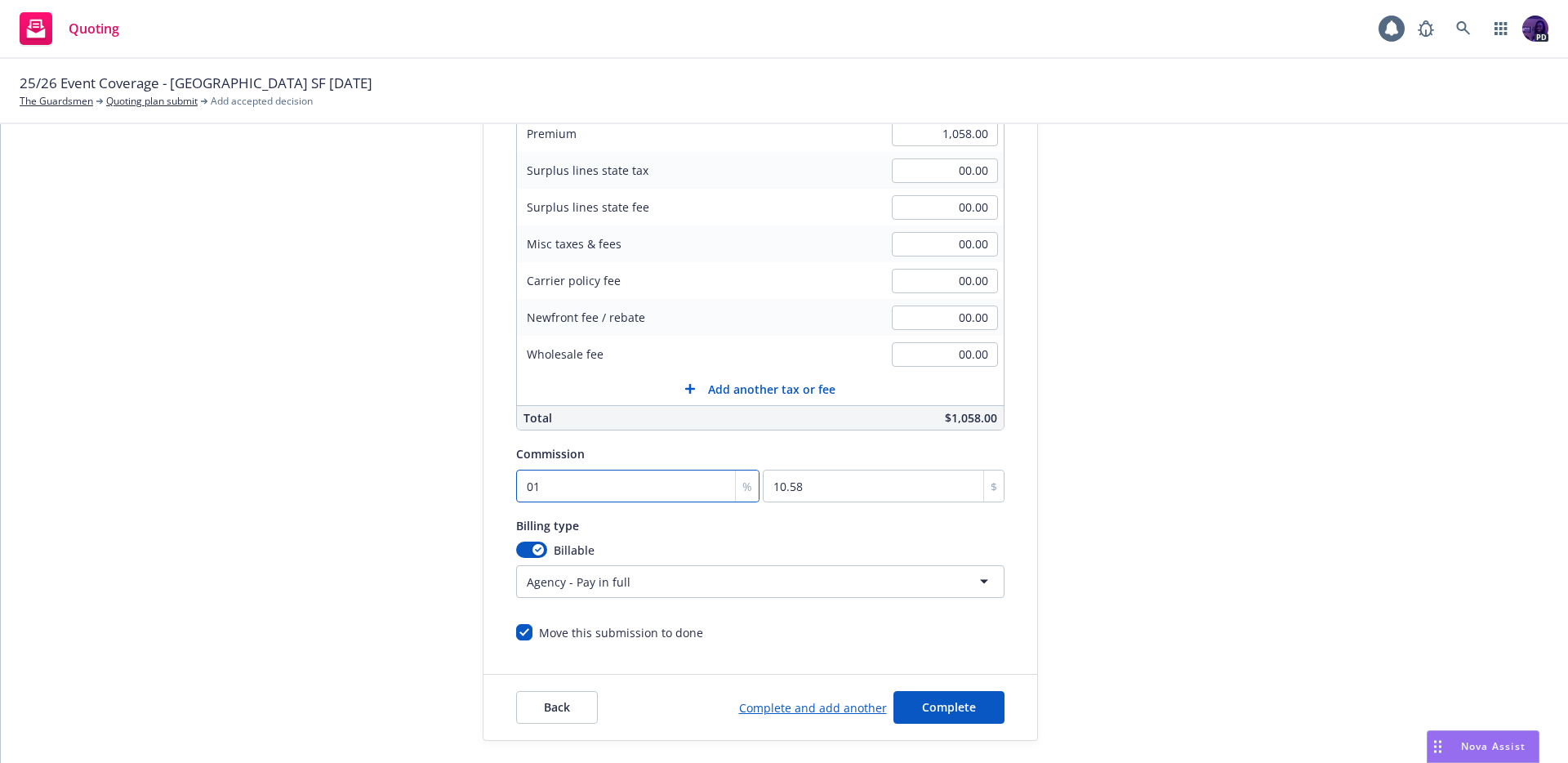
type input "0"
type input "01"
type input "10.58"
type input "015"
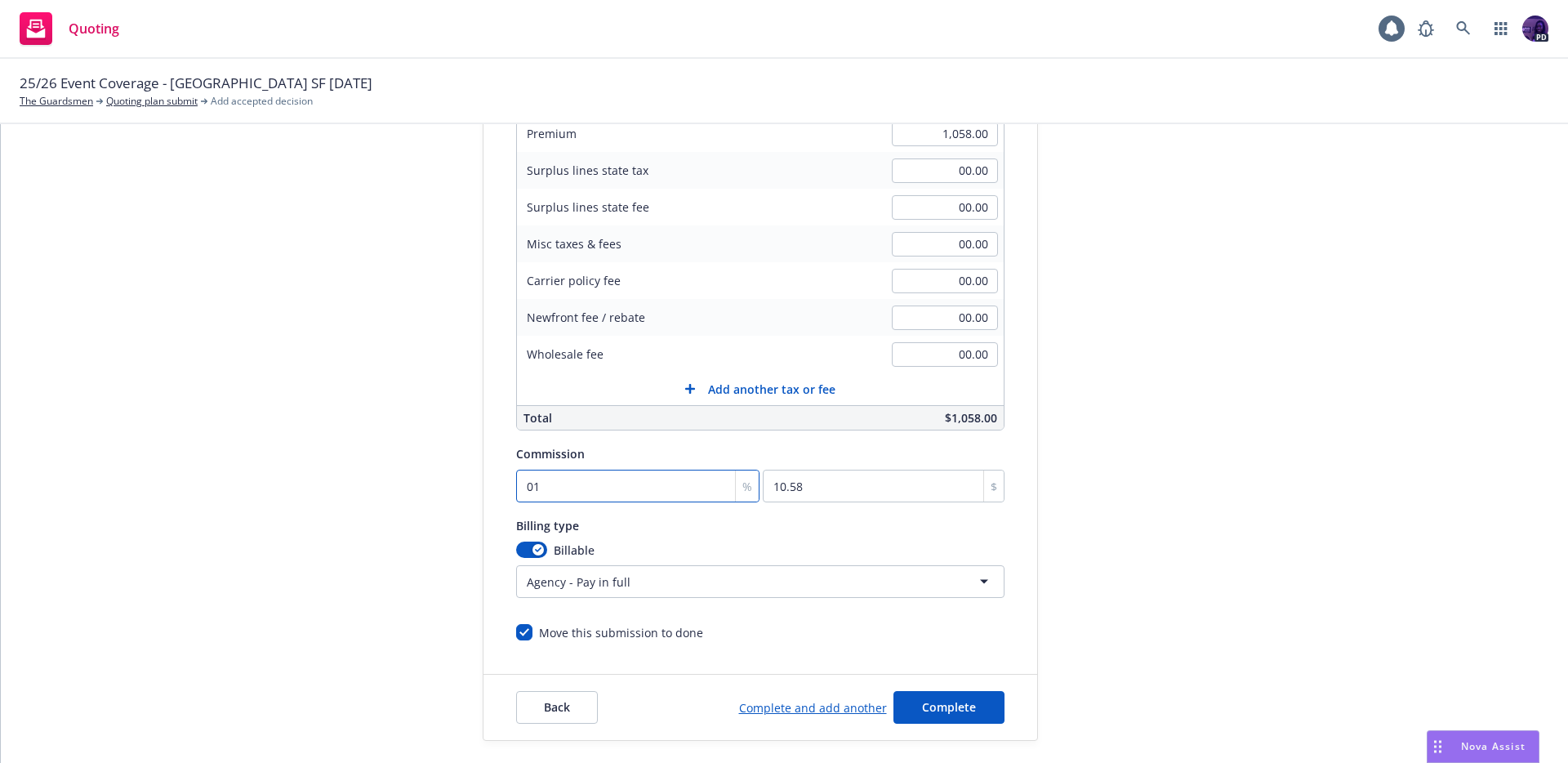
type input "158.7"
type input "01"
type input "10.58"
type input "0"
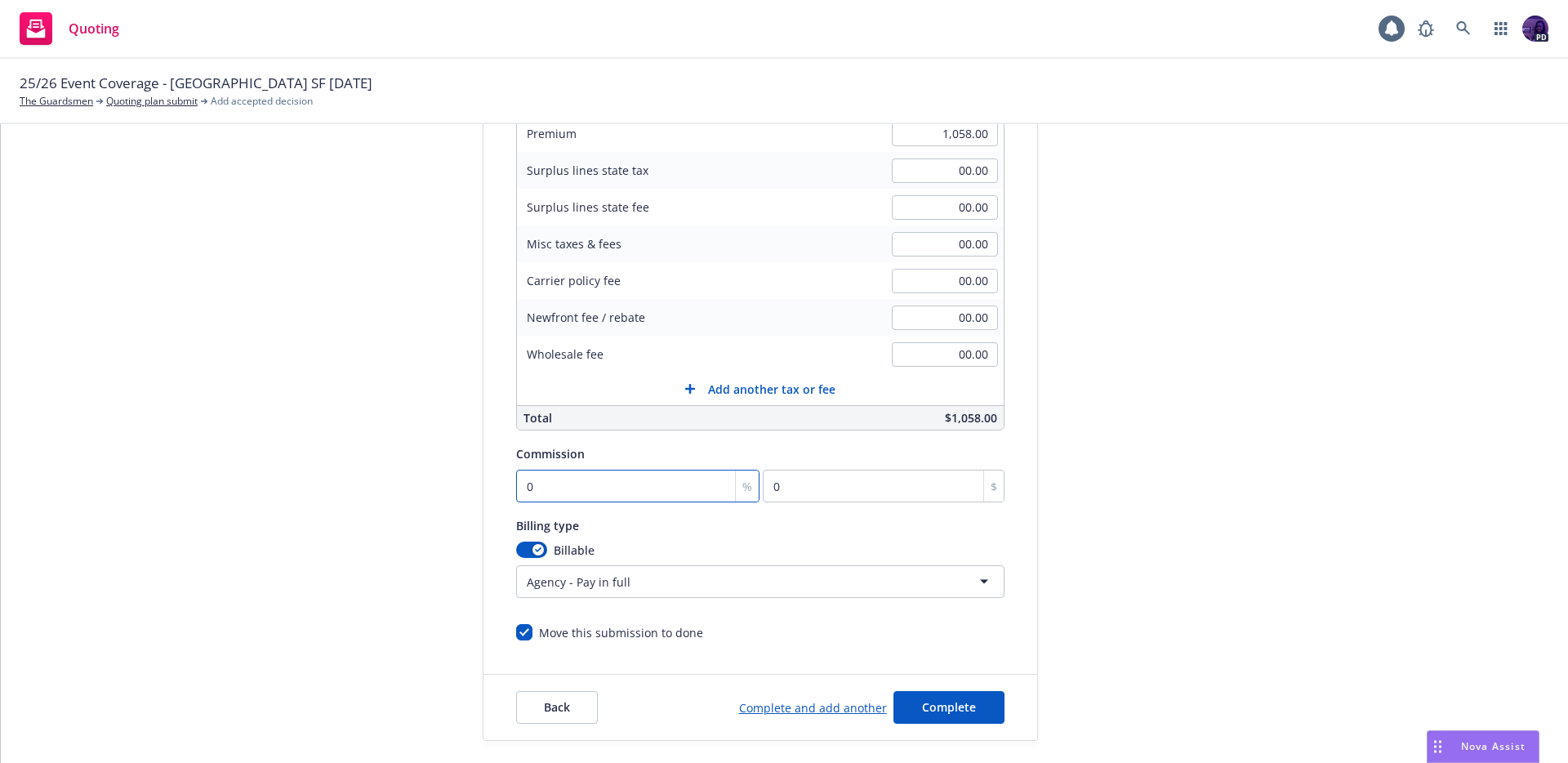
type input "01"
type input "10.58"
type input "015"
type input "158.7"
type input "01"
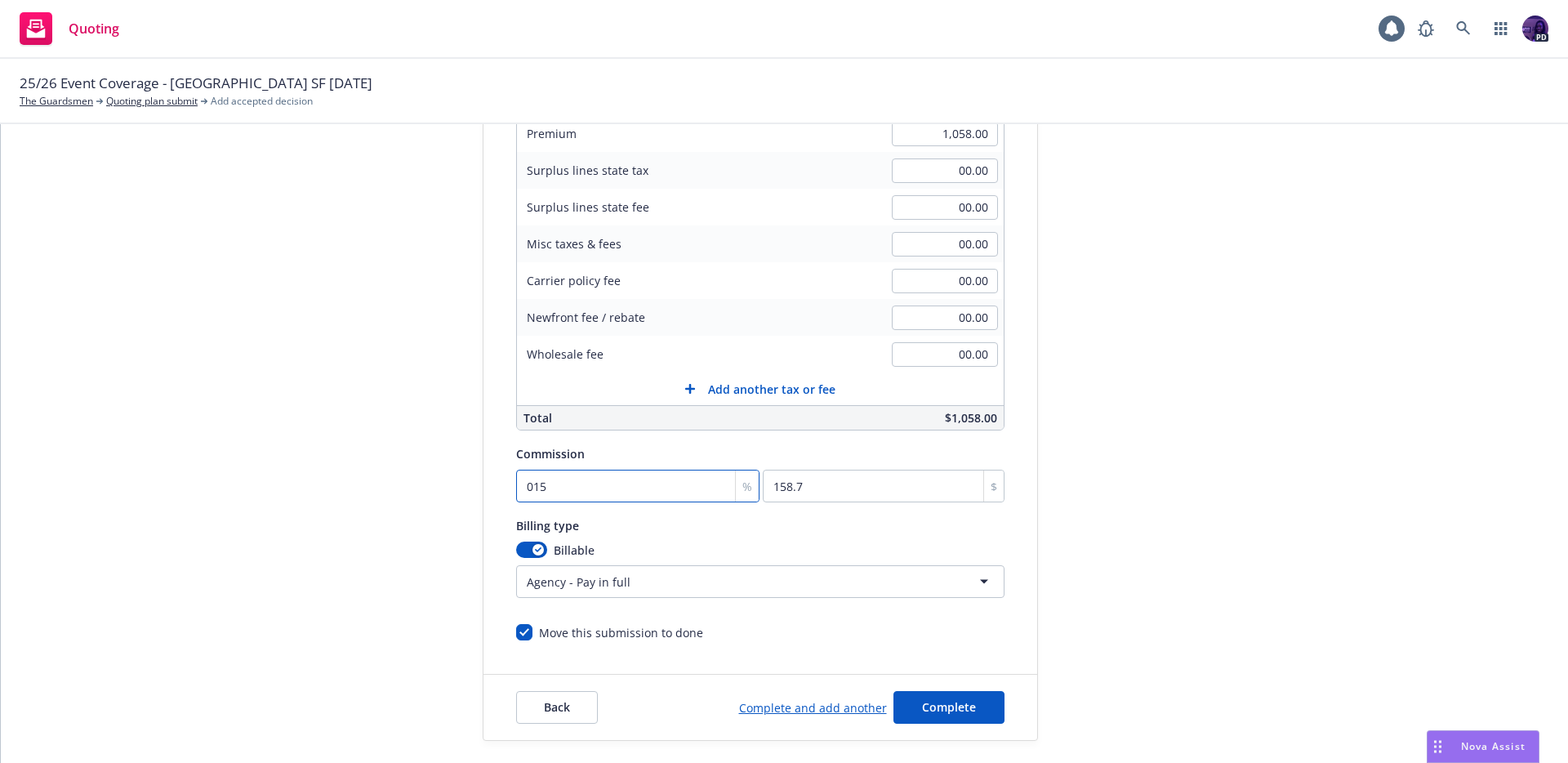
type input "10.58"
type input "0"
type input "01"
type input "10.58"
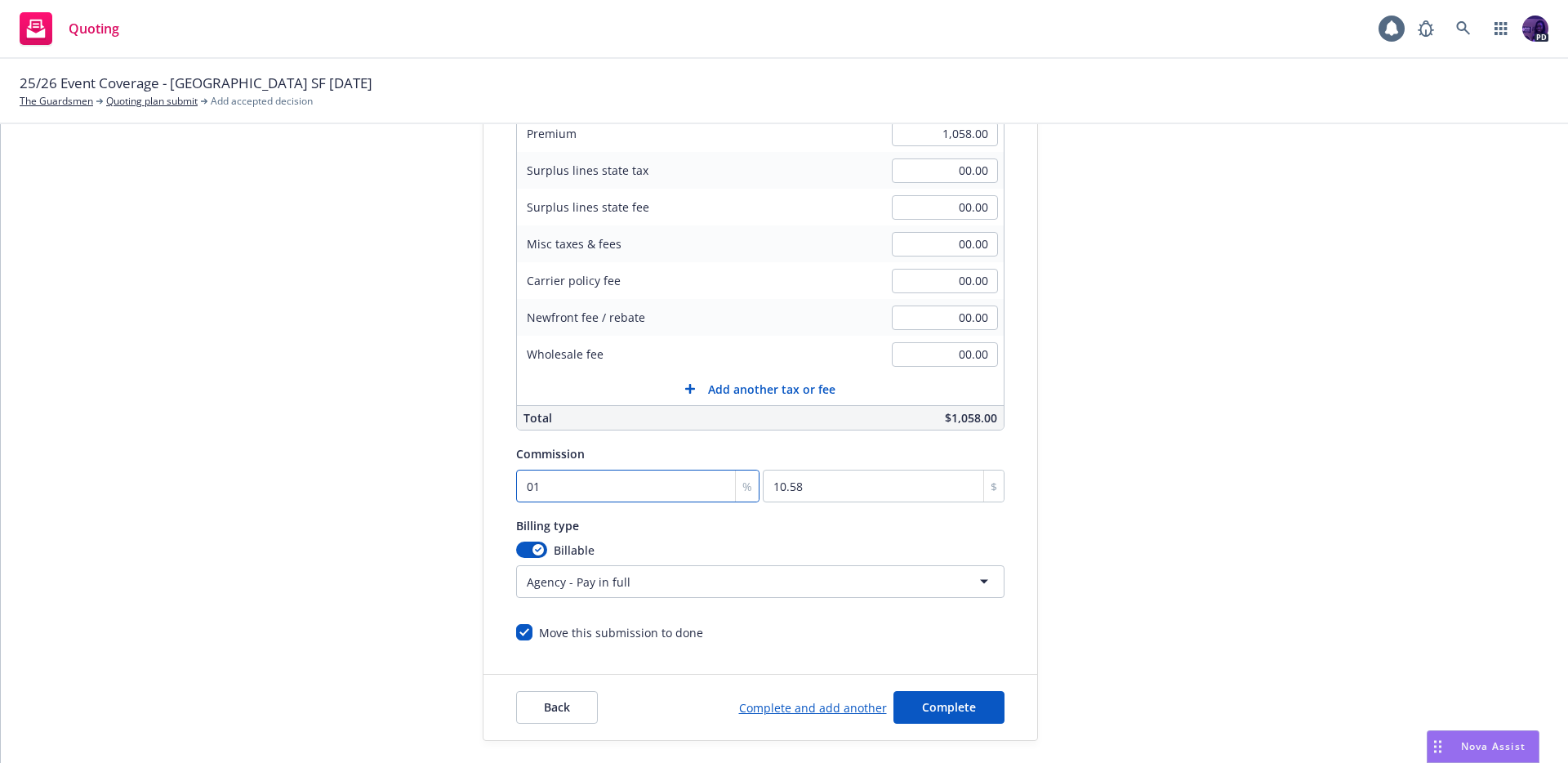
type input "015"
type input "158.7"
click at [747, 532] on div "Billing type" at bounding box center [760, 525] width 489 height 19
click at [580, 585] on html "Quoting 1 PD 25/26 Event Coverage - [GEOGRAPHIC_DATA] [GEOGRAPHIC_DATA] [DATE] …" at bounding box center [784, 381] width 1568 height 763
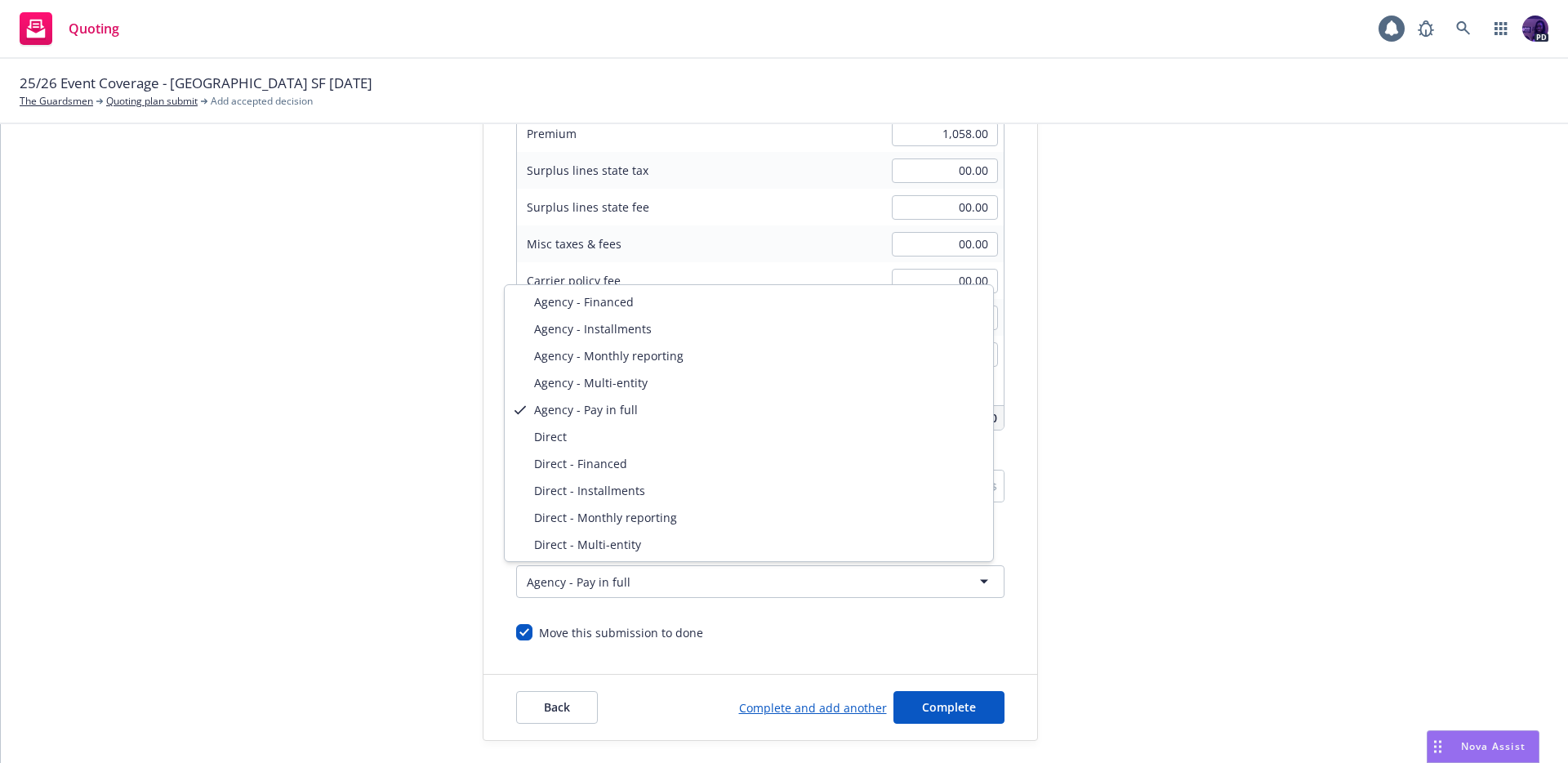
select select "DIRECT"
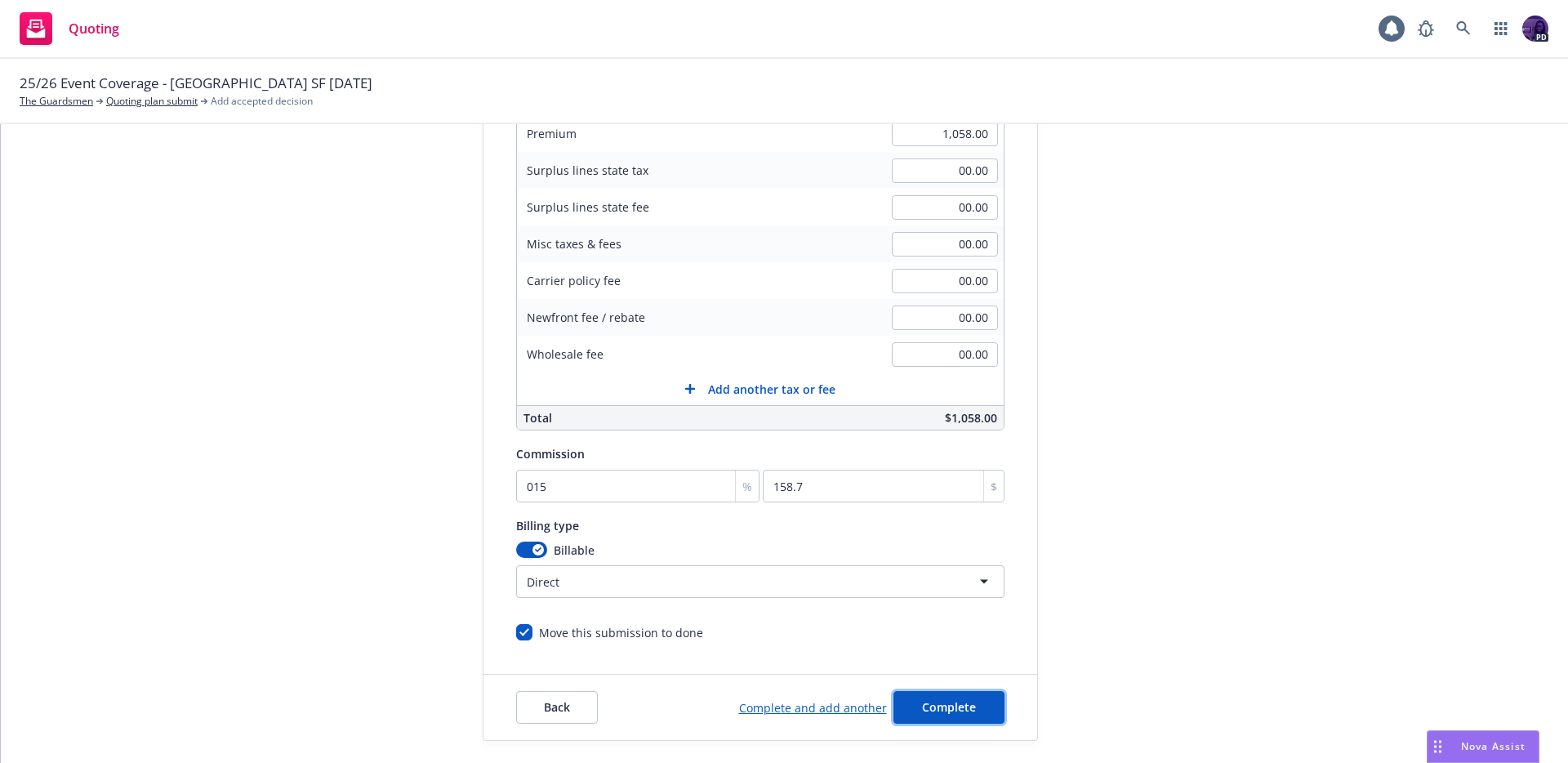
click at [922, 699] on span "Complete" at bounding box center [948, 706] width 54 height 15
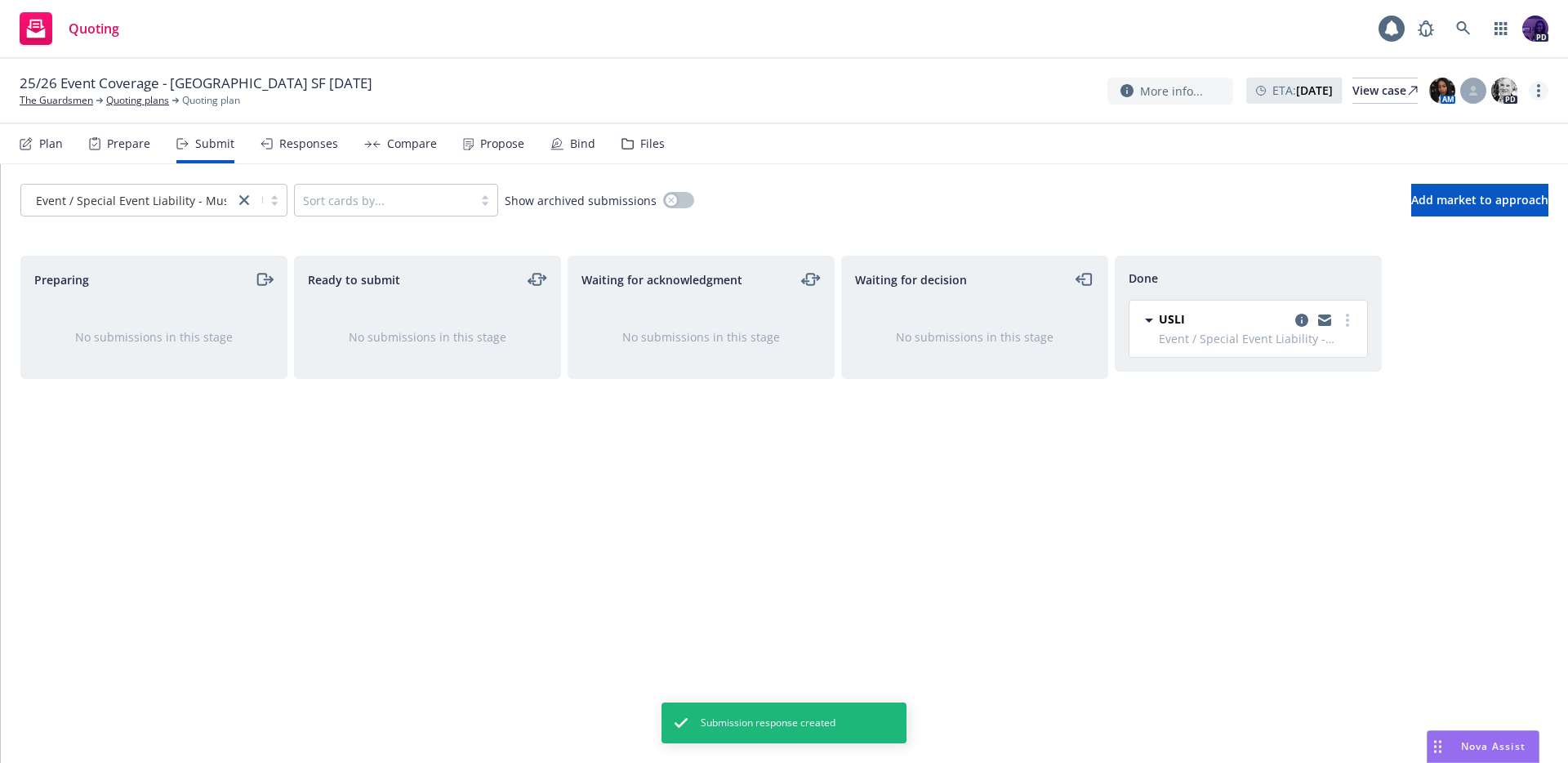
click at [1538, 92] on icon "more" at bounding box center [1537, 90] width 3 height 13
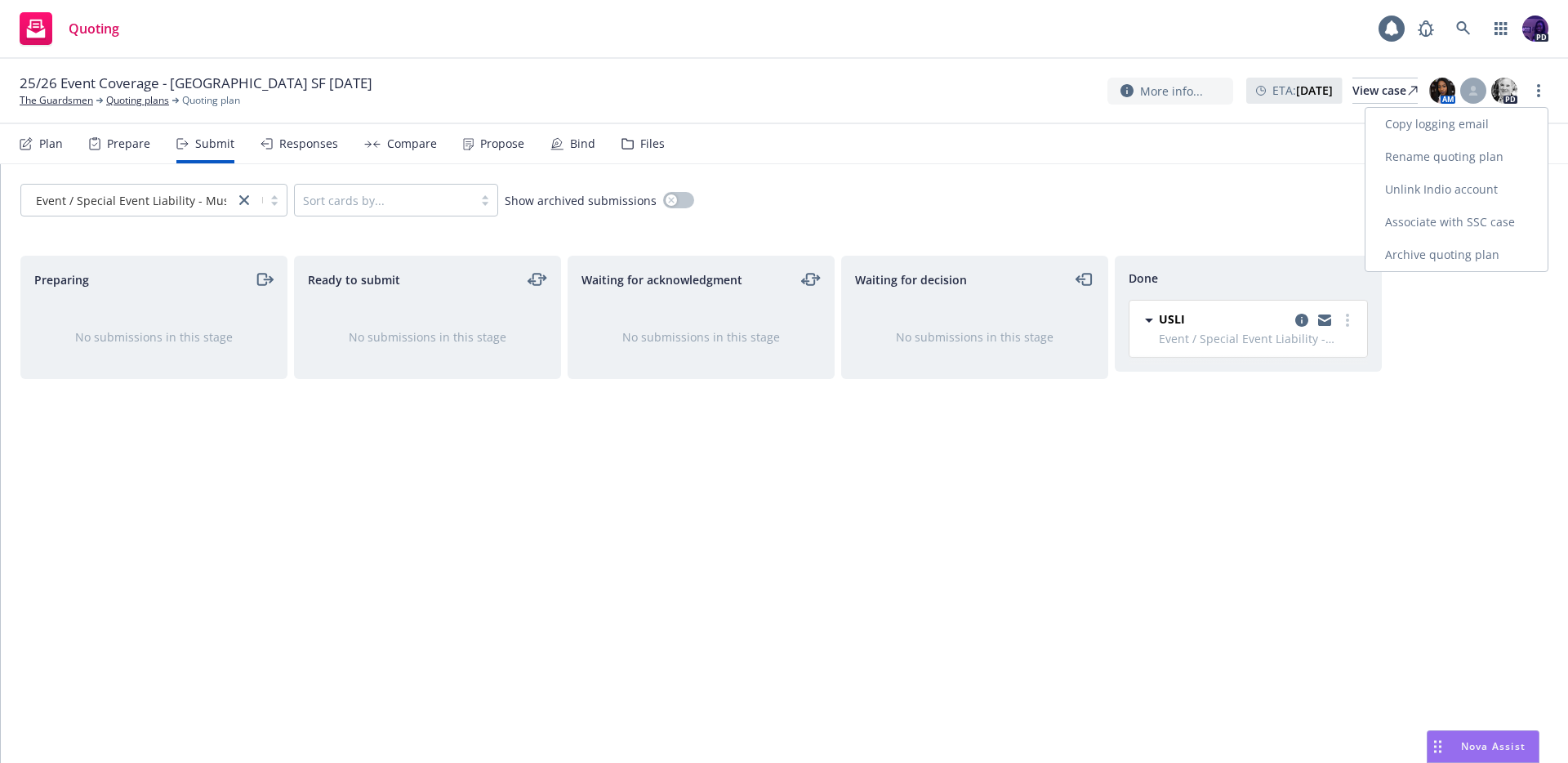
click at [1472, 131] on link "Copy logging email" at bounding box center [1455, 124] width 182 height 33
click at [1477, 92] on icon at bounding box center [1473, 90] width 10 height 10
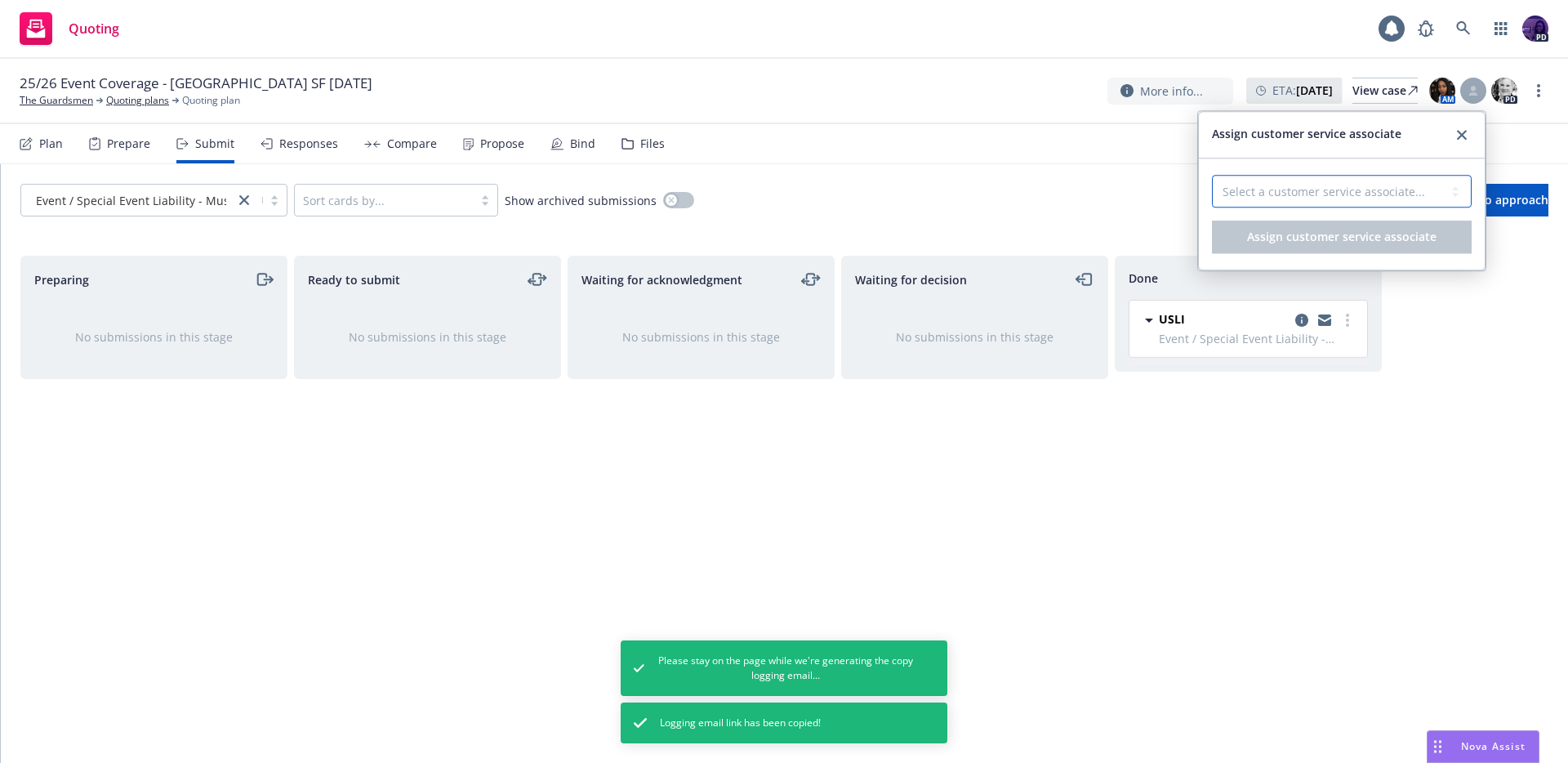
click at [1370, 181] on select "Select a customer service associate... [PERSON_NAME]" at bounding box center [1341, 191] width 260 height 33
select select "9059be8e-e333-4857-aacc-43aecff03b00"
click at [1349, 234] on span "Assign customer service associate" at bounding box center [1341, 237] width 190 height 15
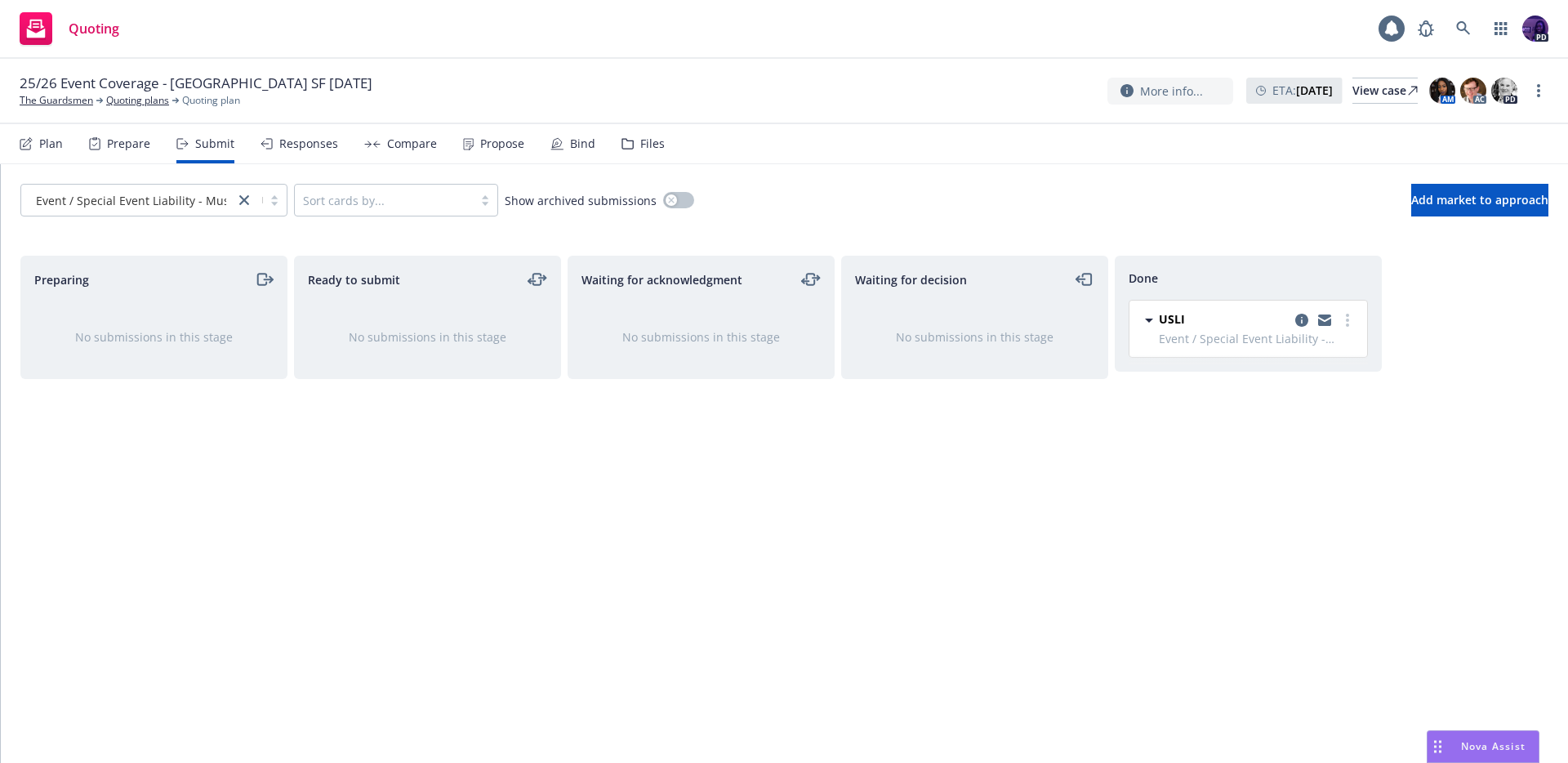
click at [306, 142] on div "Responses" at bounding box center [308, 144] width 59 height 13
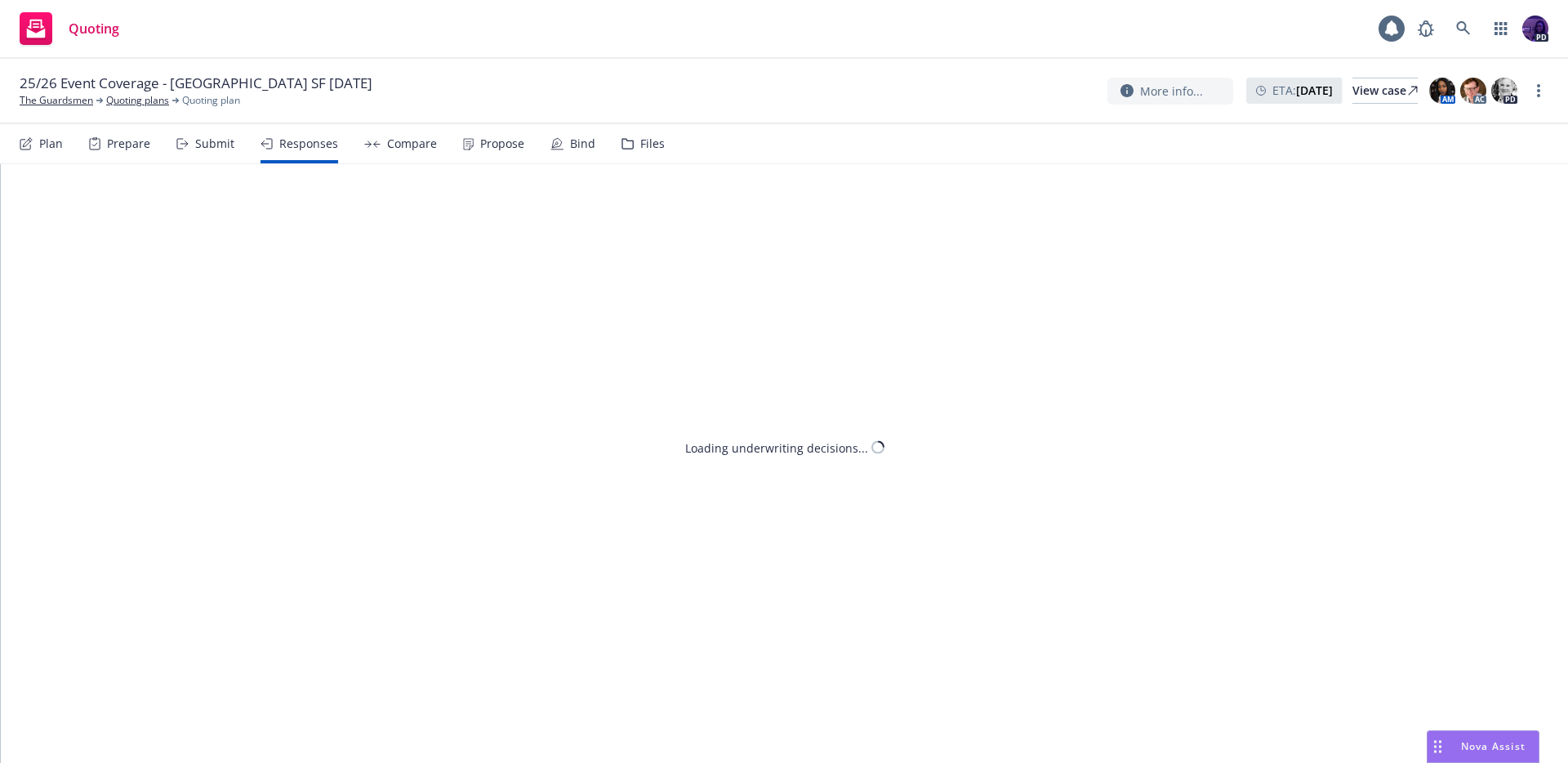
click at [391, 143] on div "Compare" at bounding box center [412, 144] width 50 height 13
click at [476, 151] on div "Propose" at bounding box center [493, 143] width 62 height 39
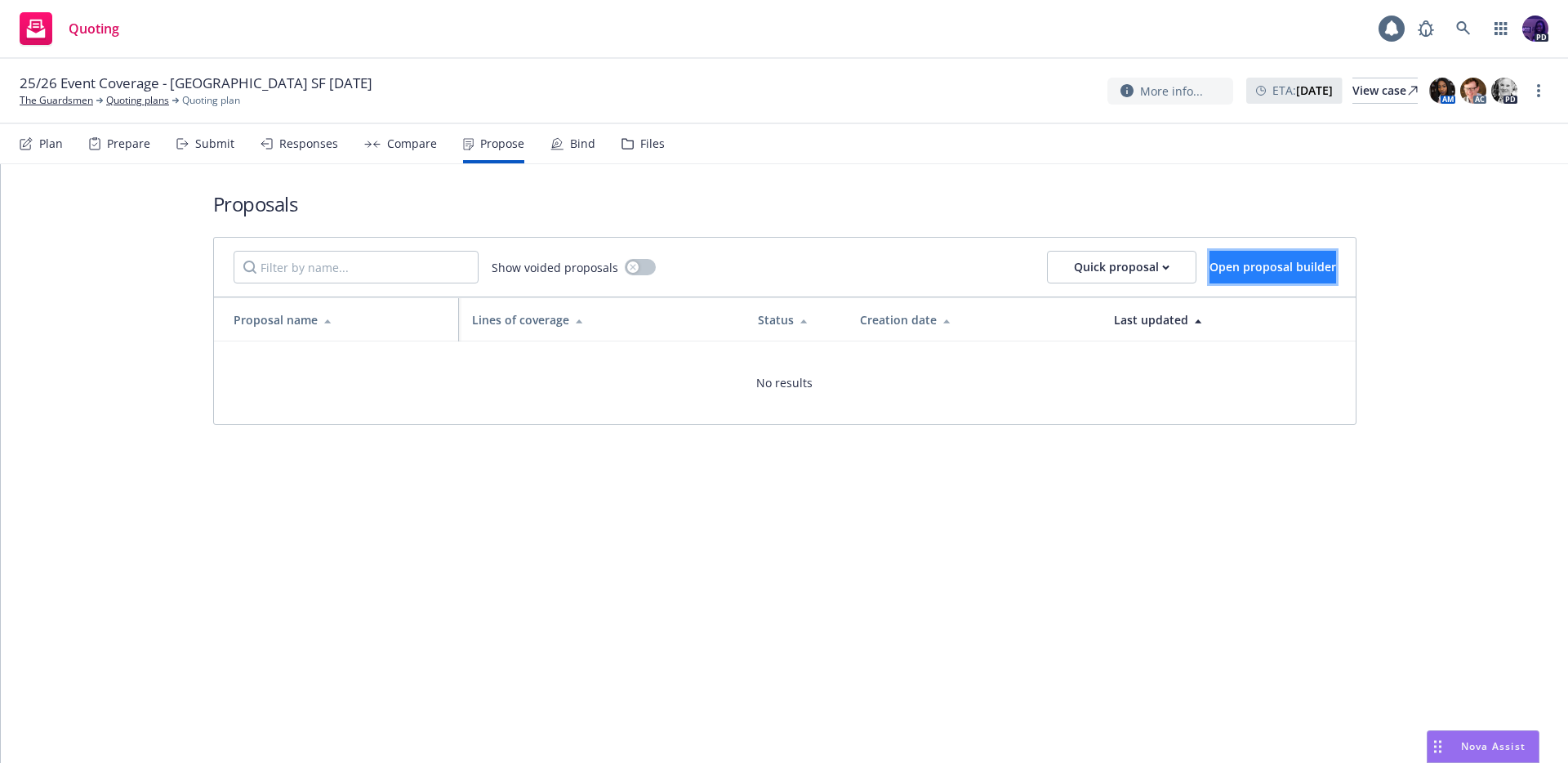
click at [1209, 267] on span "Open proposal builder" at bounding box center [1273, 267] width 127 height 15
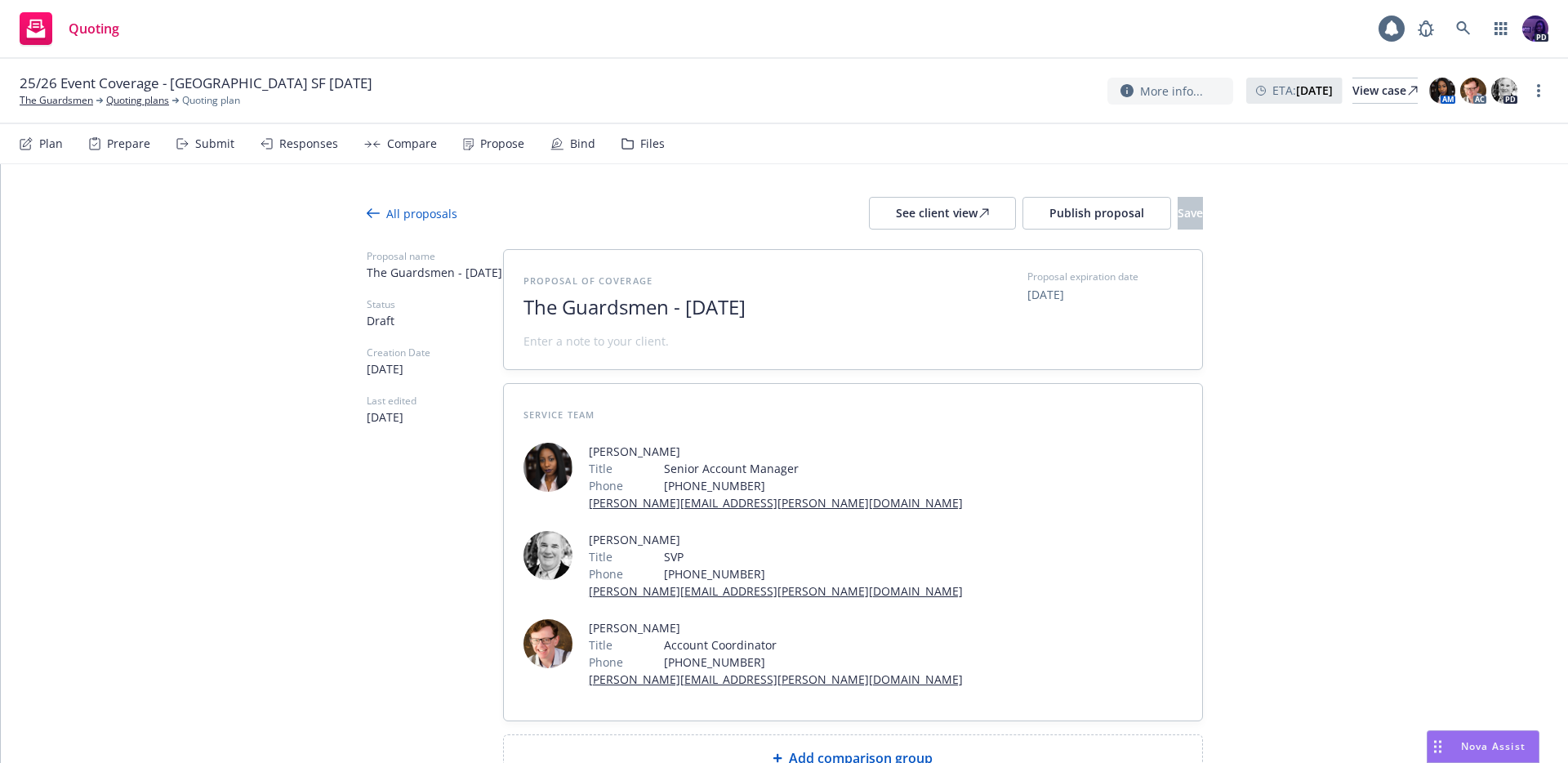
drag, startPoint x: 757, startPoint y: 349, endPoint x: 762, endPoint y: 334, distance: 15.8
click at [757, 349] on div "Proposal of coverage The Guardsmen - [DATE] Proposal expiration date [DATE]" at bounding box center [853, 310] width 698 height 119
click at [771, 318] on span "The Guardsmen - [DATE]" at bounding box center [723, 307] width 400 height 24
drag, startPoint x: 800, startPoint y: 309, endPoint x: 681, endPoint y: 304, distance: 119.1
click at [681, 304] on span "The Guardsmen - [DATE]" at bounding box center [723, 307] width 400 height 24
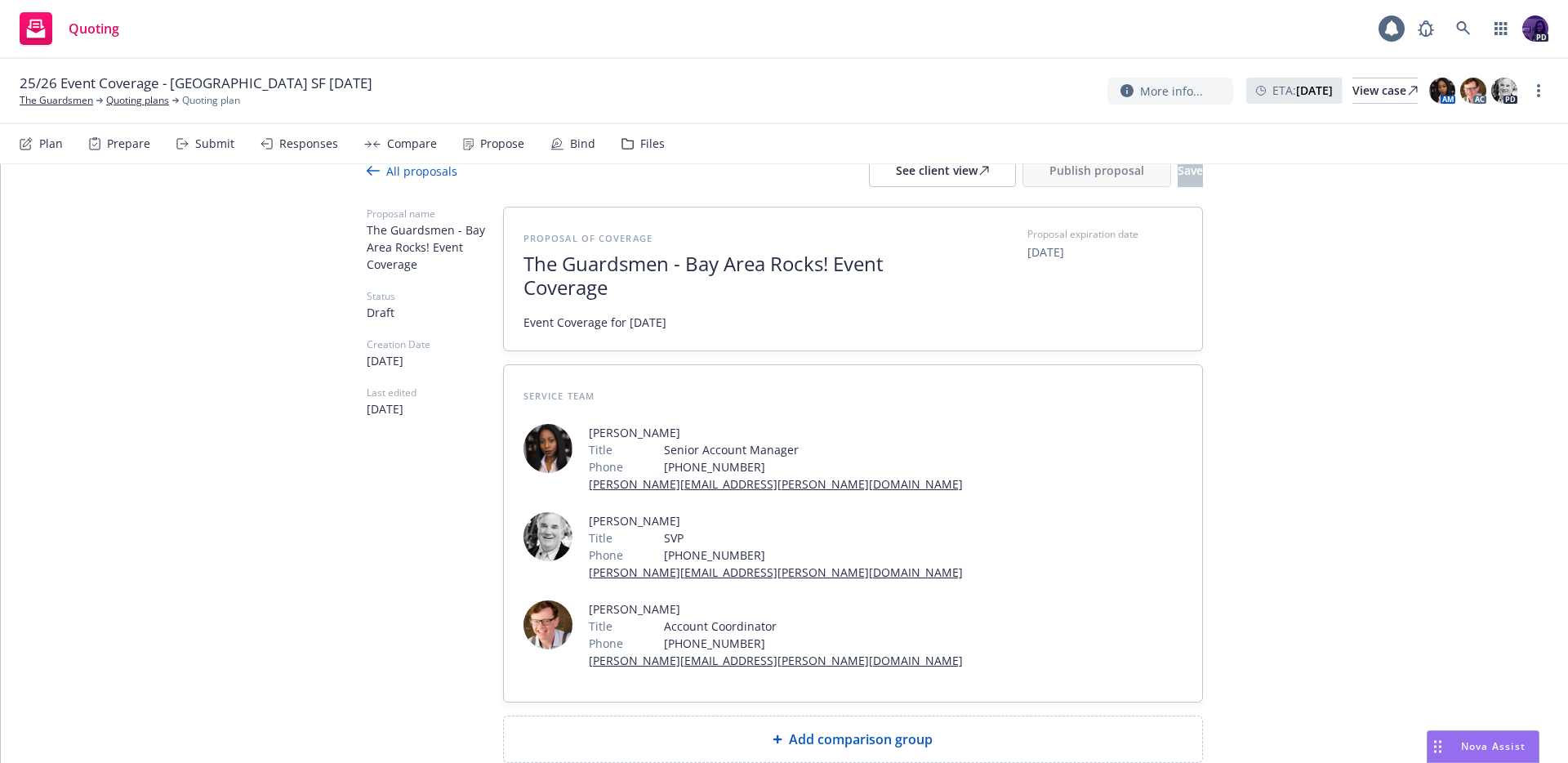
scroll to position [52, 0]
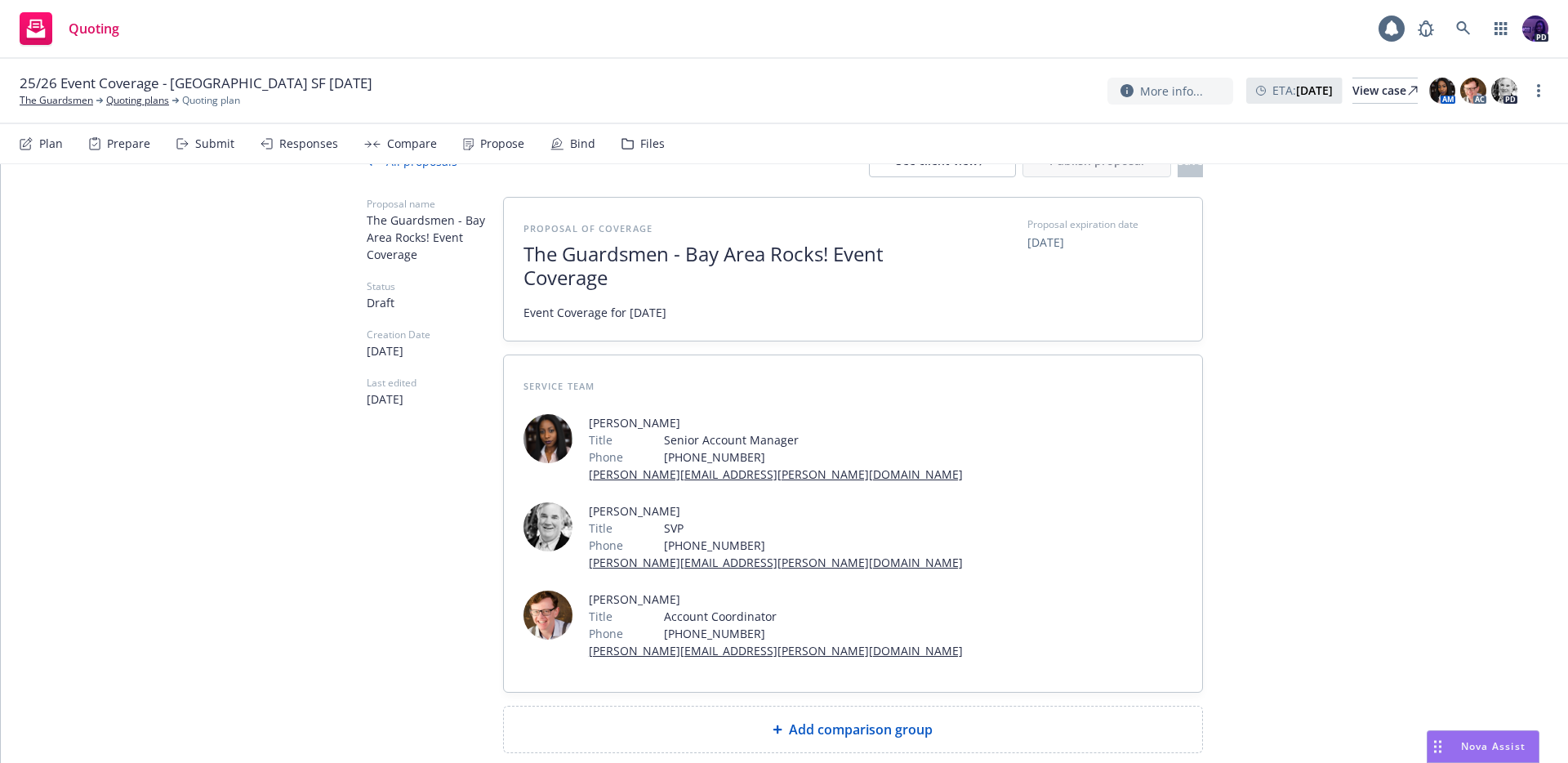
drag, startPoint x: 801, startPoint y: 613, endPoint x: 807, endPoint y: 623, distance: 11.7
click at [803, 616] on div "Proposal of coverage The Guardsmen - Bay Area Rocks! Event Coverage Event Cover…" at bounding box center [852, 475] width 699 height 556
click at [808, 706] on div "Add comparison group" at bounding box center [853, 729] width 698 height 46
type textarea "x"
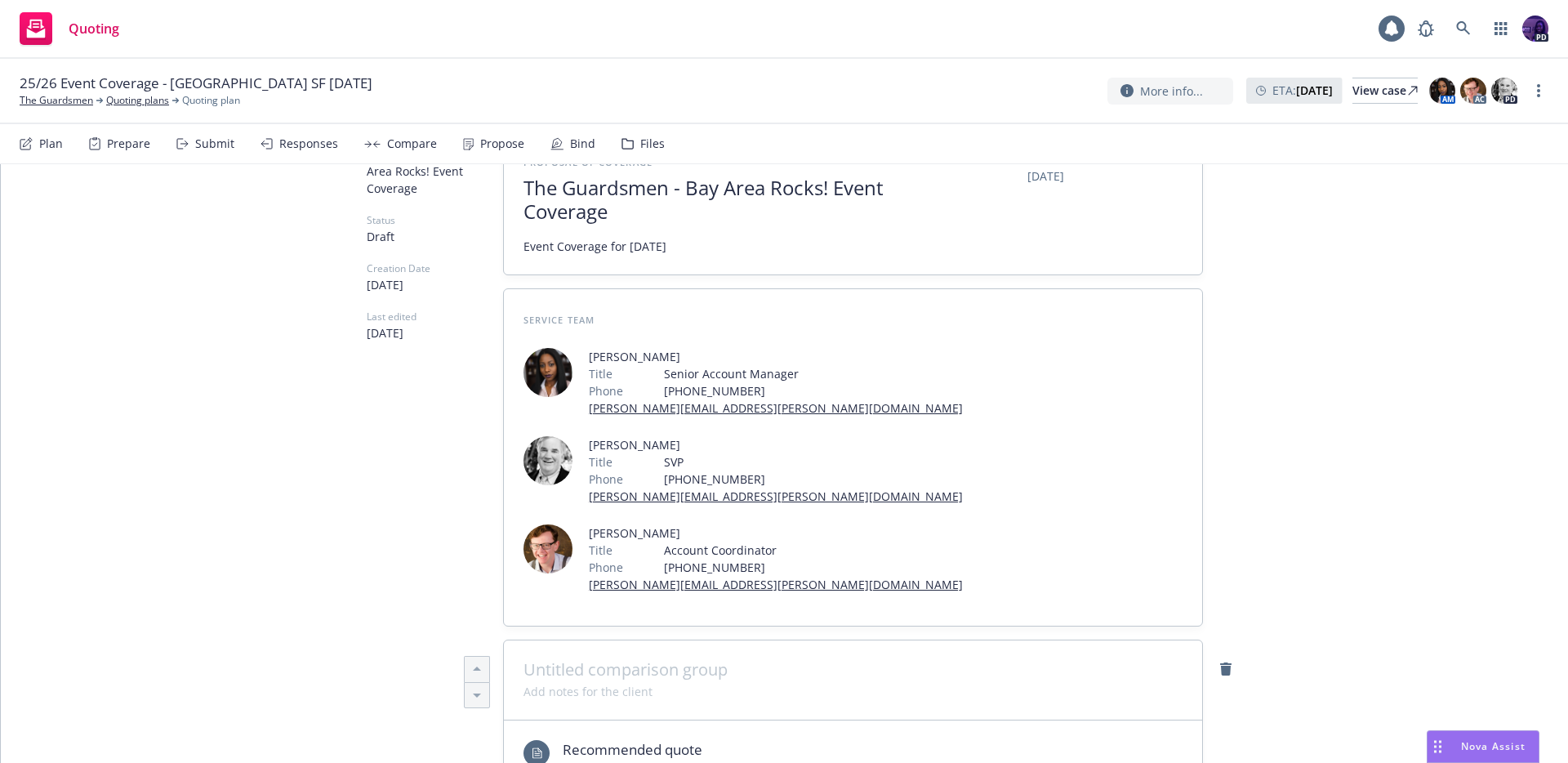
scroll to position [333, 0]
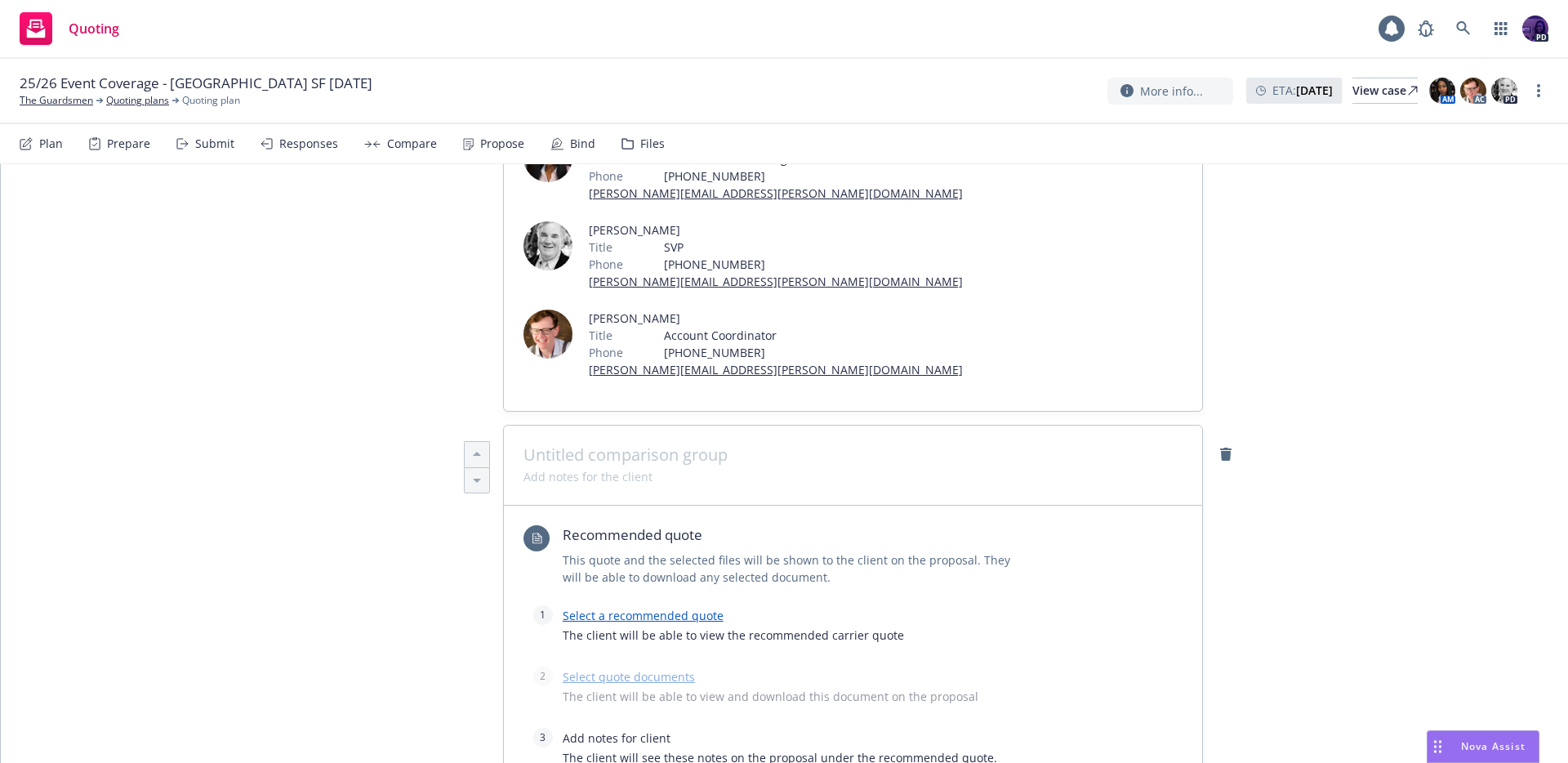
click at [571, 445] on span at bounding box center [852, 455] width 659 height 19
type textarea "x"
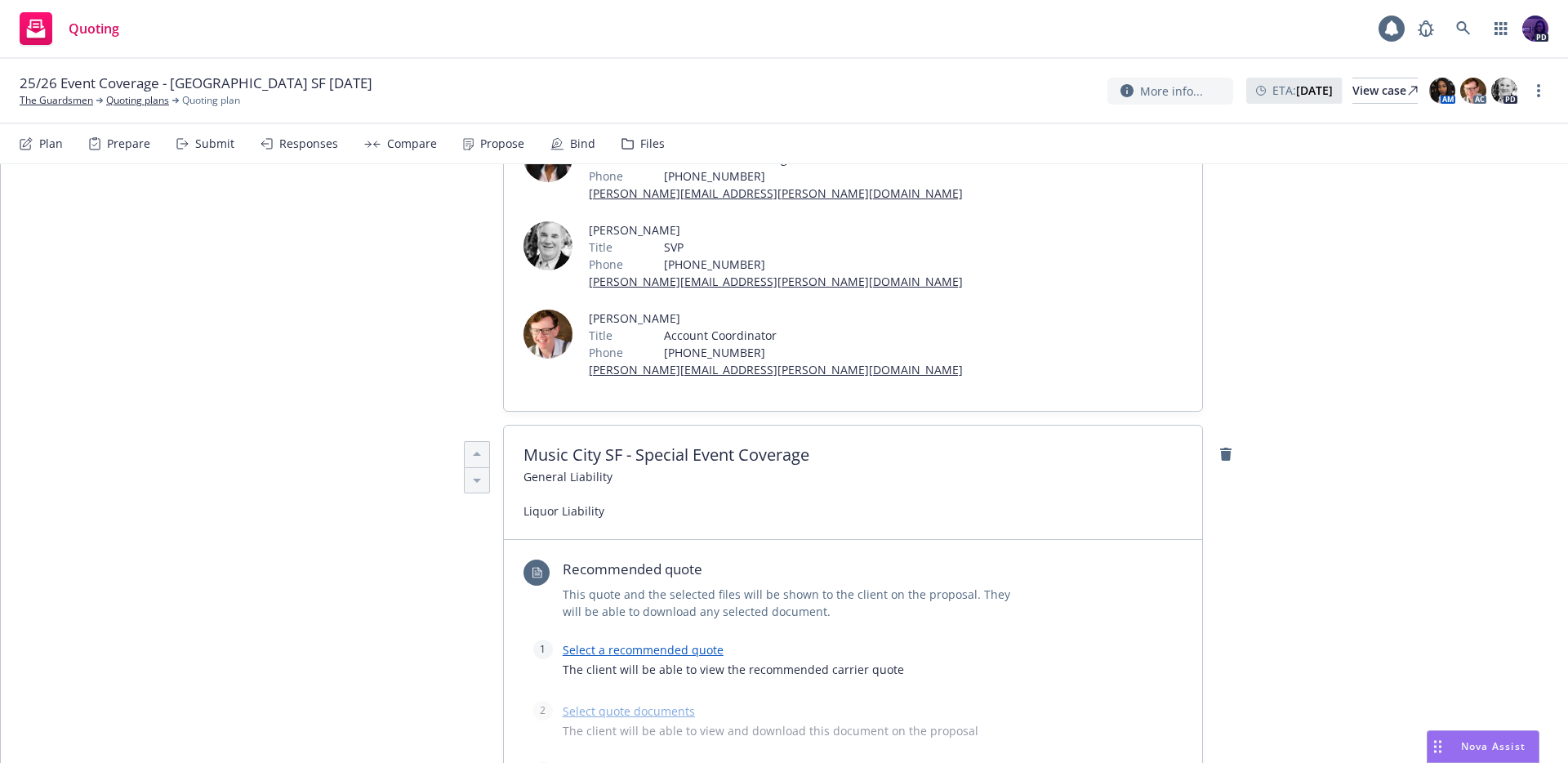
click at [523, 468] on span "General Liability Liquor Liability" at bounding box center [568, 493] width 89 height 51
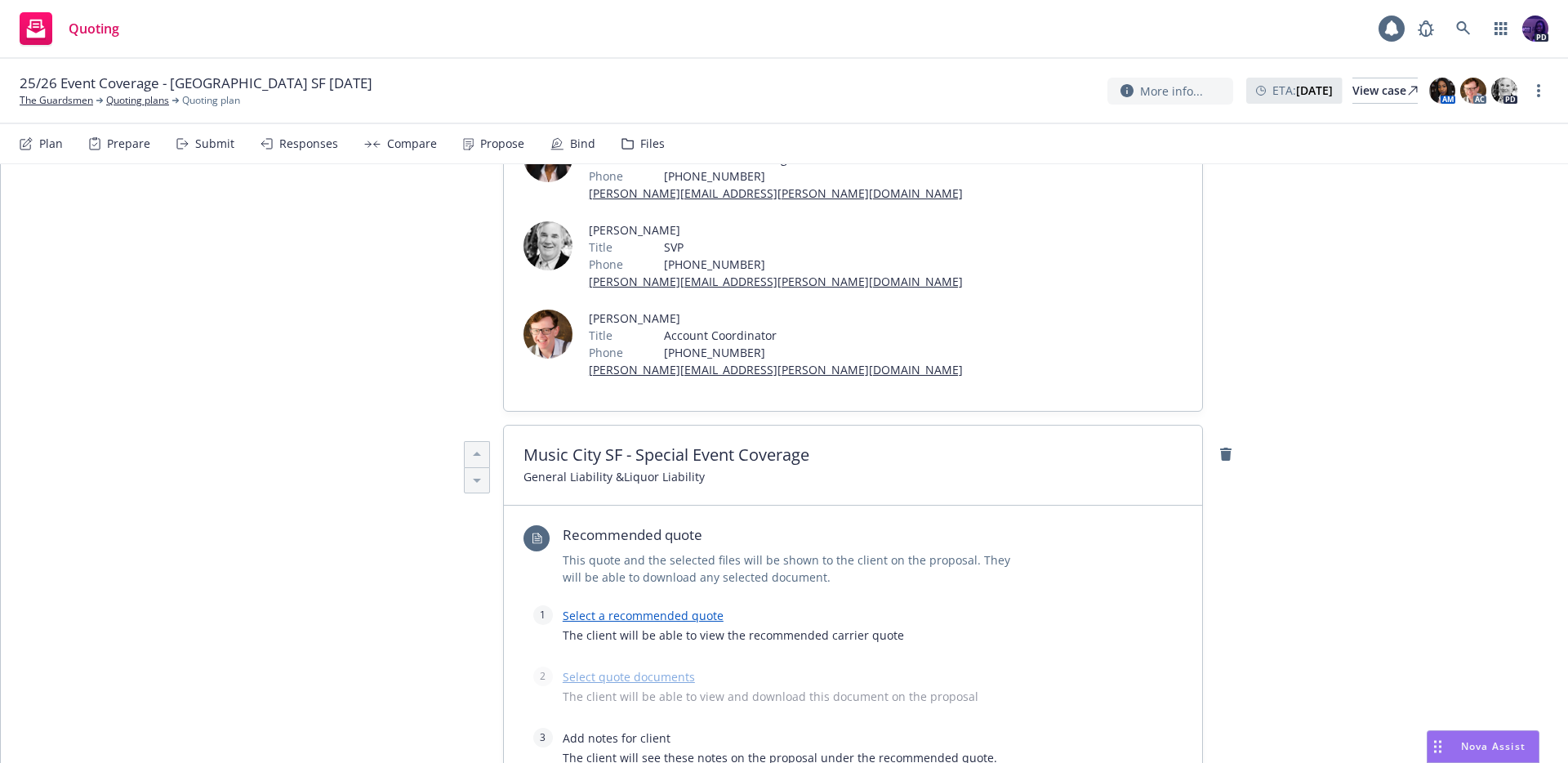
click at [790, 468] on span "General Liability & Liquor Liability" at bounding box center [852, 476] width 659 height 17
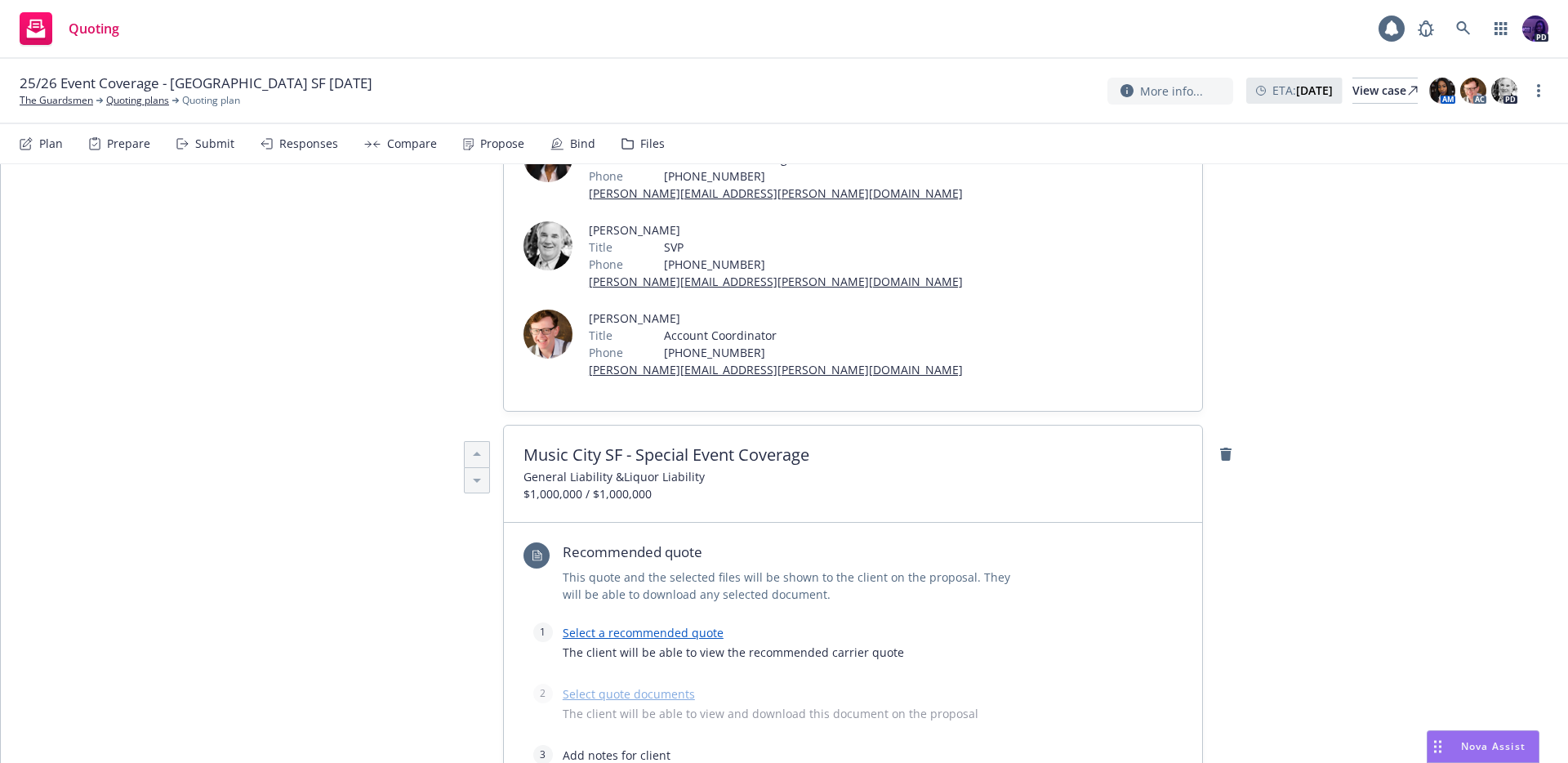
click at [516, 425] on div "Music City SF - Special Event Coverage General Liability & Liquor Liability $1,…" at bounding box center [853, 473] width 698 height 97
click at [920, 468] on span "General Liability & Liquor Liability Occurrence / Aggregate $1,000,000 / $1,000…" at bounding box center [852, 485] width 659 height 35
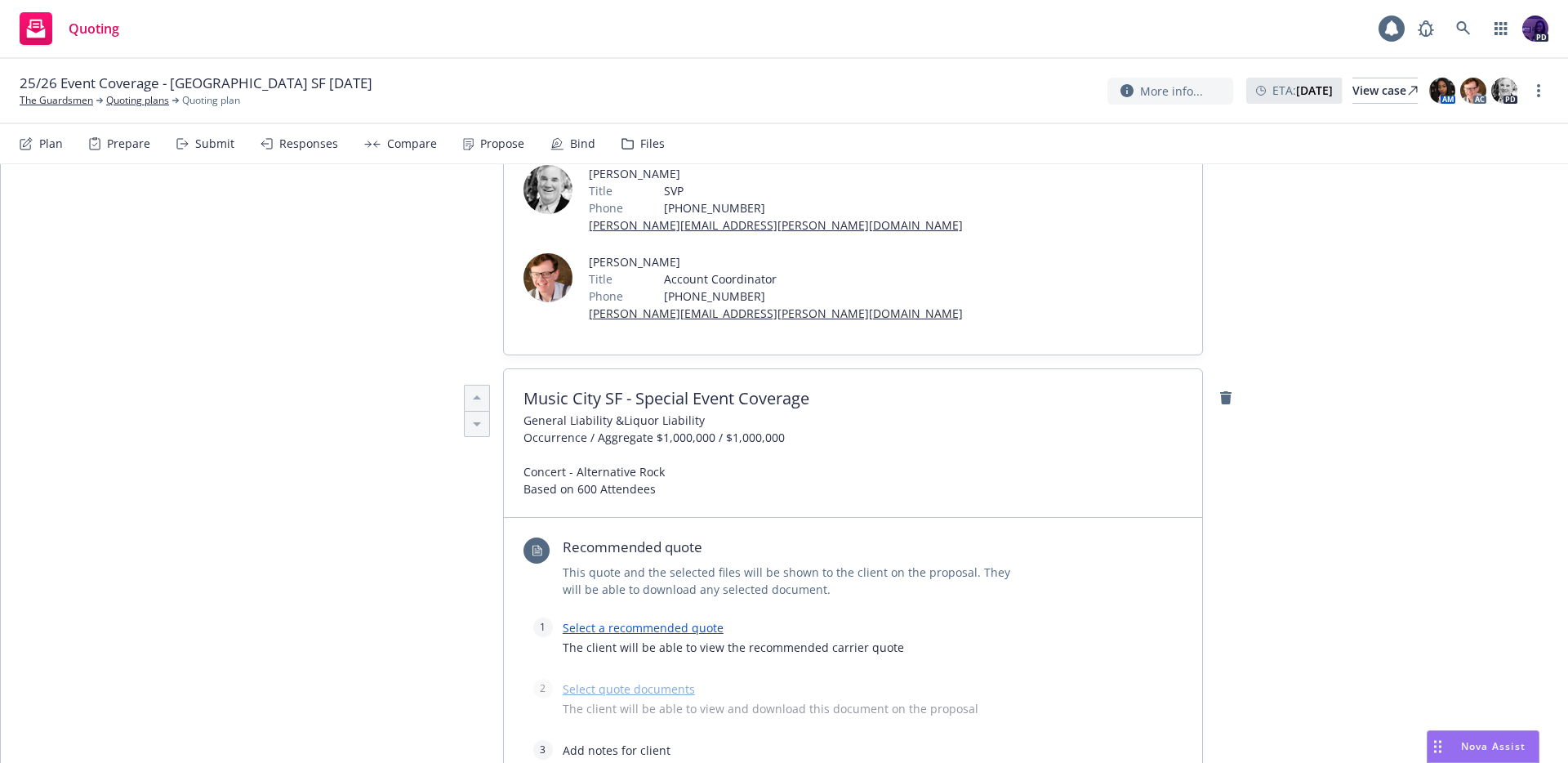
scroll to position [392, 0]
click at [699, 618] on link "Select a recommended quote" at bounding box center [643, 625] width 161 height 15
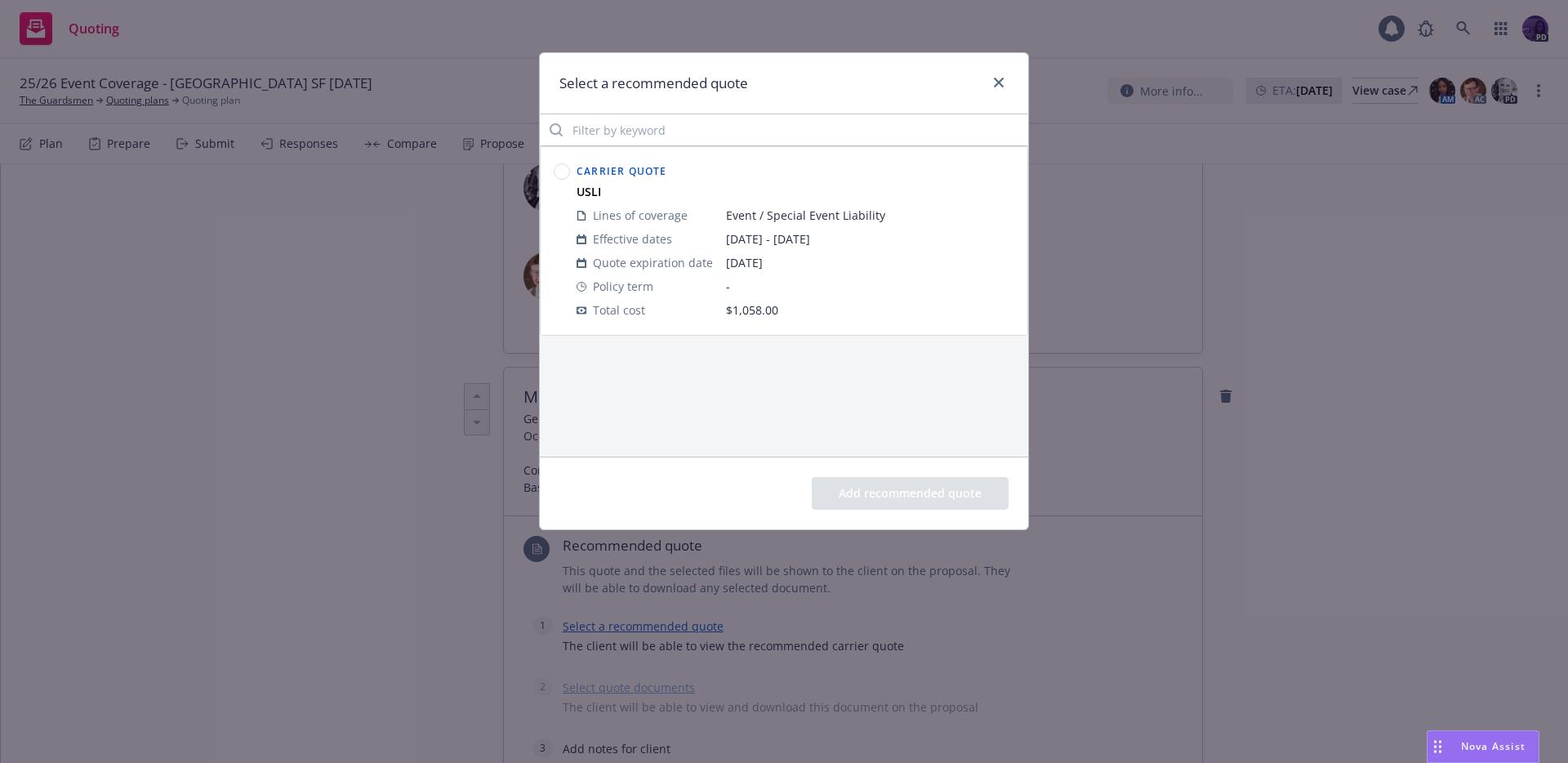
click at [569, 170] on div at bounding box center [562, 241] width 23 height 168
click at [565, 175] on circle at bounding box center [562, 172] width 15 height 15
click at [911, 502] on button "Add recommended quote" at bounding box center [910, 494] width 197 height 33
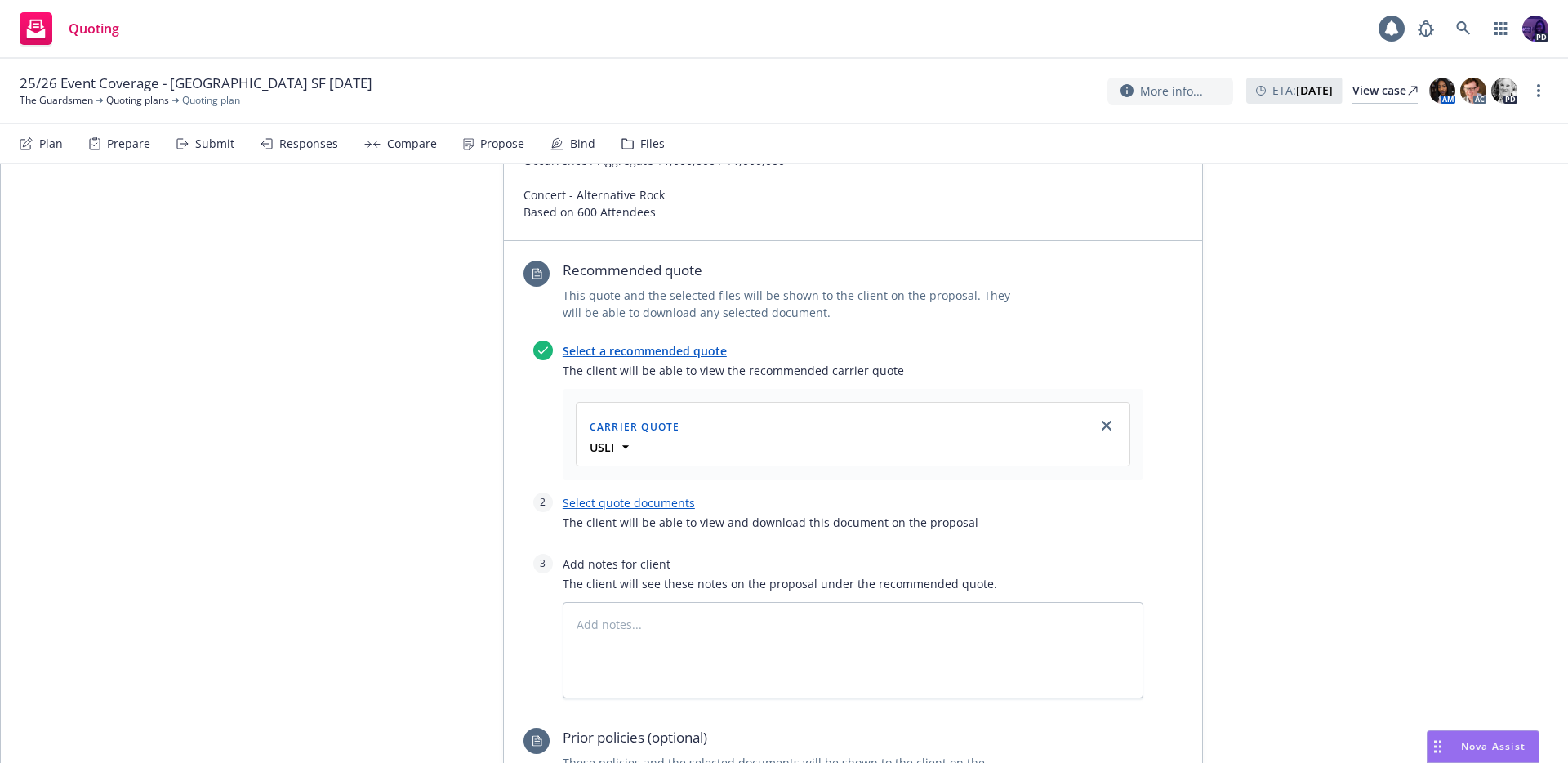
scroll to position [730, 0]
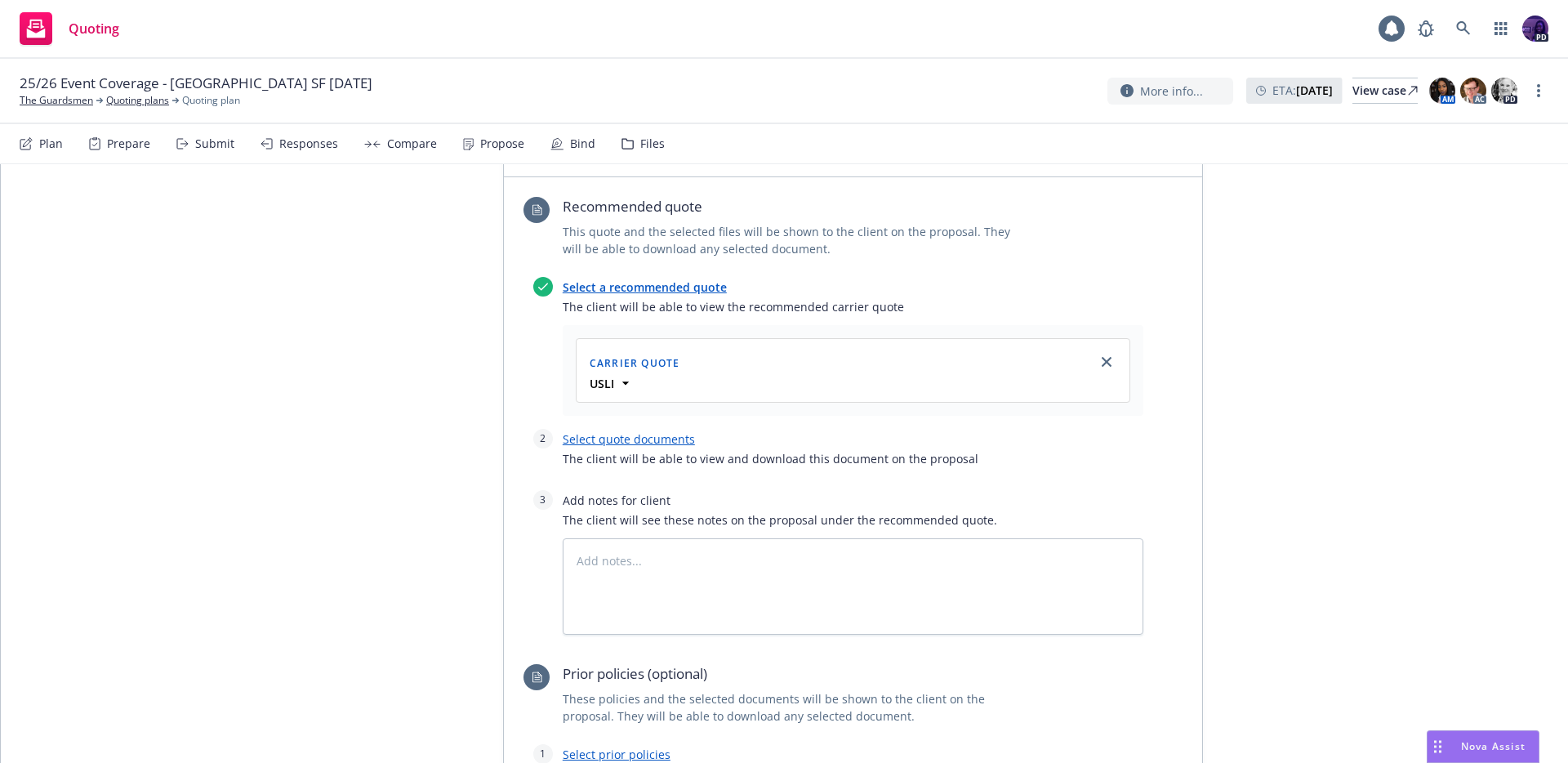
click at [650, 431] on link "Select quote documents" at bounding box center [628, 439] width 132 height 15
type textarea "x"
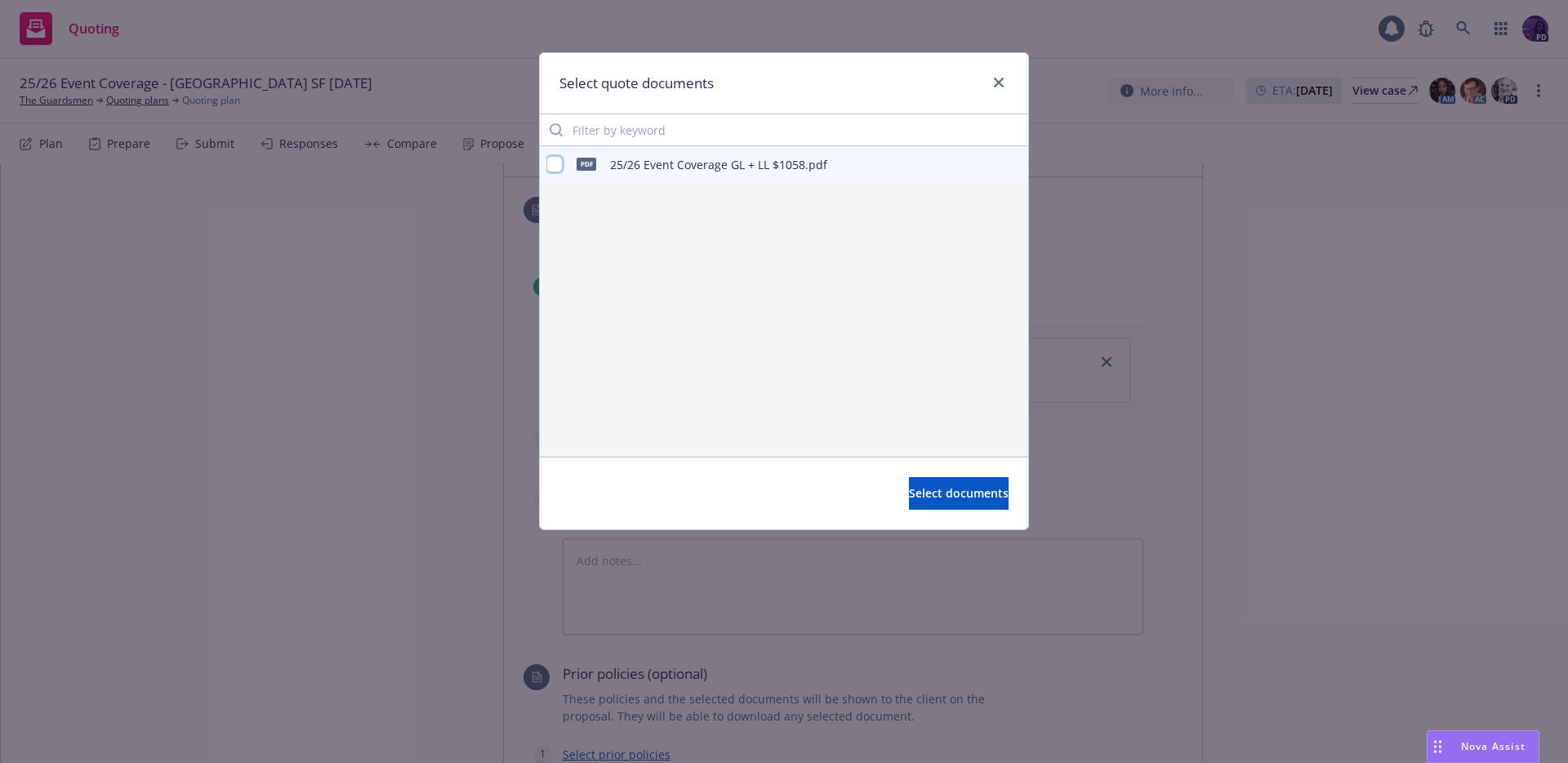
click at [555, 163] on input "checkbox" at bounding box center [554, 164] width 16 height 16
checkbox input "true"
click at [949, 496] on span "Select documents" at bounding box center [959, 493] width 100 height 15
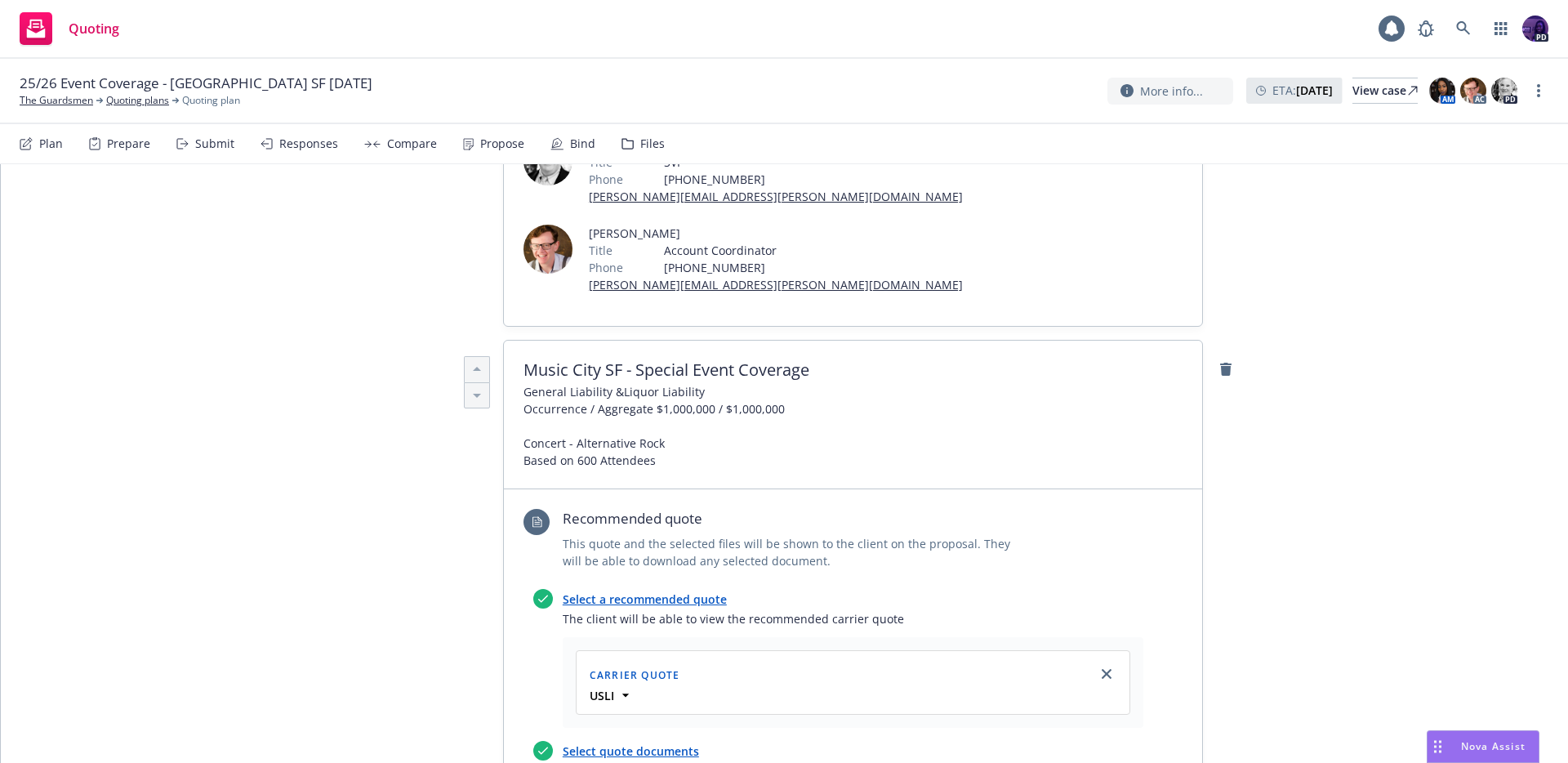
scroll to position [0, 0]
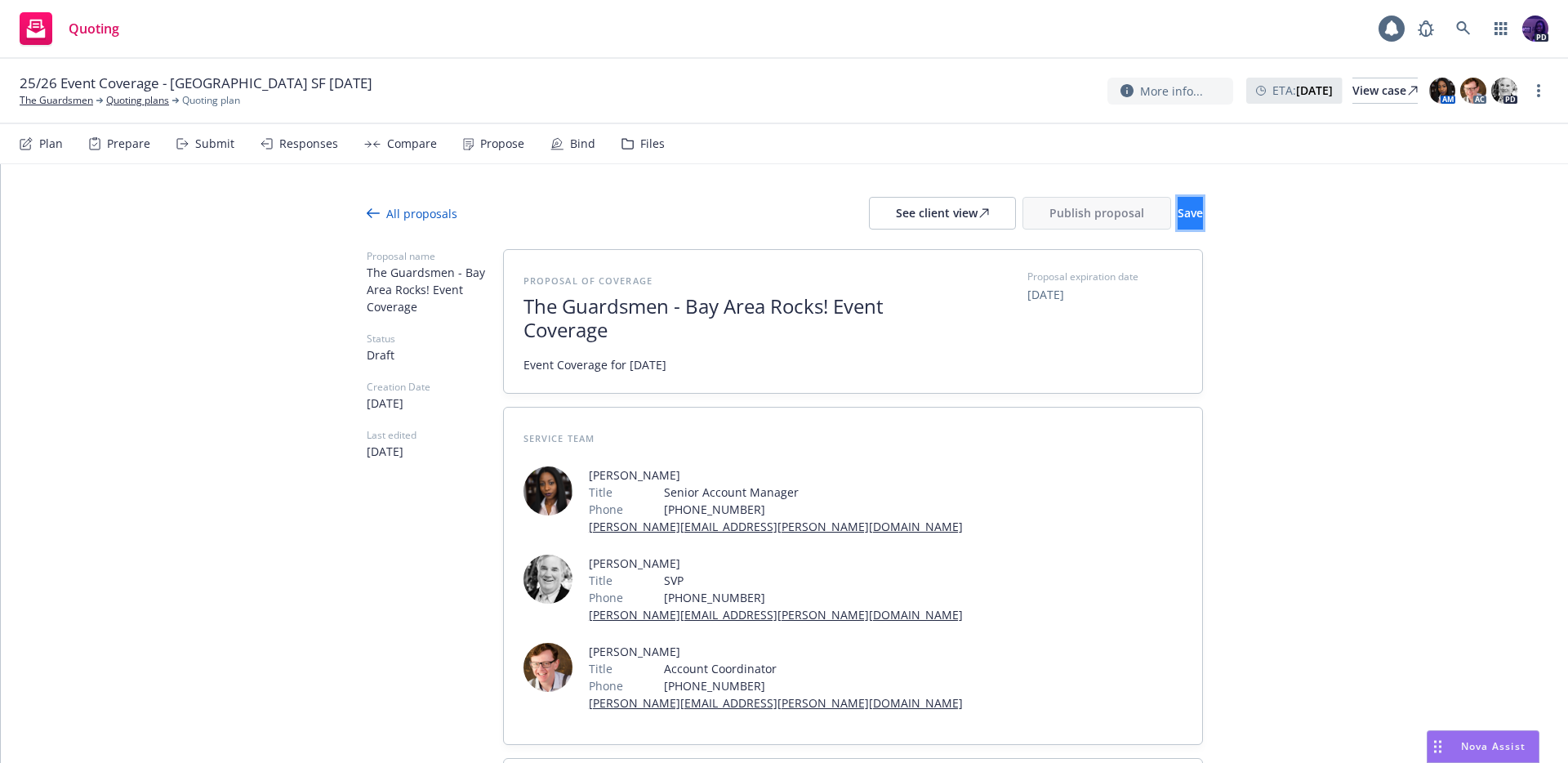
click at [1177, 214] on span "Save" at bounding box center [1190, 213] width 25 height 15
click at [1053, 214] on span "Publish proposal" at bounding box center [1097, 213] width 94 height 15
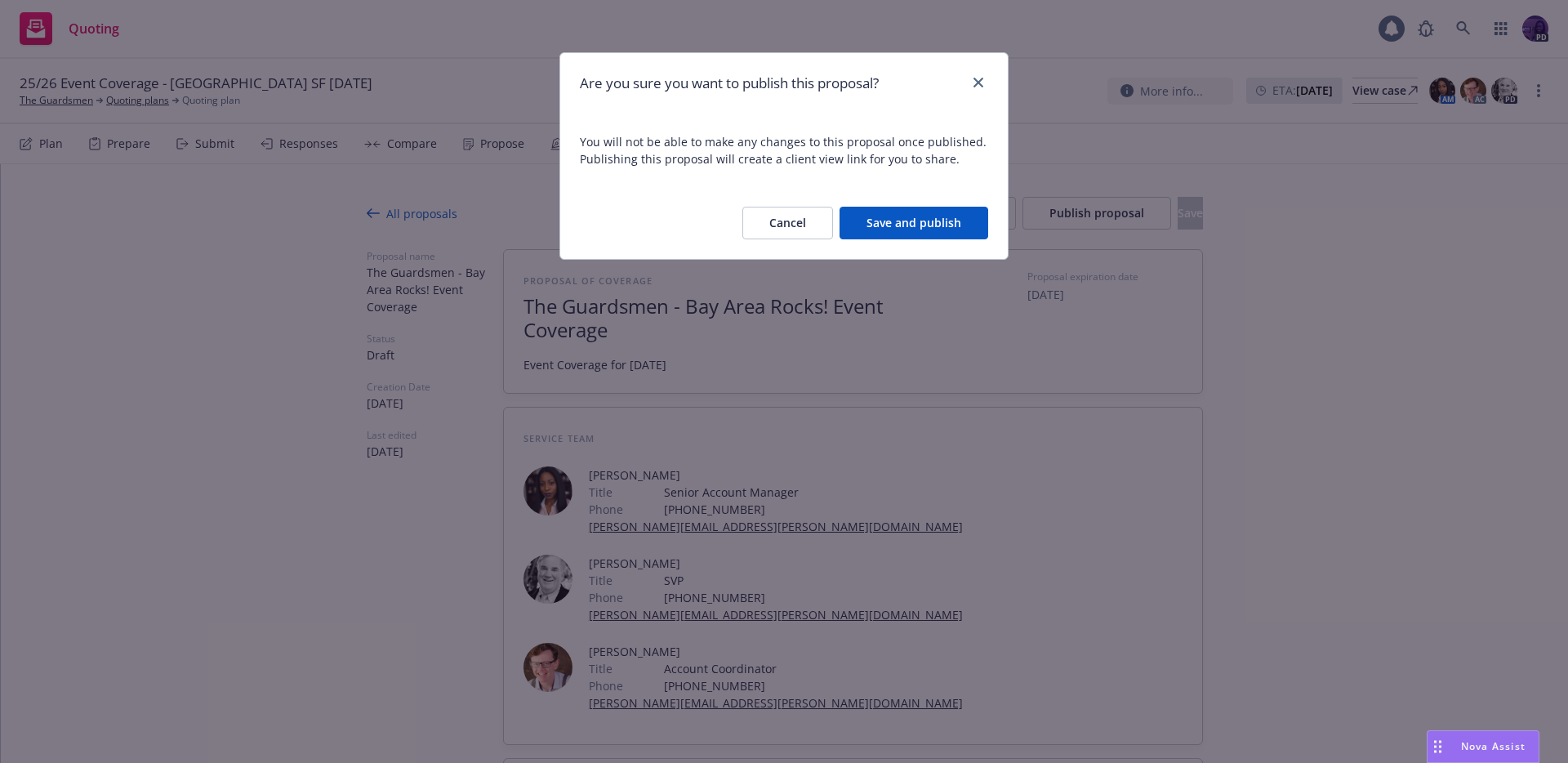
click at [962, 222] on button "Save and publish" at bounding box center [913, 223] width 148 height 33
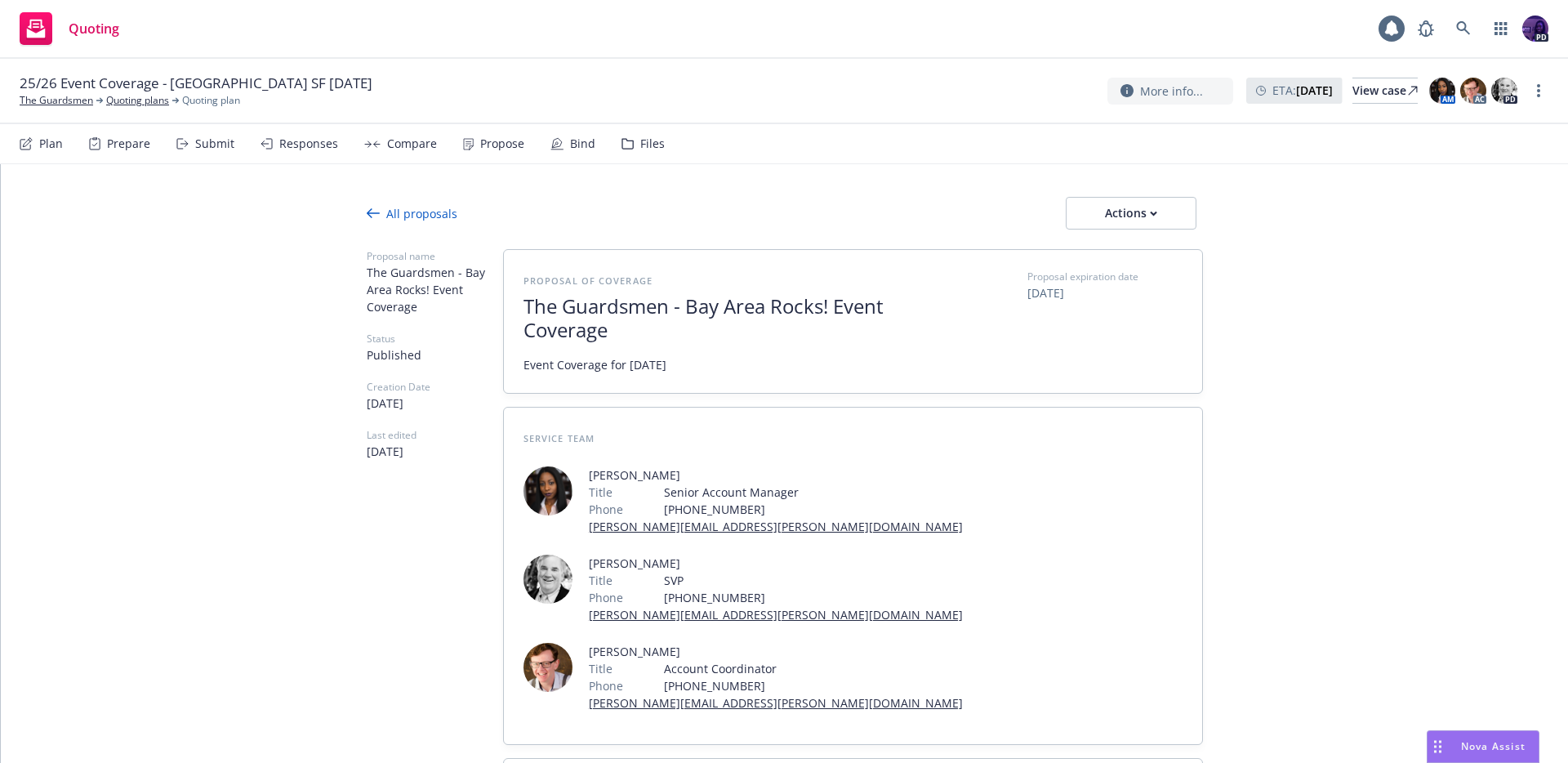
scroll to position [1, 0]
click at [1176, 221] on button "Actions" at bounding box center [1131, 214] width 131 height 33
click at [1150, 259] on span "Copy proposal link" at bounding box center [1130, 255] width 140 height 15
type textarea "x"
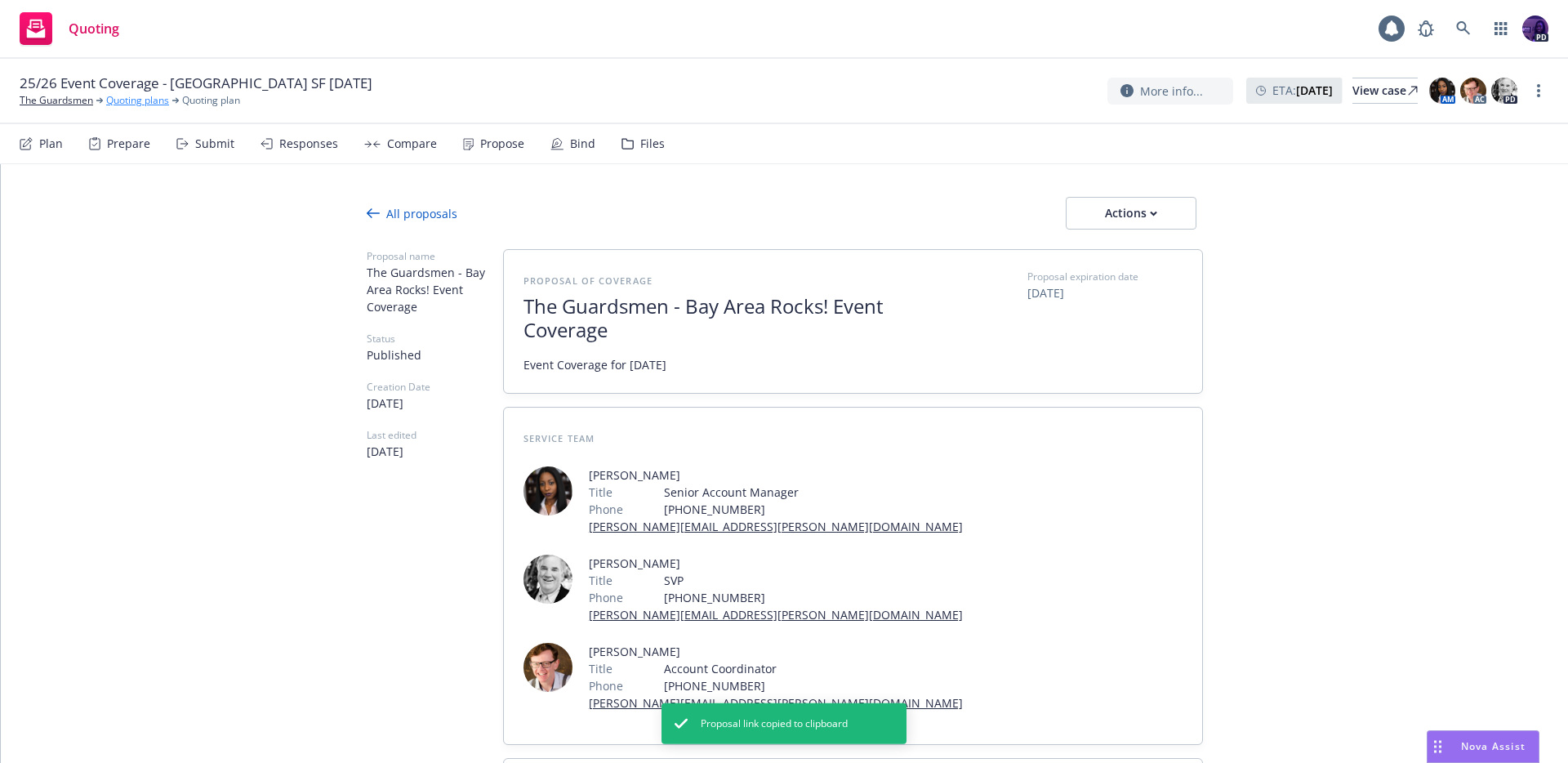
click at [130, 96] on link "Quoting plans" at bounding box center [137, 100] width 63 height 14
